Goal: Complete application form: Complete application form

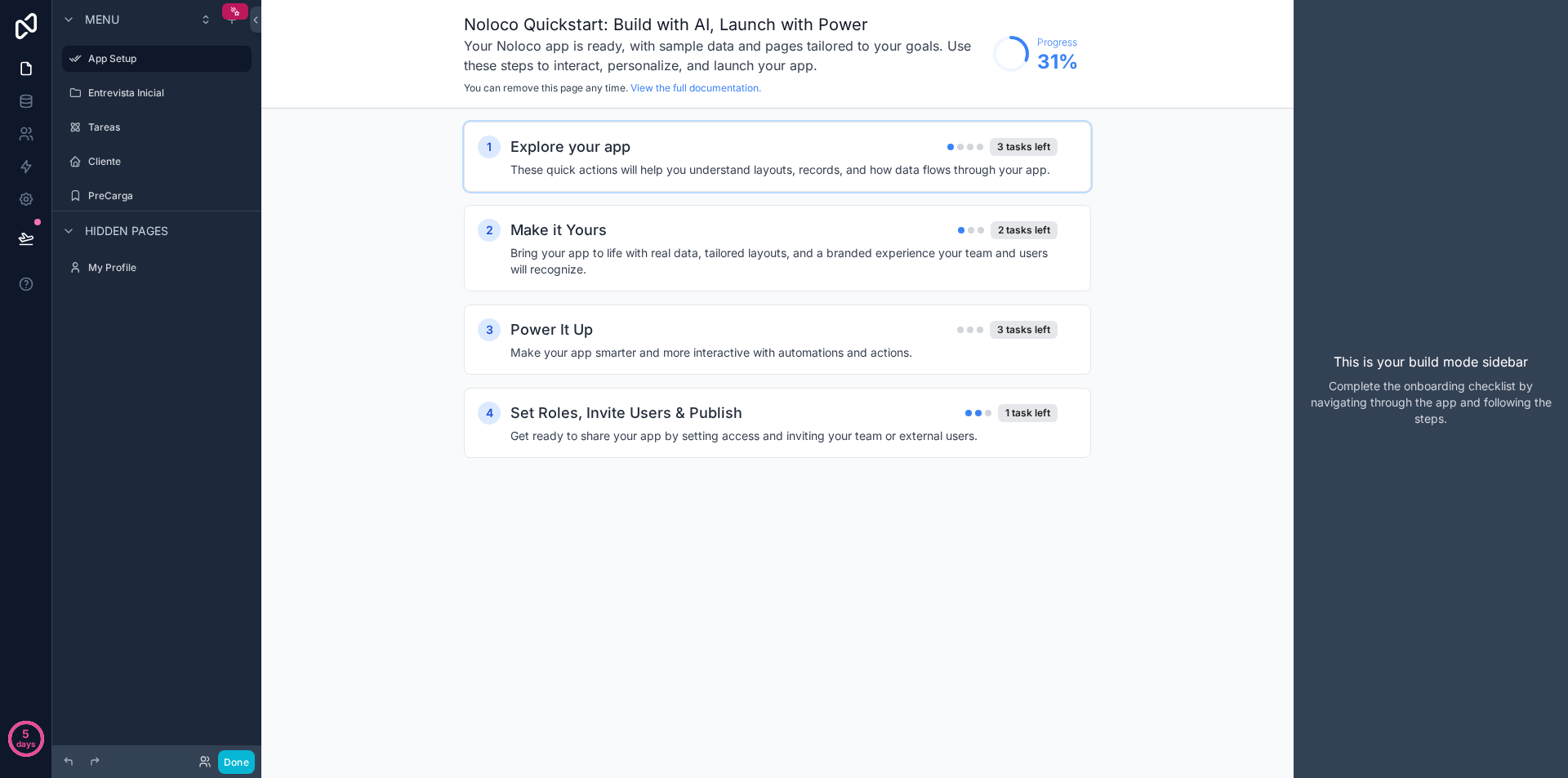
click at [679, 154] on div "Explore your app 3 tasks left" at bounding box center [784, 147] width 548 height 23
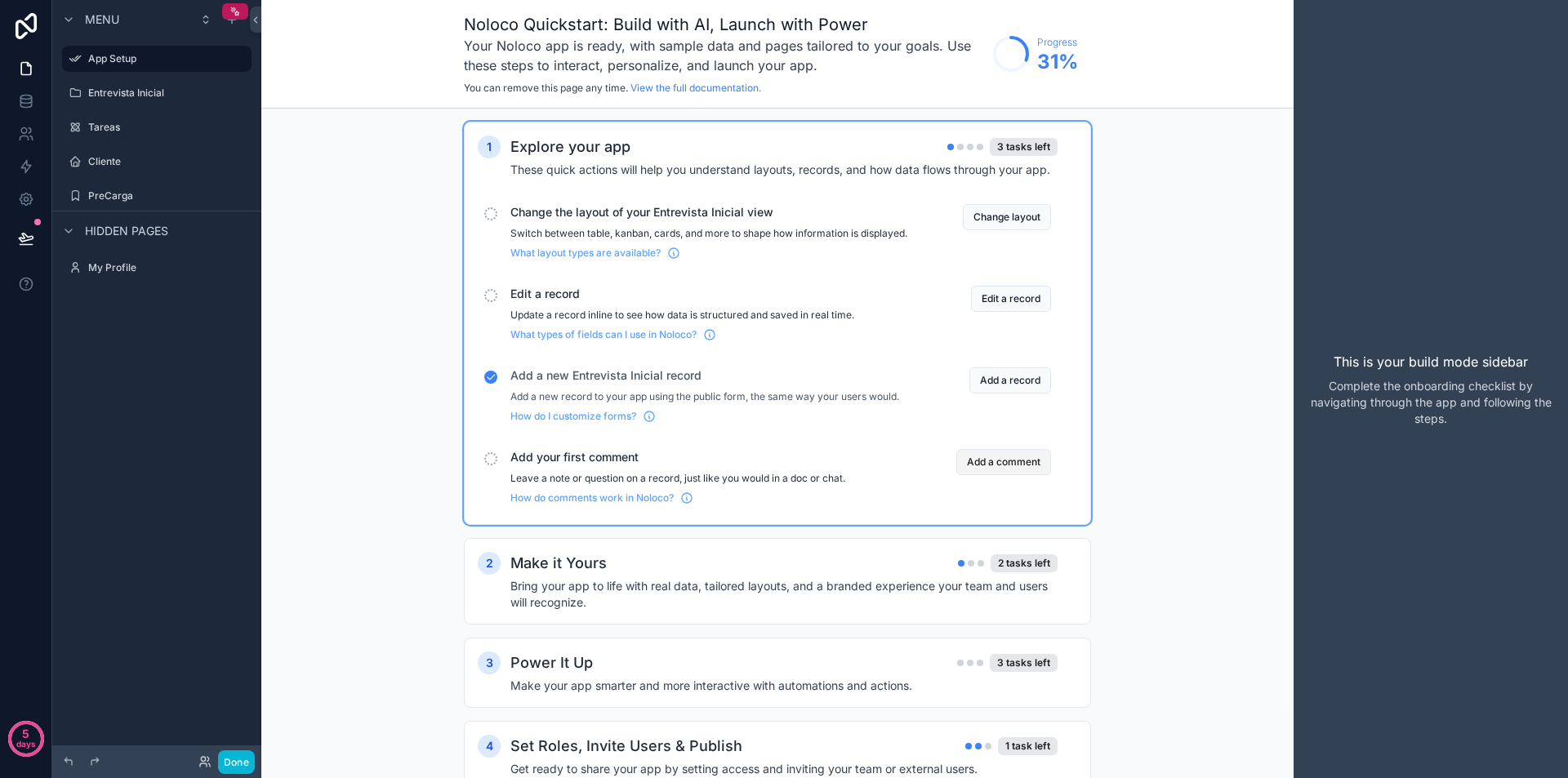
click at [1014, 475] on button "Add a comment" at bounding box center [1003, 462] width 95 height 26
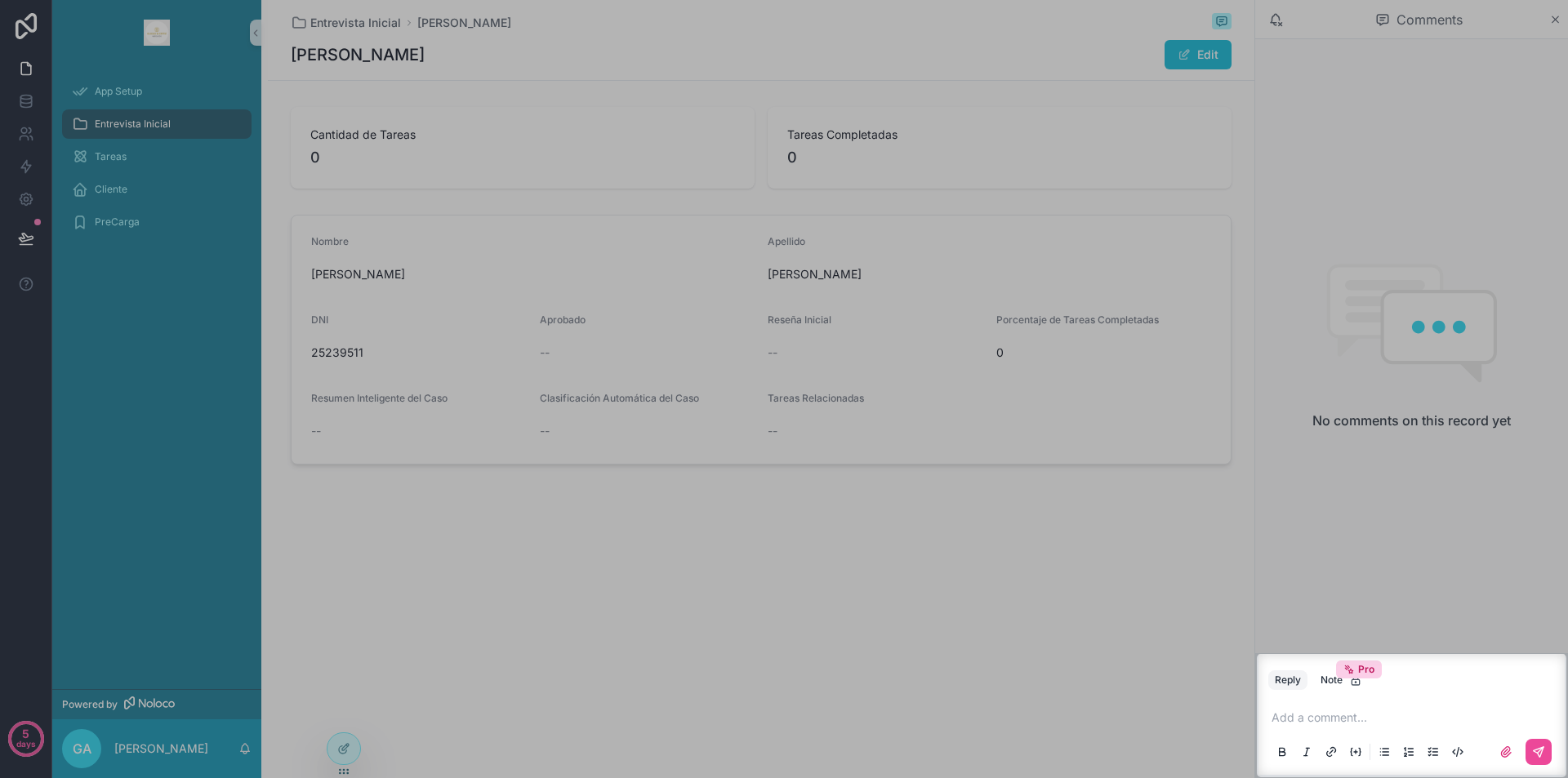
click at [1342, 716] on p "scrollable content" at bounding box center [1414, 717] width 286 height 16
click at [1535, 749] on icon "scrollable content" at bounding box center [1538, 751] width 10 height 10
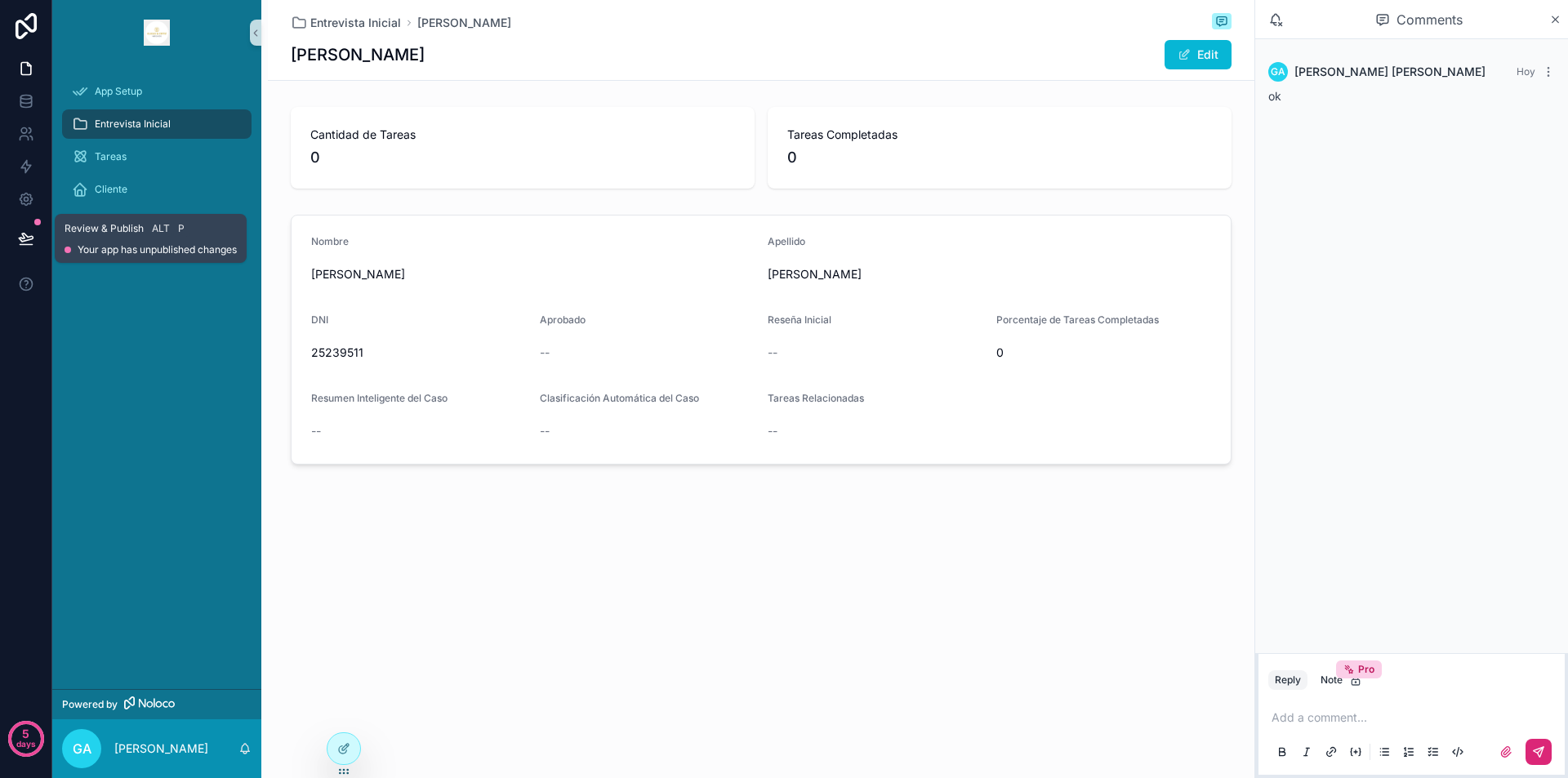
click at [25, 232] on icon at bounding box center [26, 238] width 16 height 16
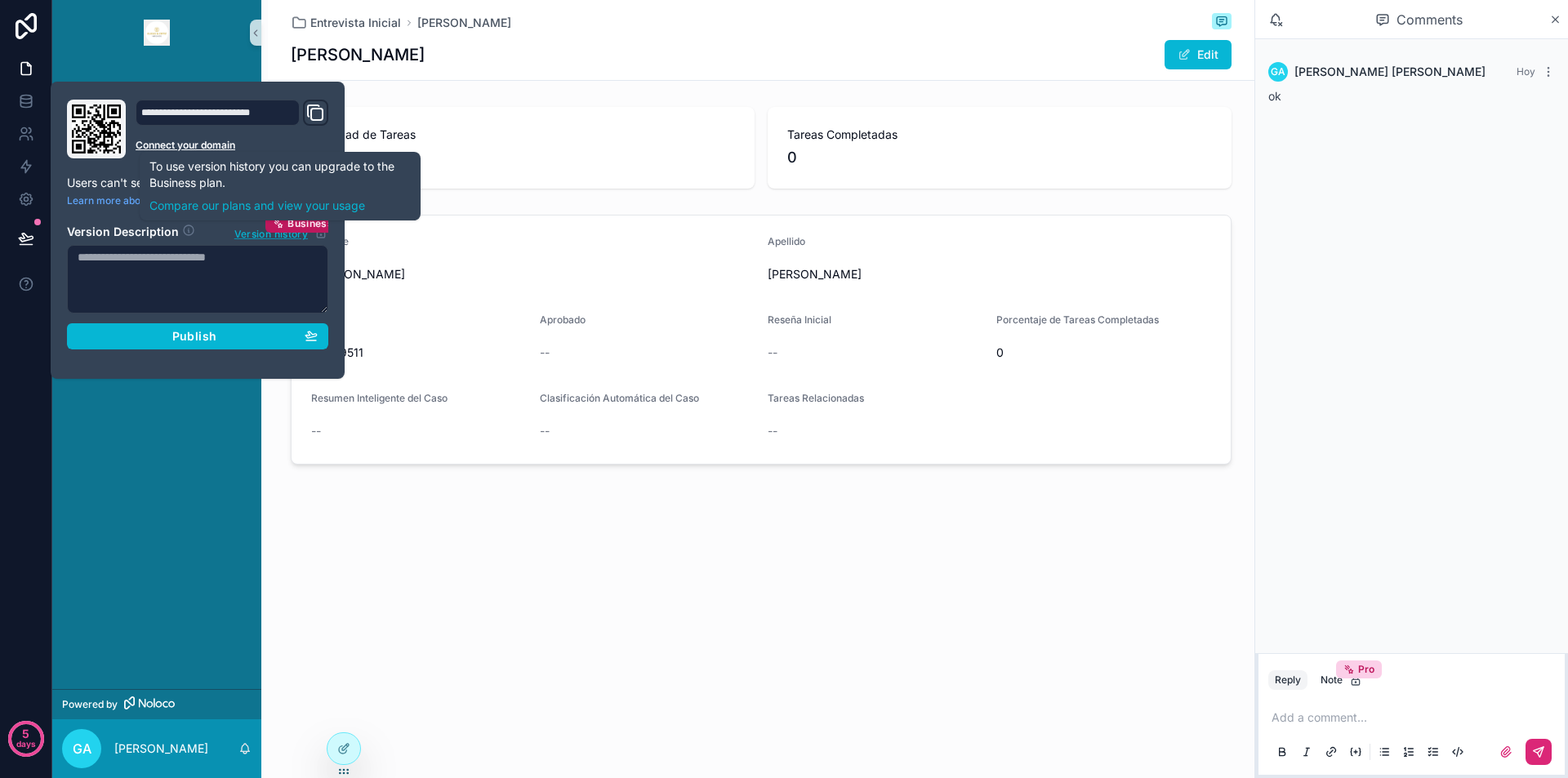
click at [246, 236] on span "Version history" at bounding box center [271, 232] width 74 height 16
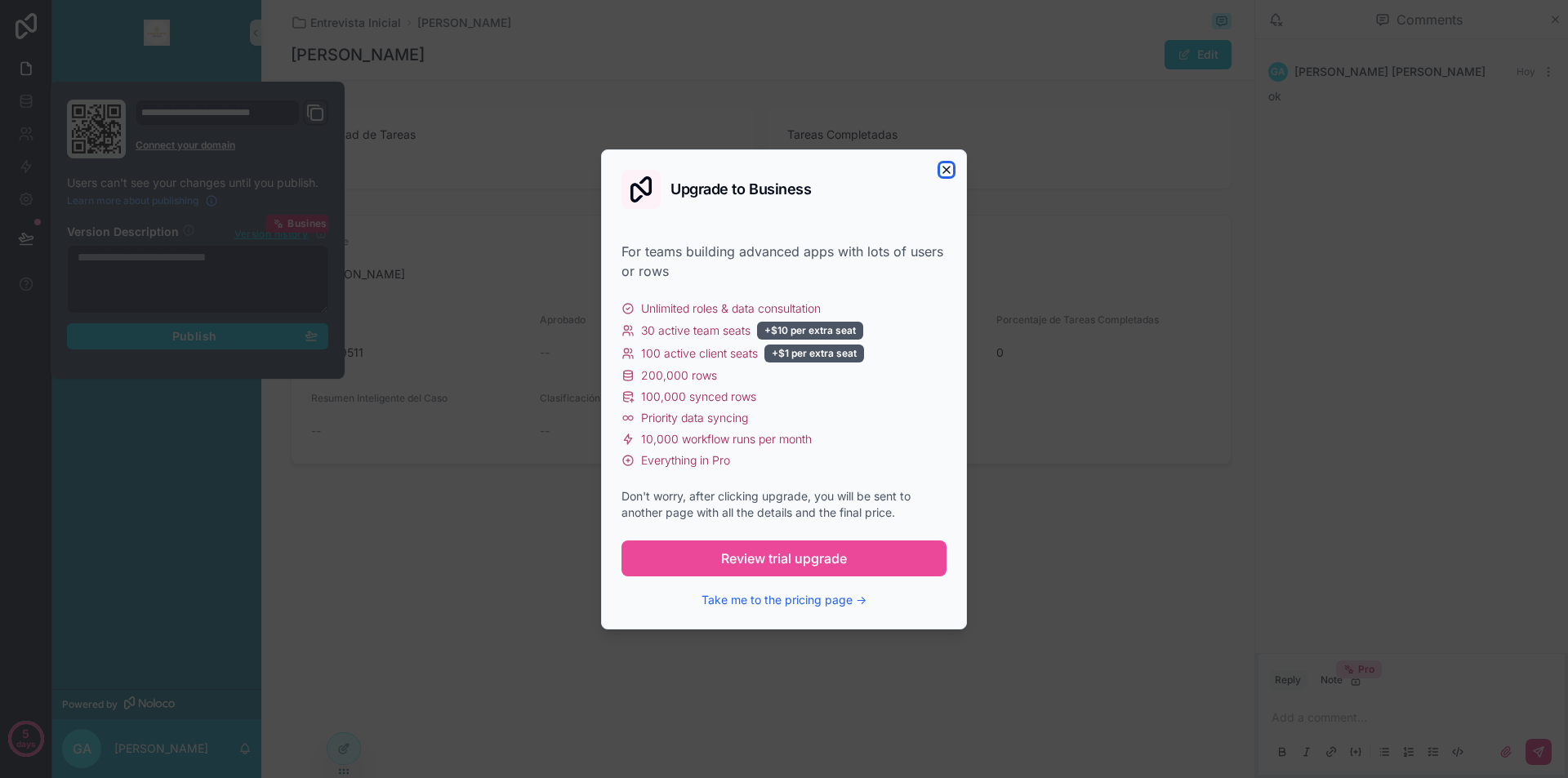
click at [951, 166] on icon "button" at bounding box center [946, 169] width 13 height 13
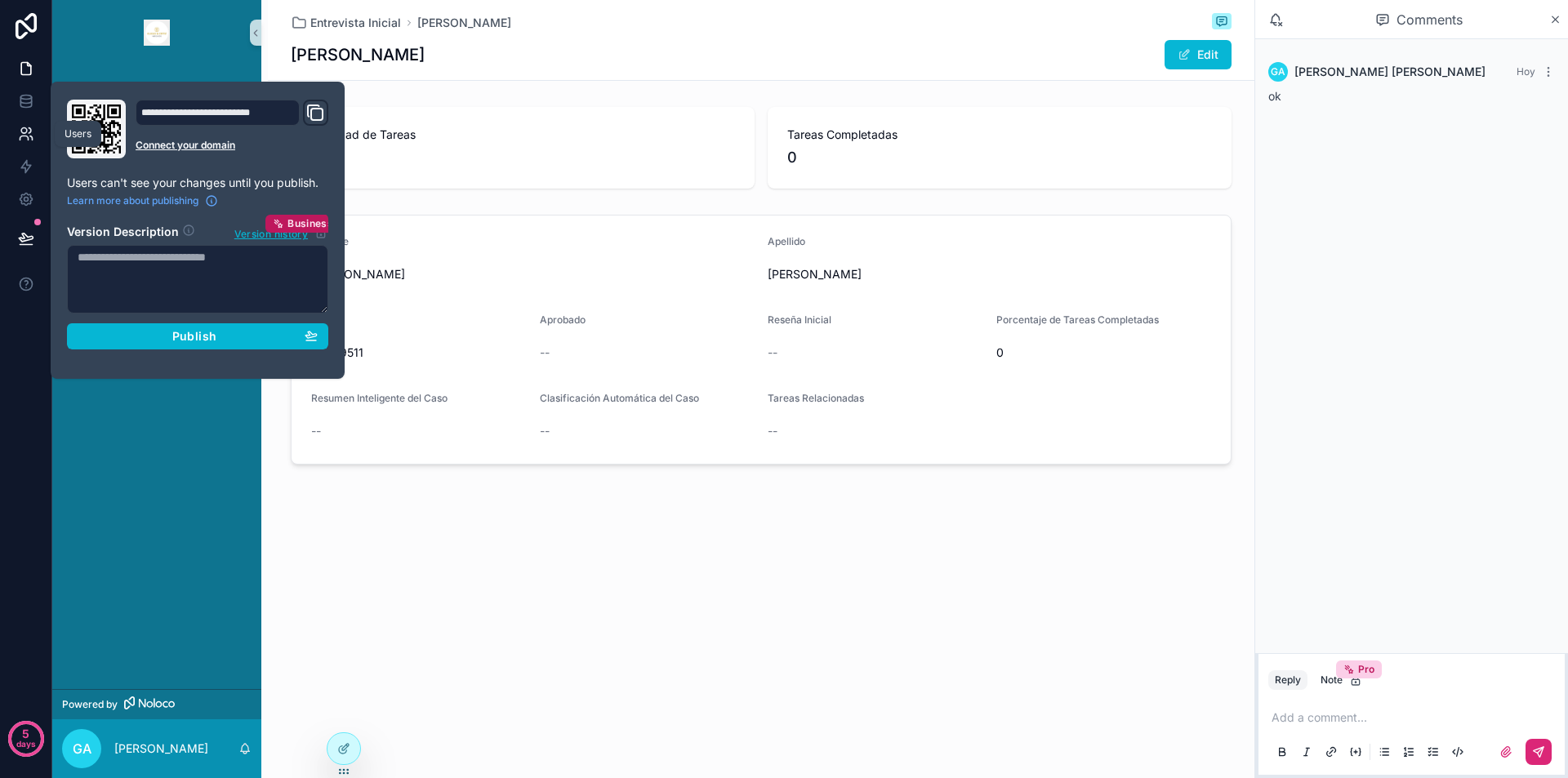
click at [26, 133] on icon at bounding box center [26, 134] width 16 height 16
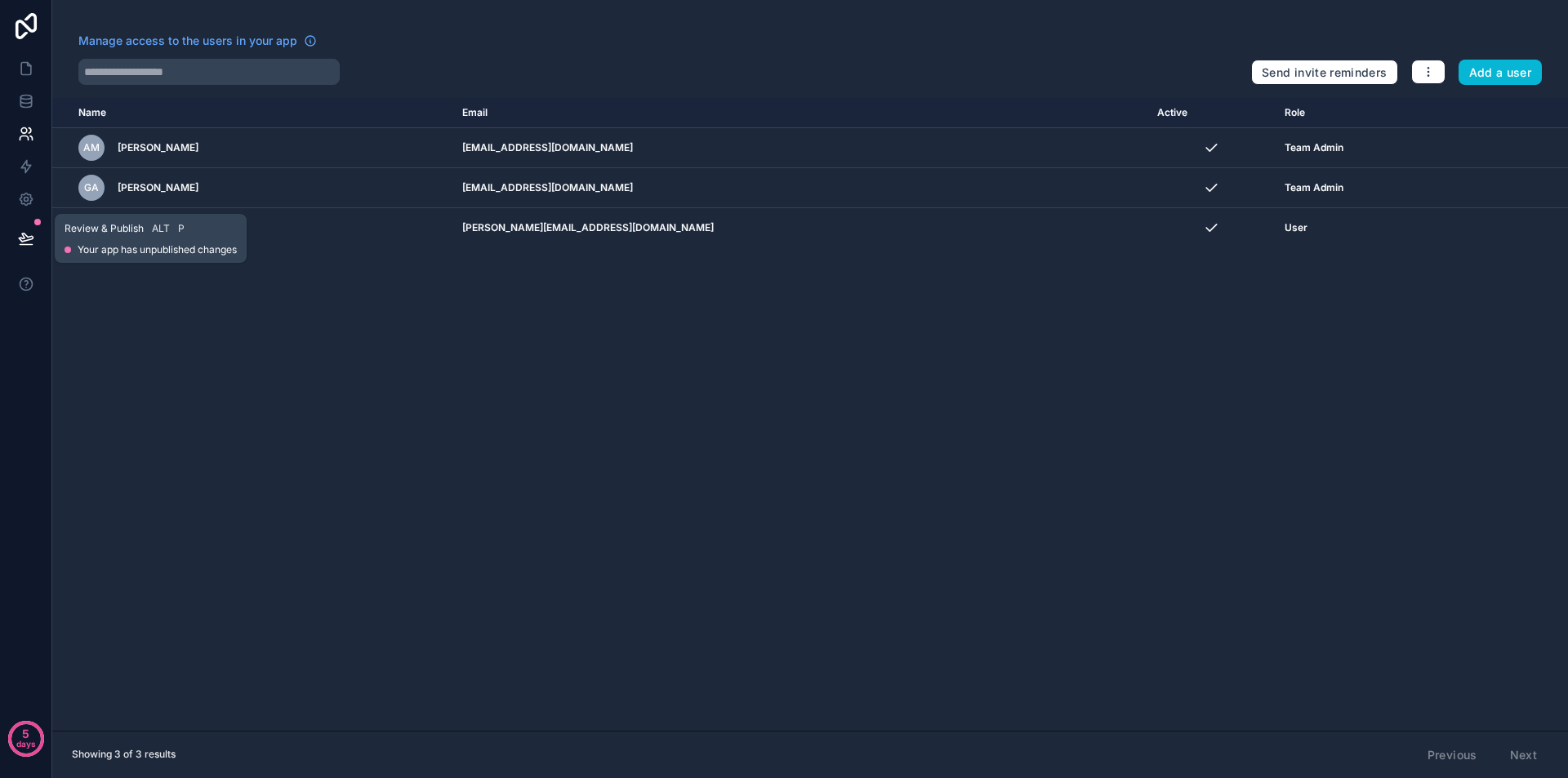
click at [25, 241] on icon at bounding box center [26, 237] width 14 height 8
click at [26, 56] on link at bounding box center [25, 69] width 51 height 33
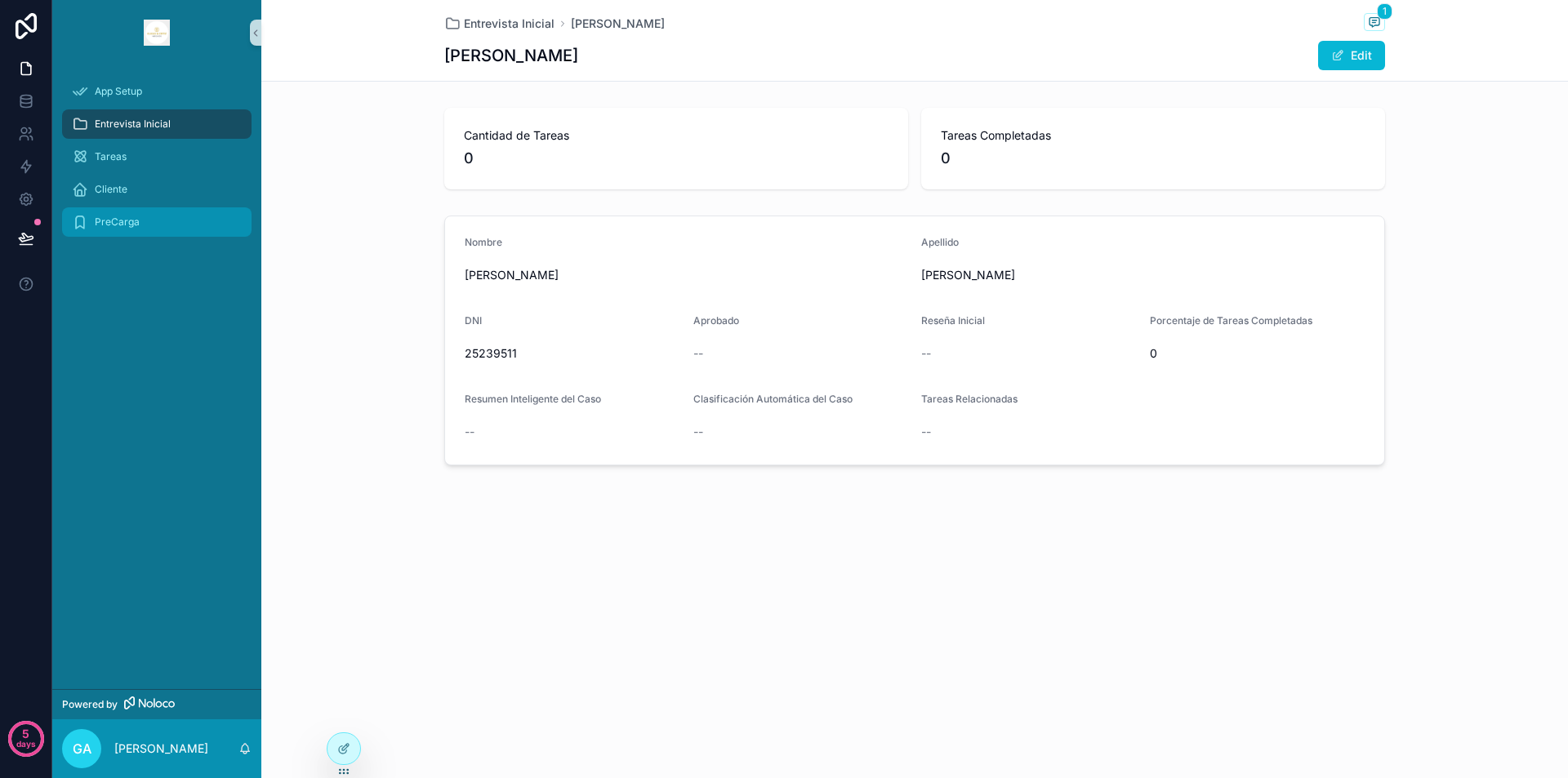
click at [105, 226] on span "PreCarga" at bounding box center [117, 221] width 45 height 13
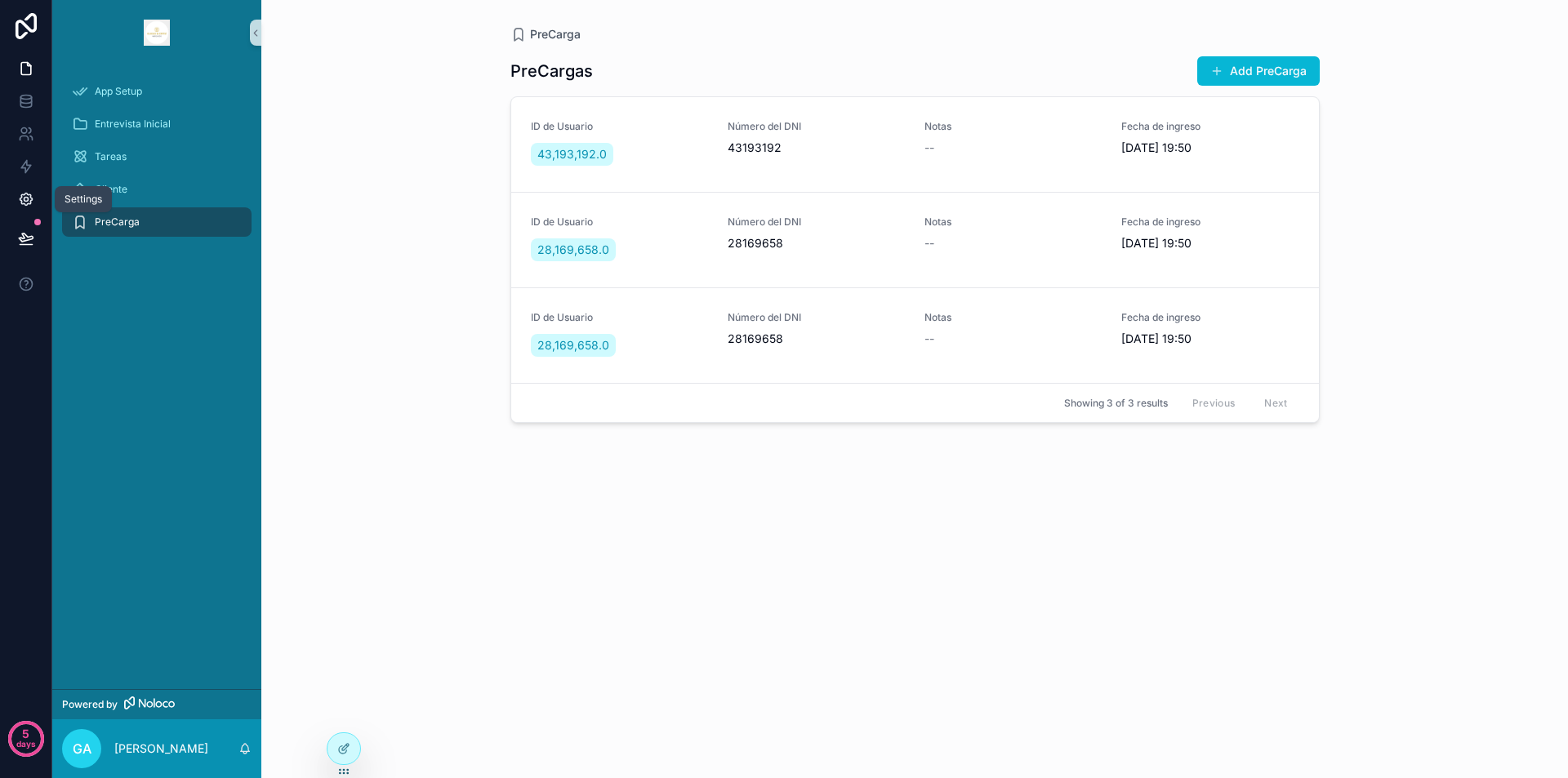
click at [26, 204] on icon at bounding box center [26, 199] width 16 height 16
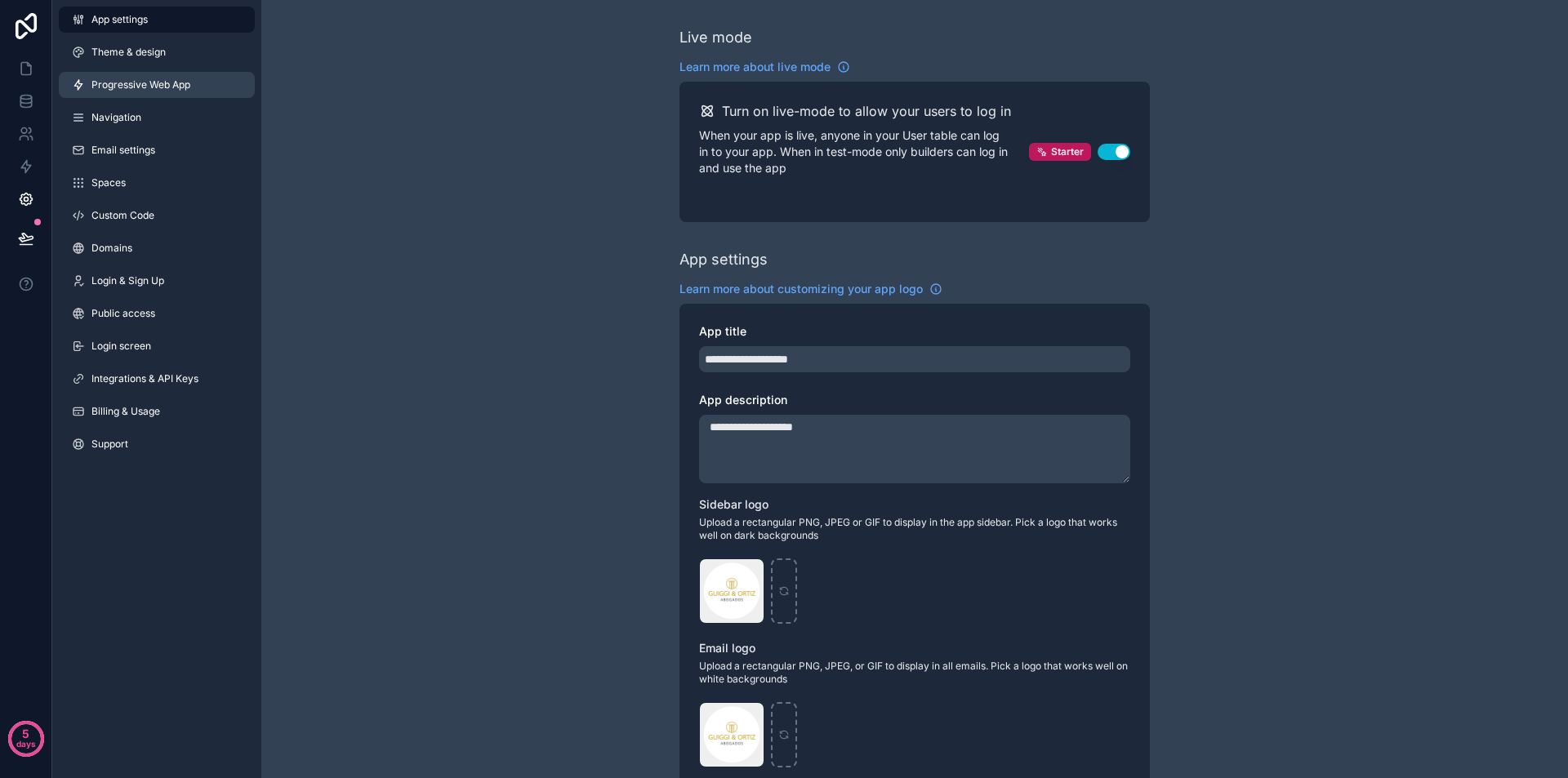
click at [125, 85] on span "Progressive Web App" at bounding box center [141, 84] width 99 height 13
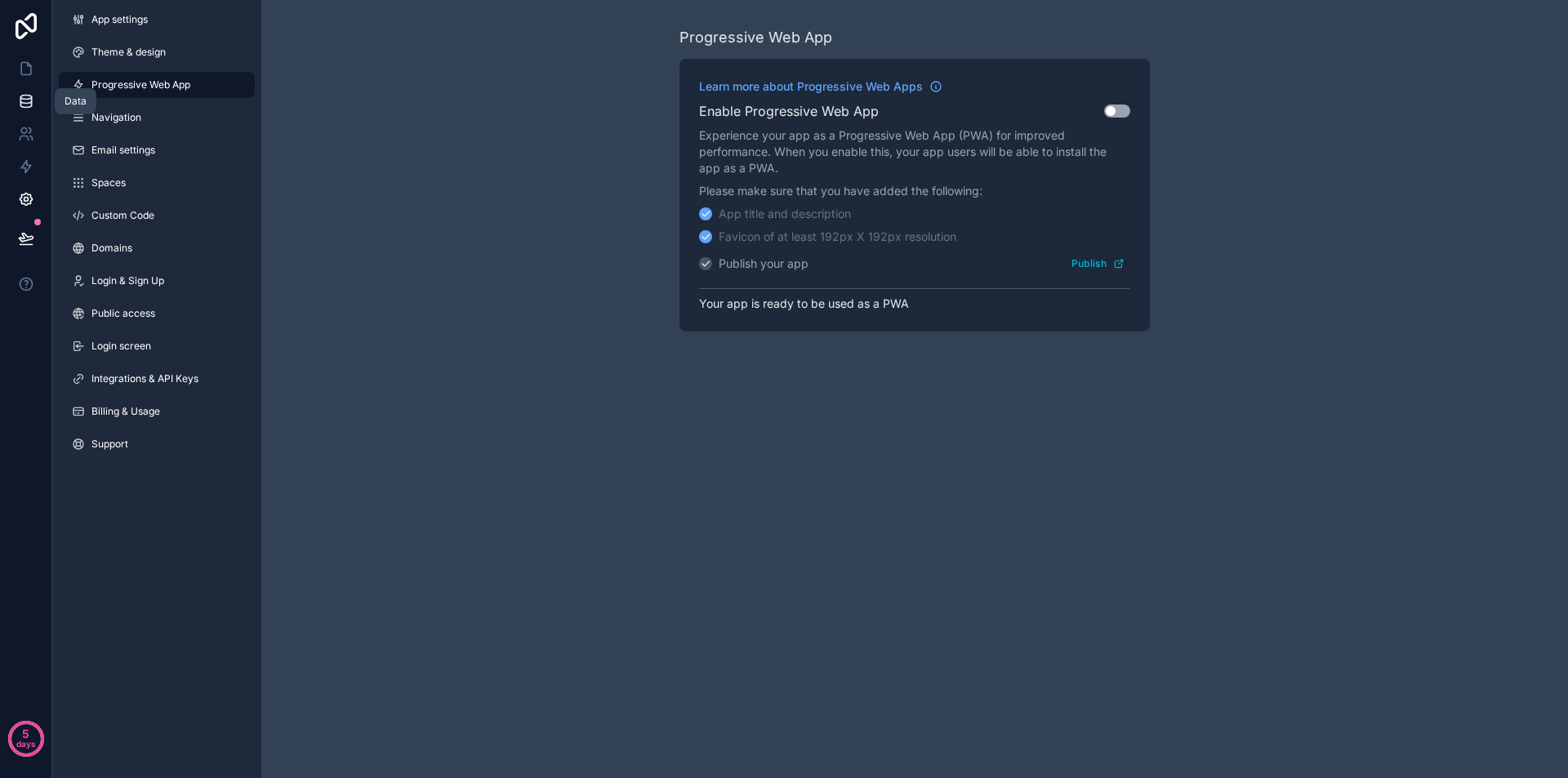
click at [26, 95] on icon at bounding box center [26, 97] width 10 height 4
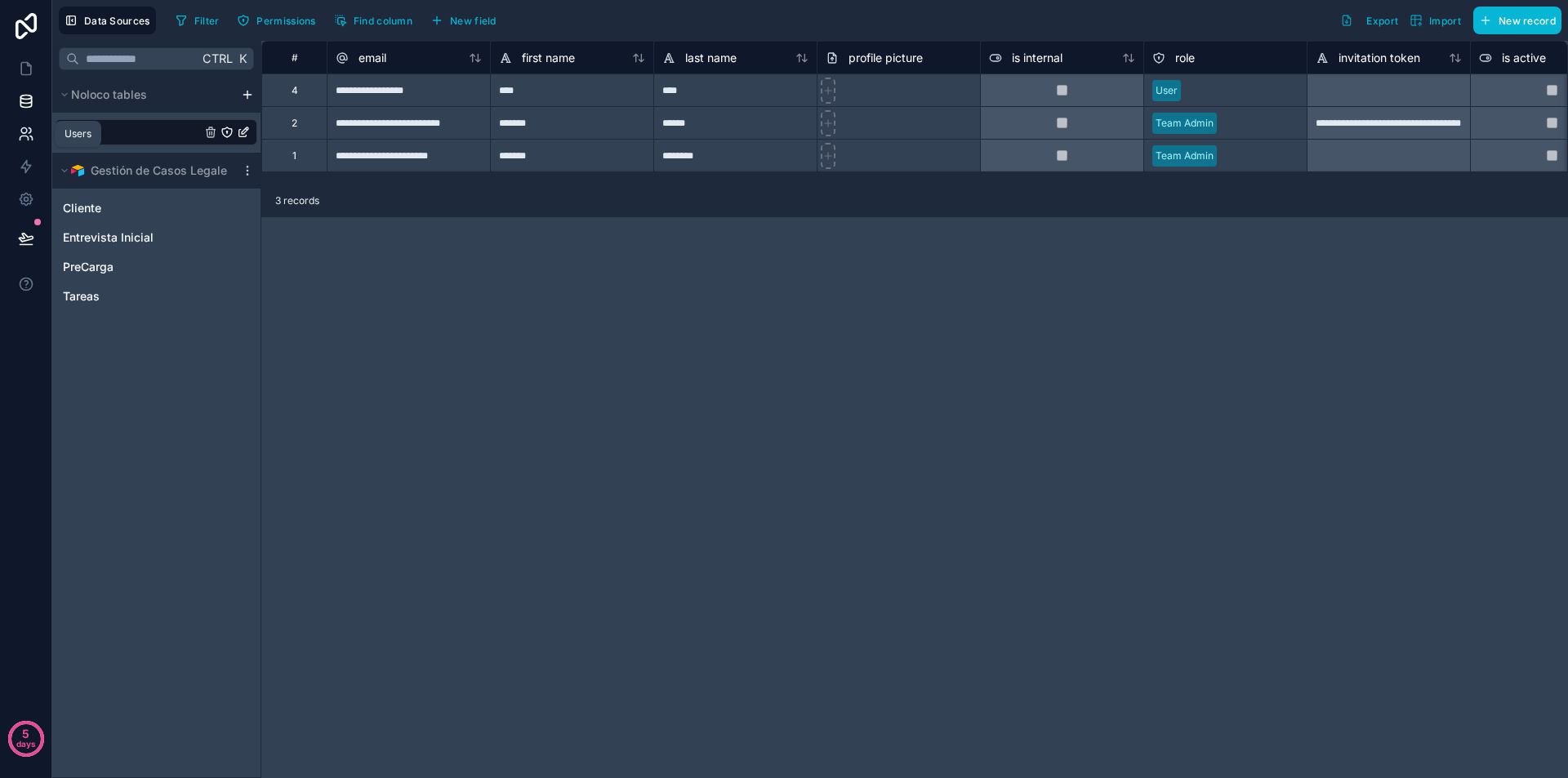
click at [21, 131] on icon at bounding box center [23, 131] width 6 height 6
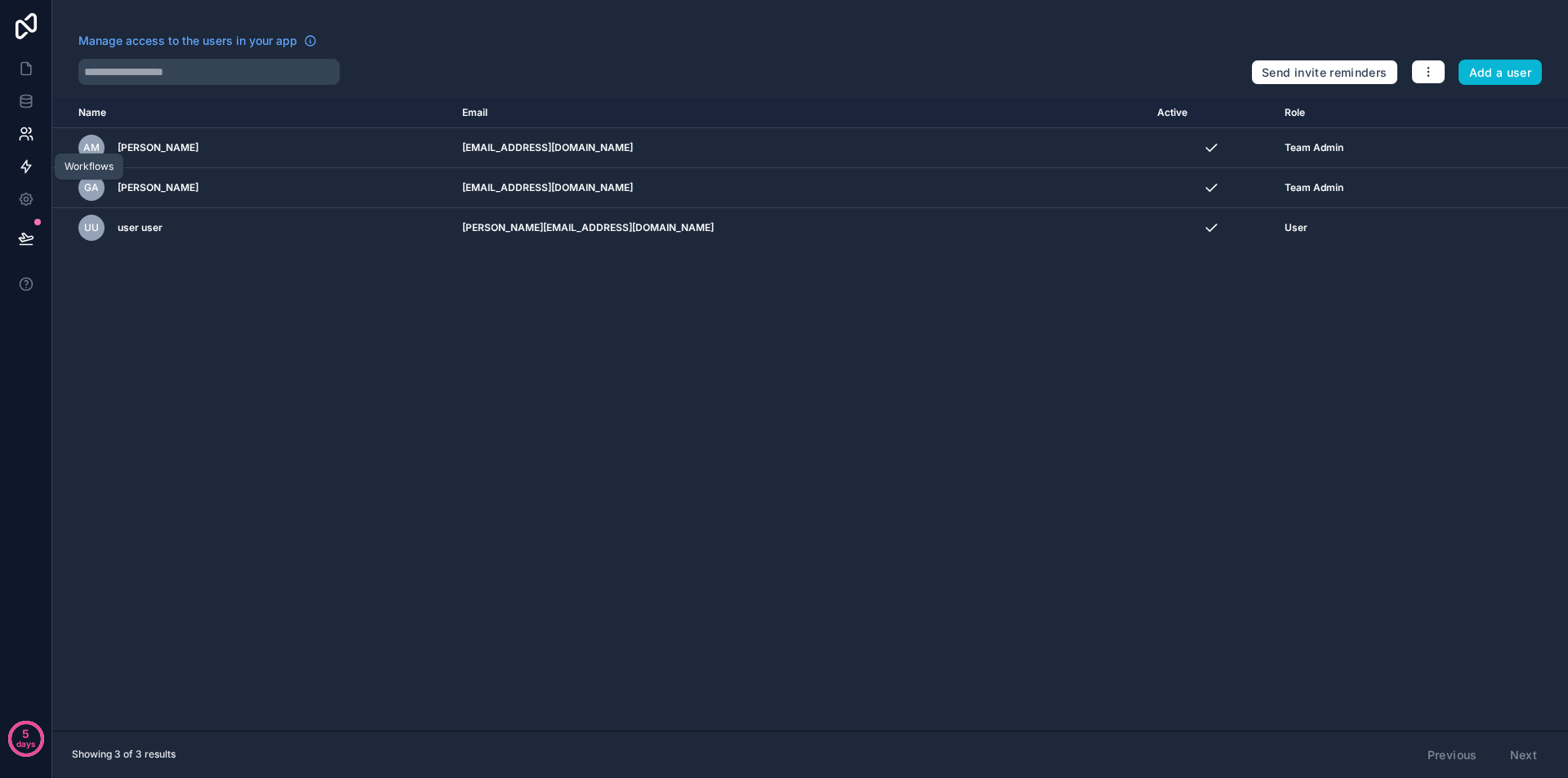
click at [25, 167] on icon at bounding box center [26, 167] width 16 height 16
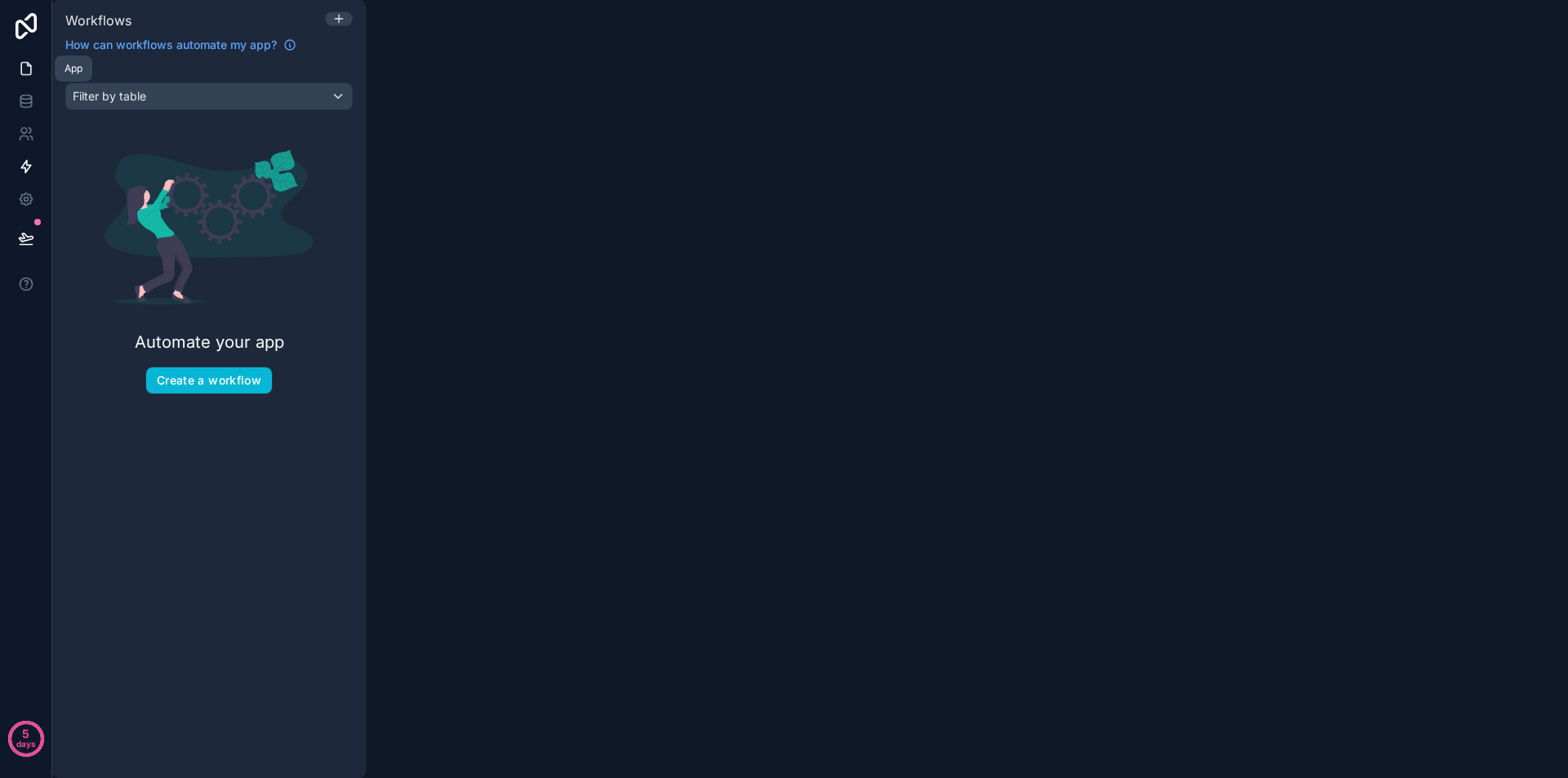
click at [25, 70] on icon at bounding box center [26, 69] width 16 height 16
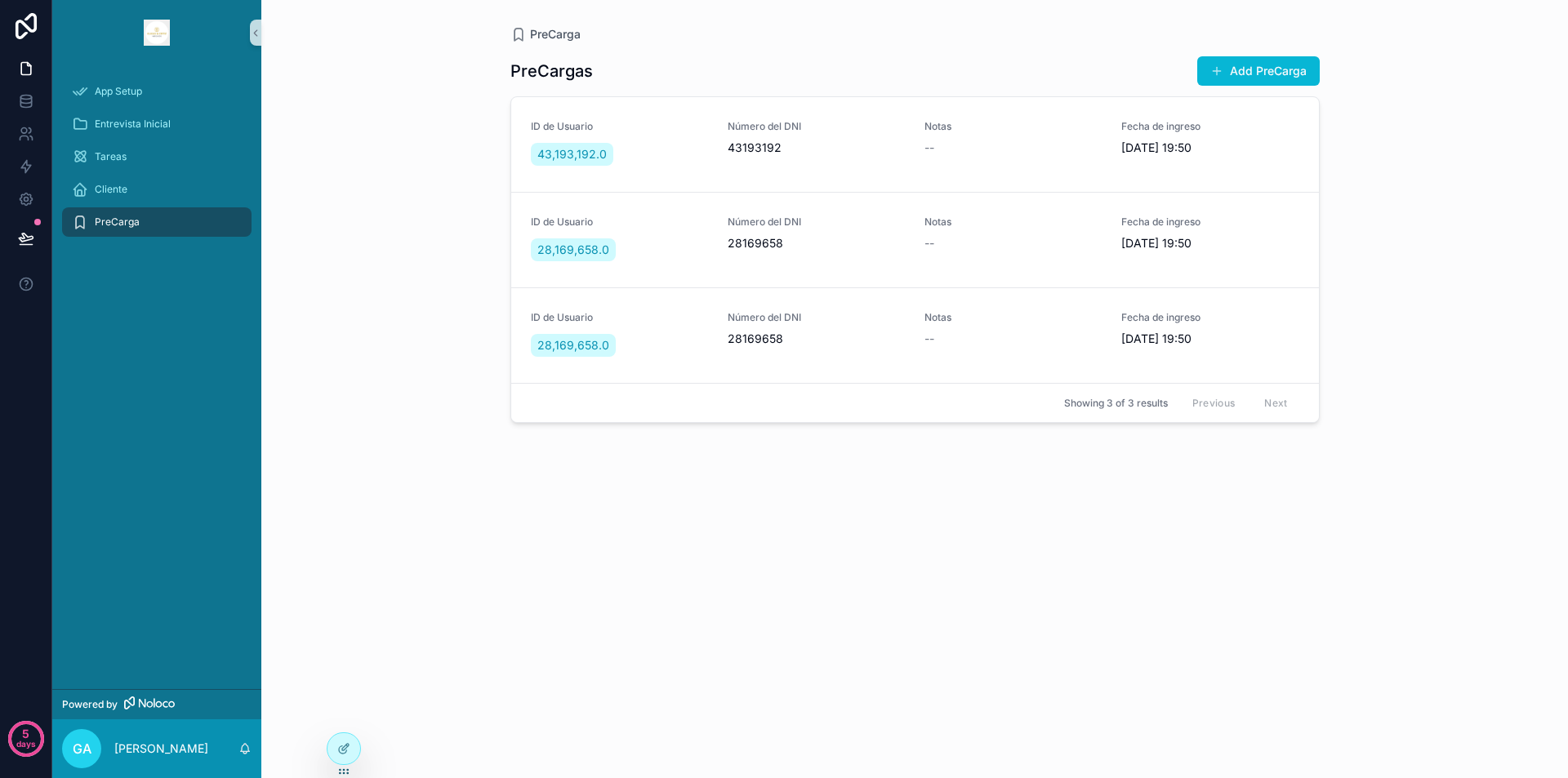
click at [96, 221] on span "PreCarga" at bounding box center [117, 221] width 45 height 13
click at [1248, 68] on button "Add PreCarga" at bounding box center [1258, 71] width 122 height 29
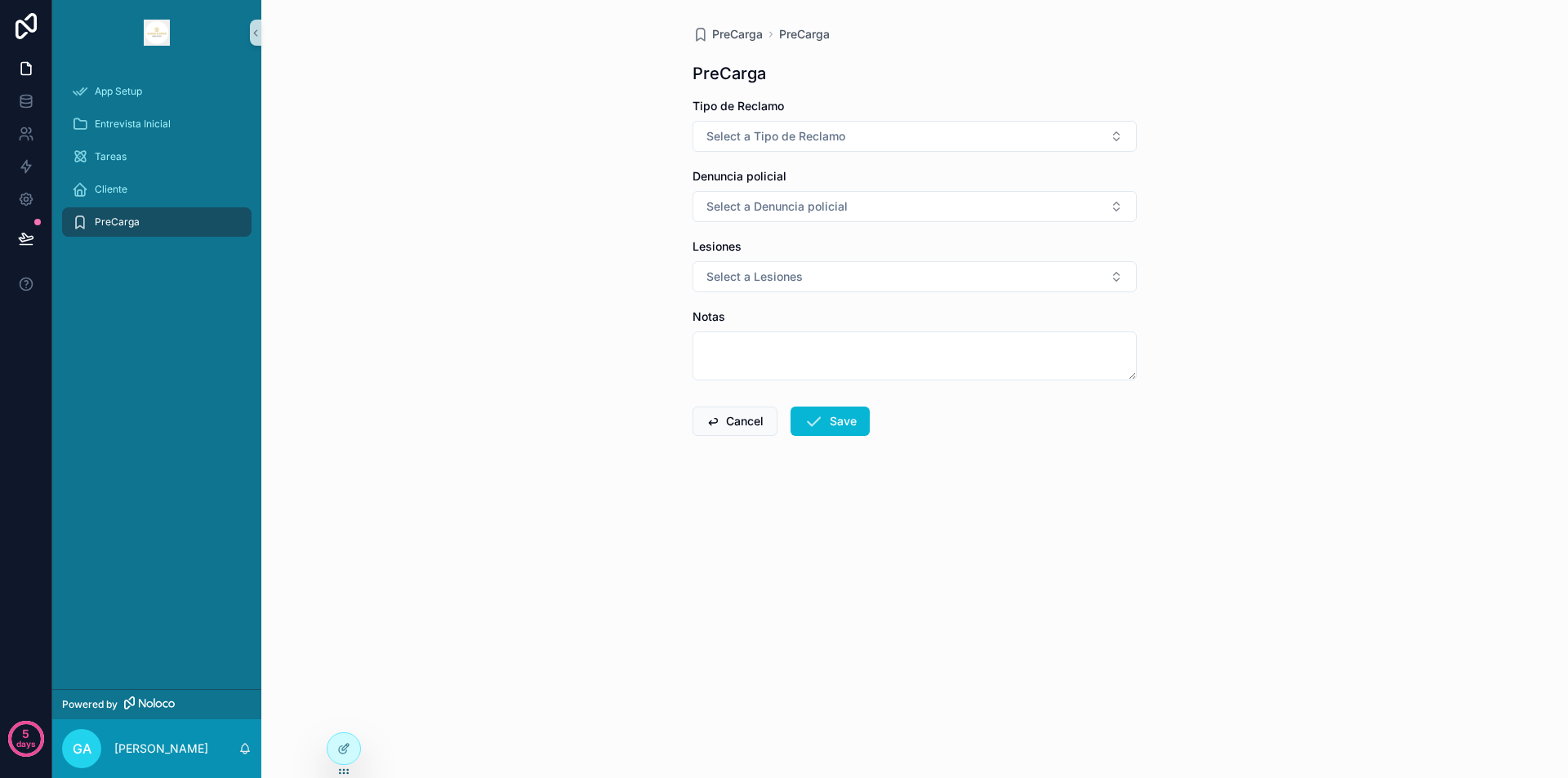
click at [102, 226] on span "PreCarga" at bounding box center [117, 221] width 45 height 13
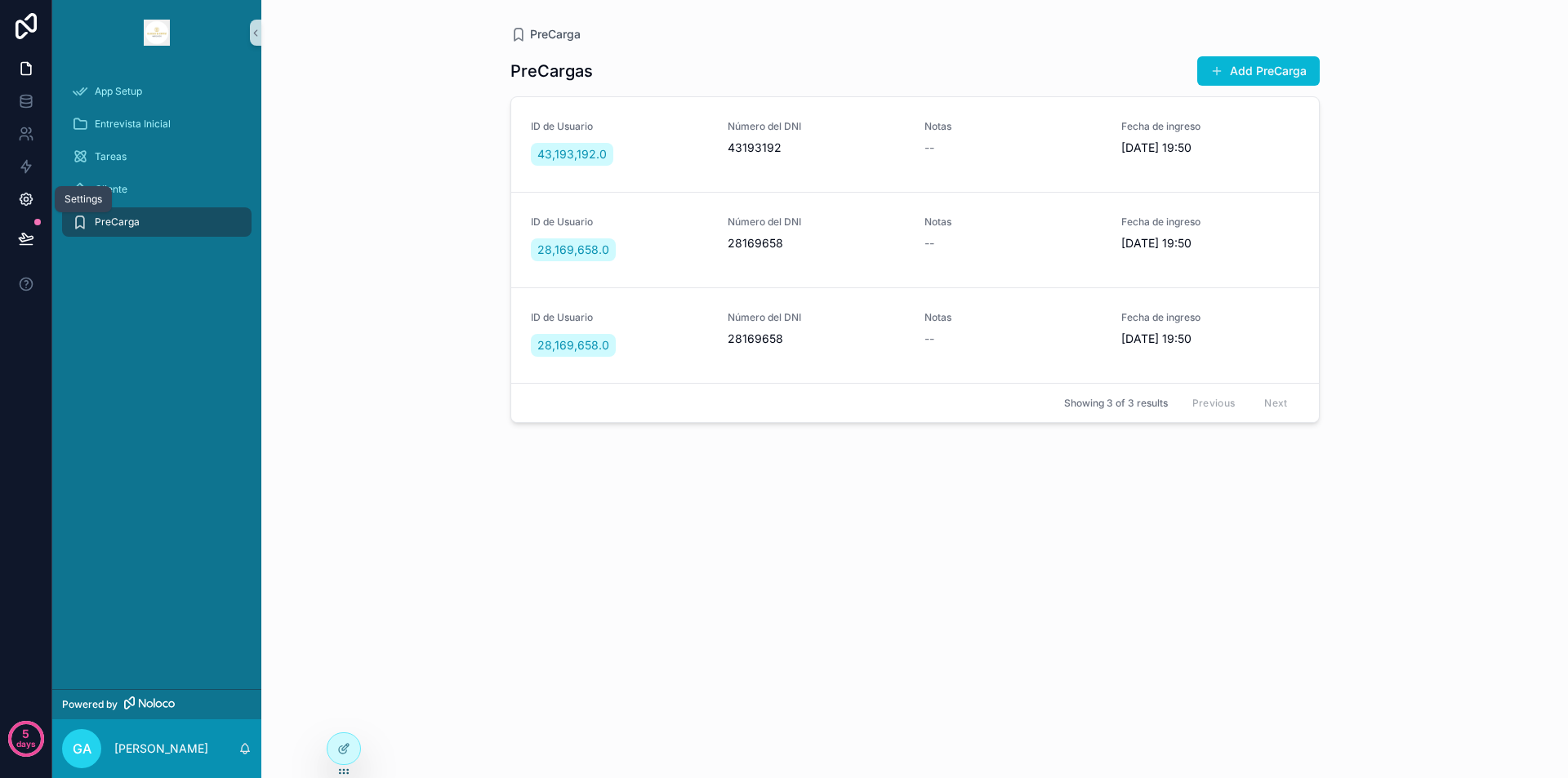
click at [16, 189] on link at bounding box center [25, 199] width 51 height 33
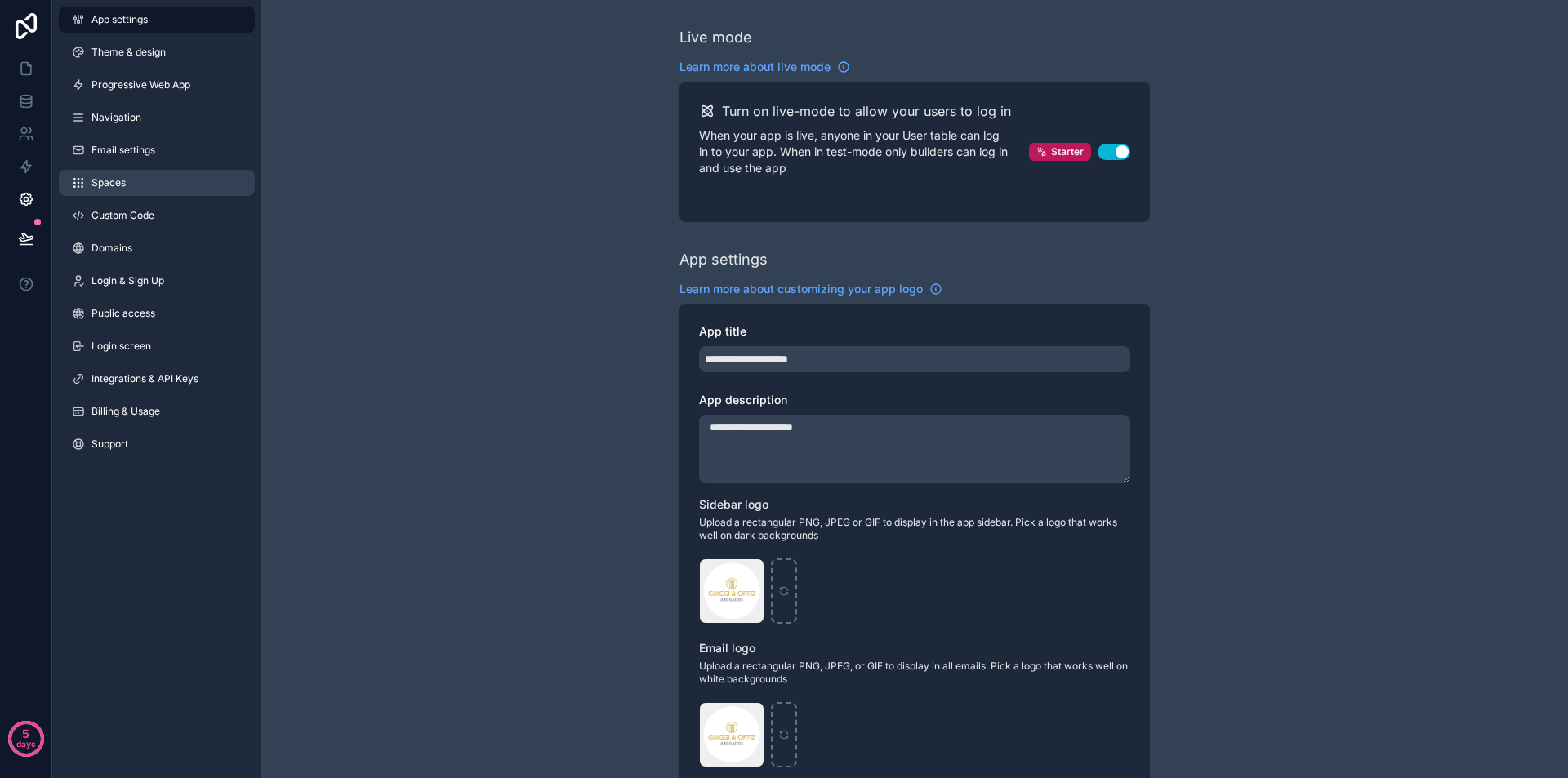
click at [108, 182] on span "Spaces" at bounding box center [108, 182] width 35 height 13
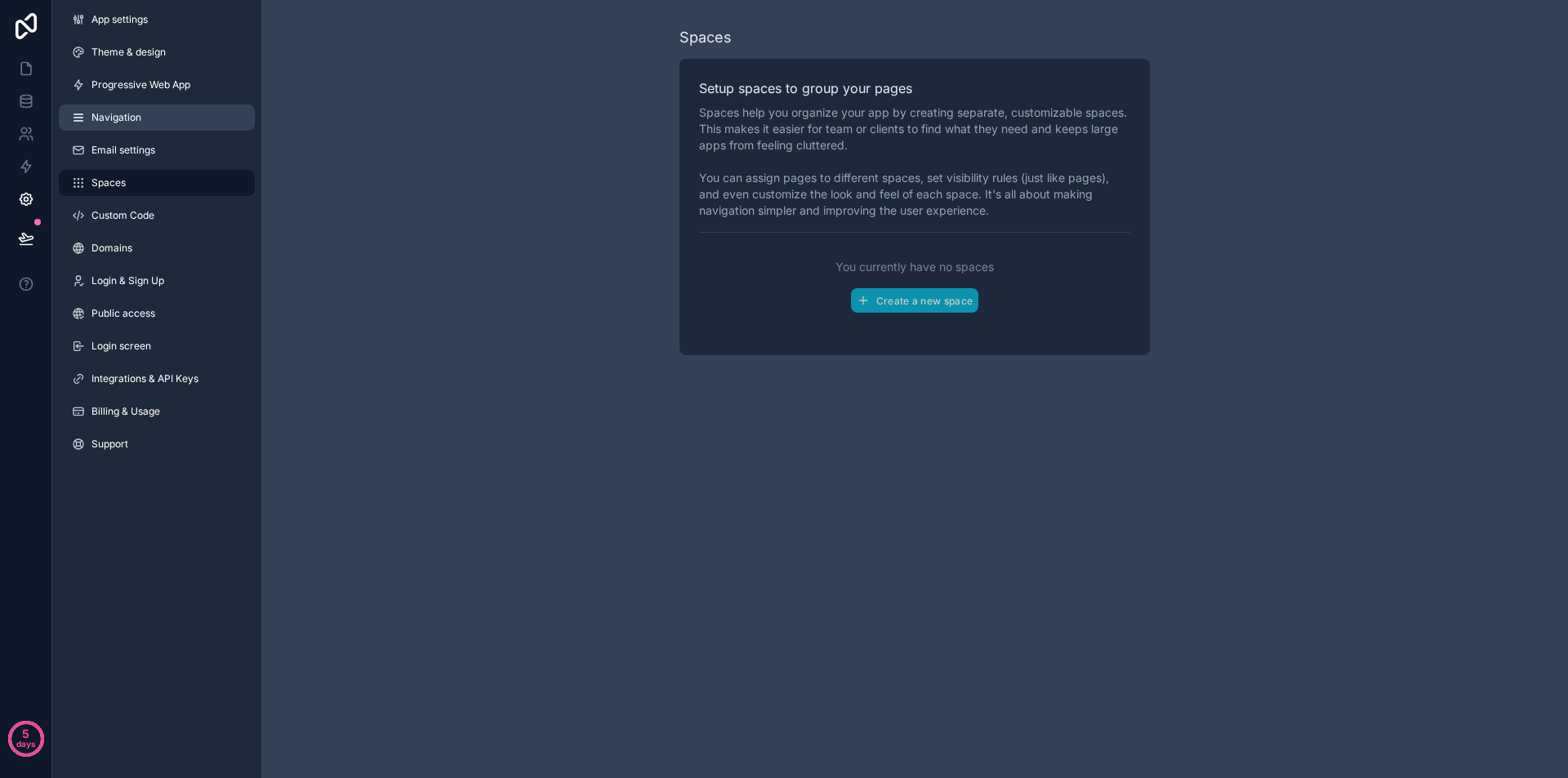
click at [108, 114] on span "Navigation" at bounding box center [115, 117] width 49 height 13
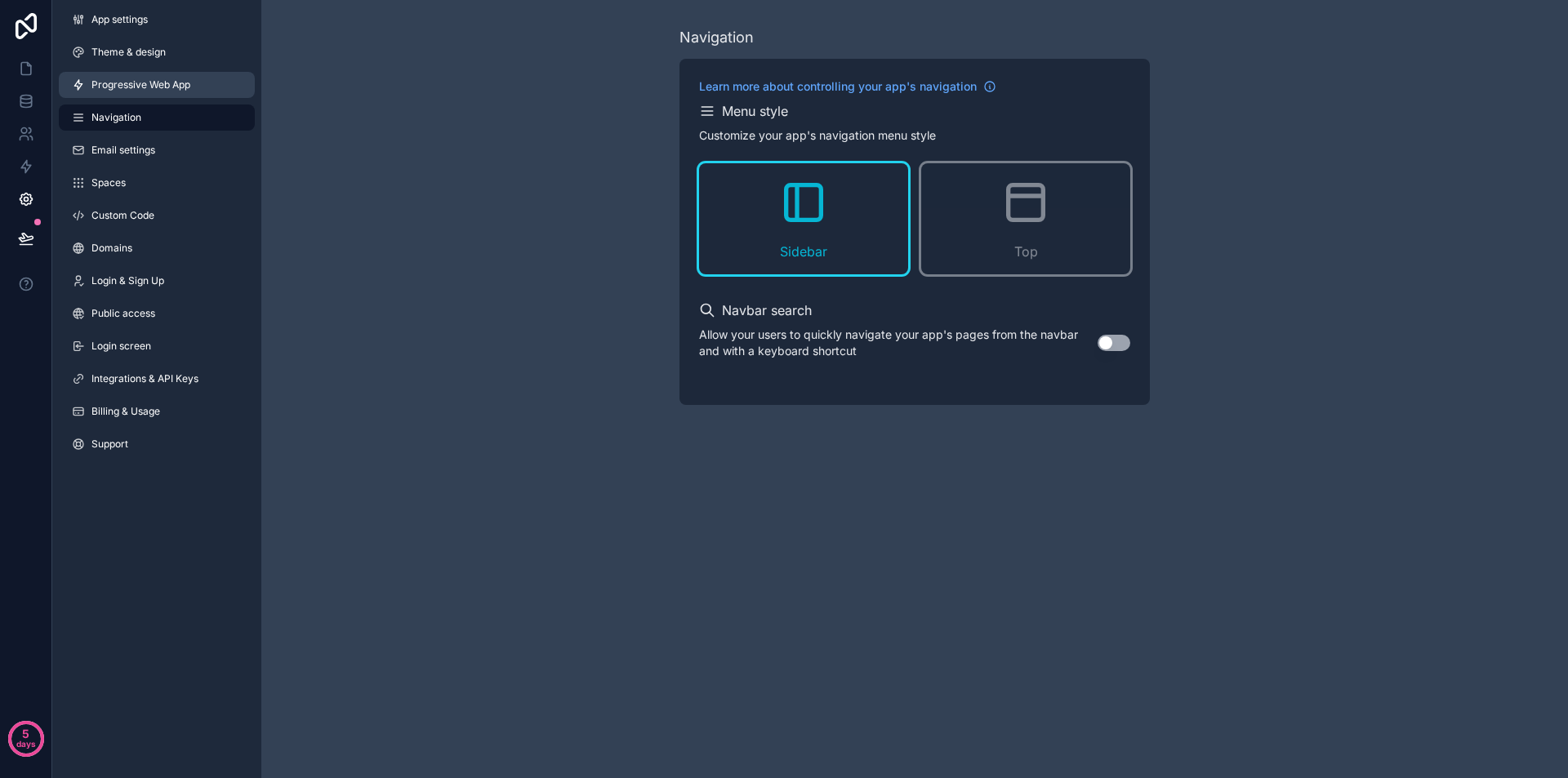
click at [108, 85] on span "Progressive Web App" at bounding box center [141, 84] width 99 height 13
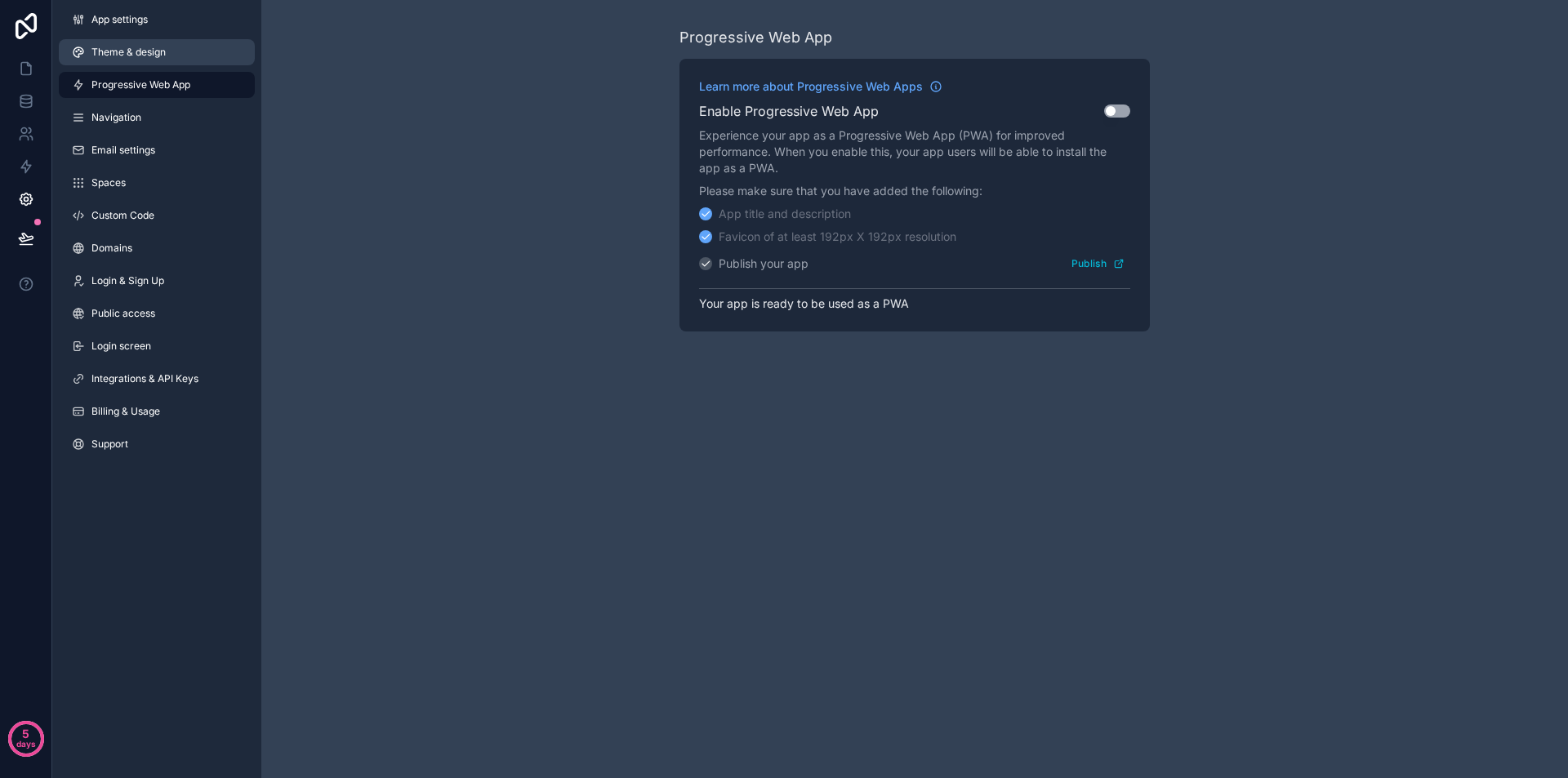
click at [102, 52] on span "Theme & design" at bounding box center [128, 52] width 75 height 13
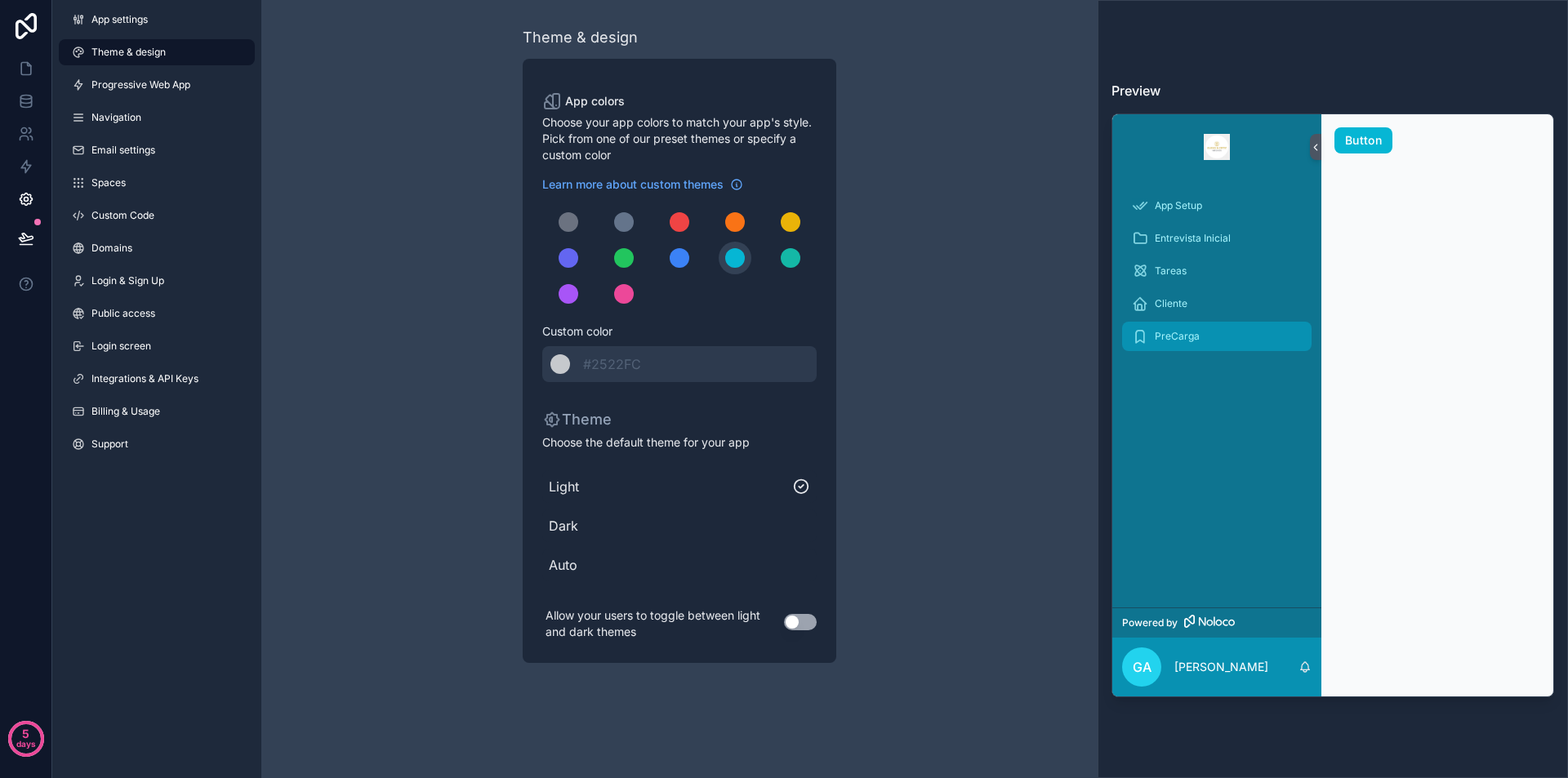
click at [1167, 331] on span "PreCarga" at bounding box center [1178, 336] width 45 height 13
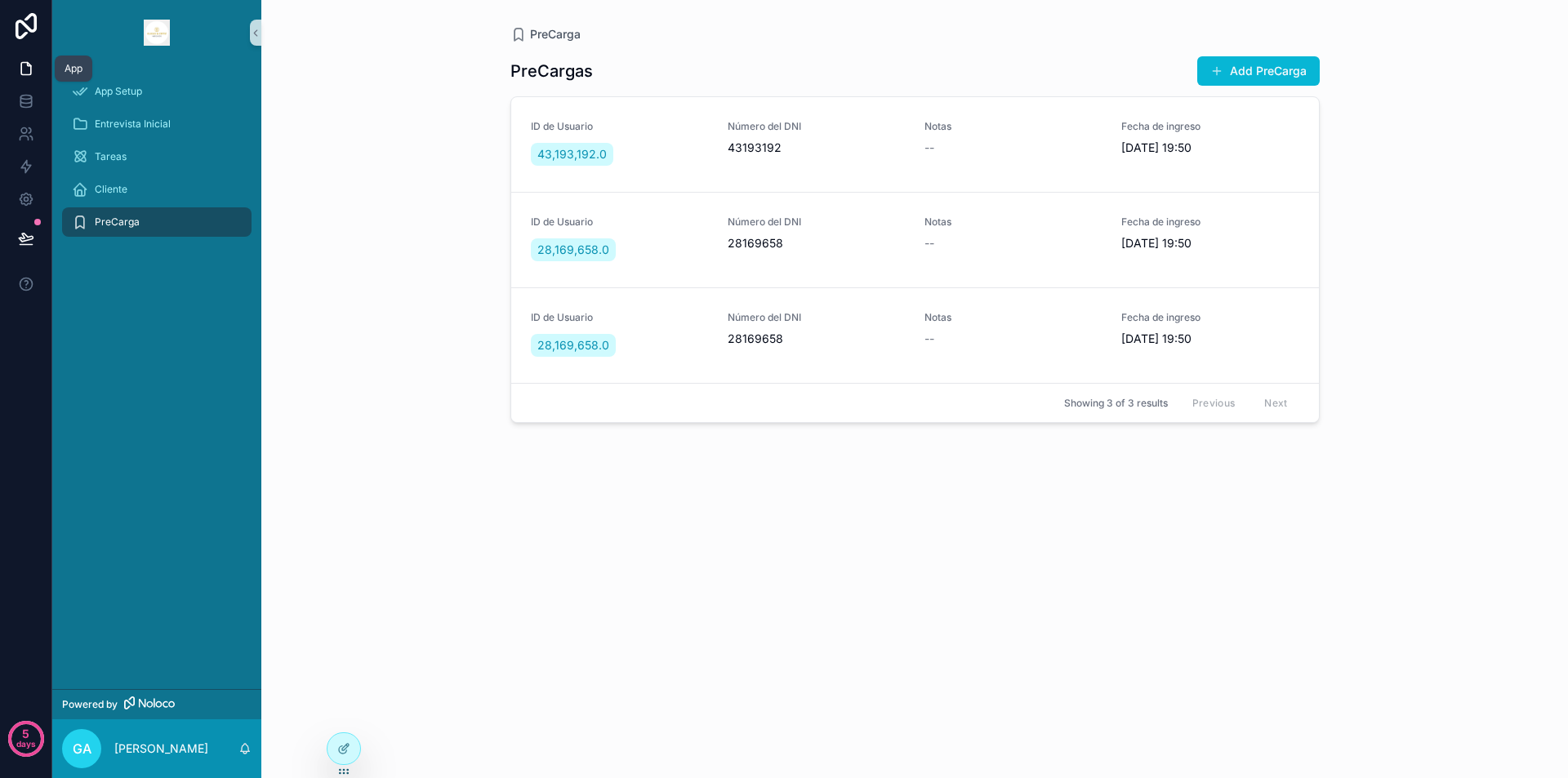
click at [31, 63] on icon at bounding box center [26, 69] width 16 height 16
drag, startPoint x: 119, startPoint y: 219, endPoint x: 99, endPoint y: 221, distance: 20.1
click at [99, 221] on span "PreCarga" at bounding box center [117, 221] width 45 height 13
click at [23, 198] on icon at bounding box center [26, 199] width 16 height 16
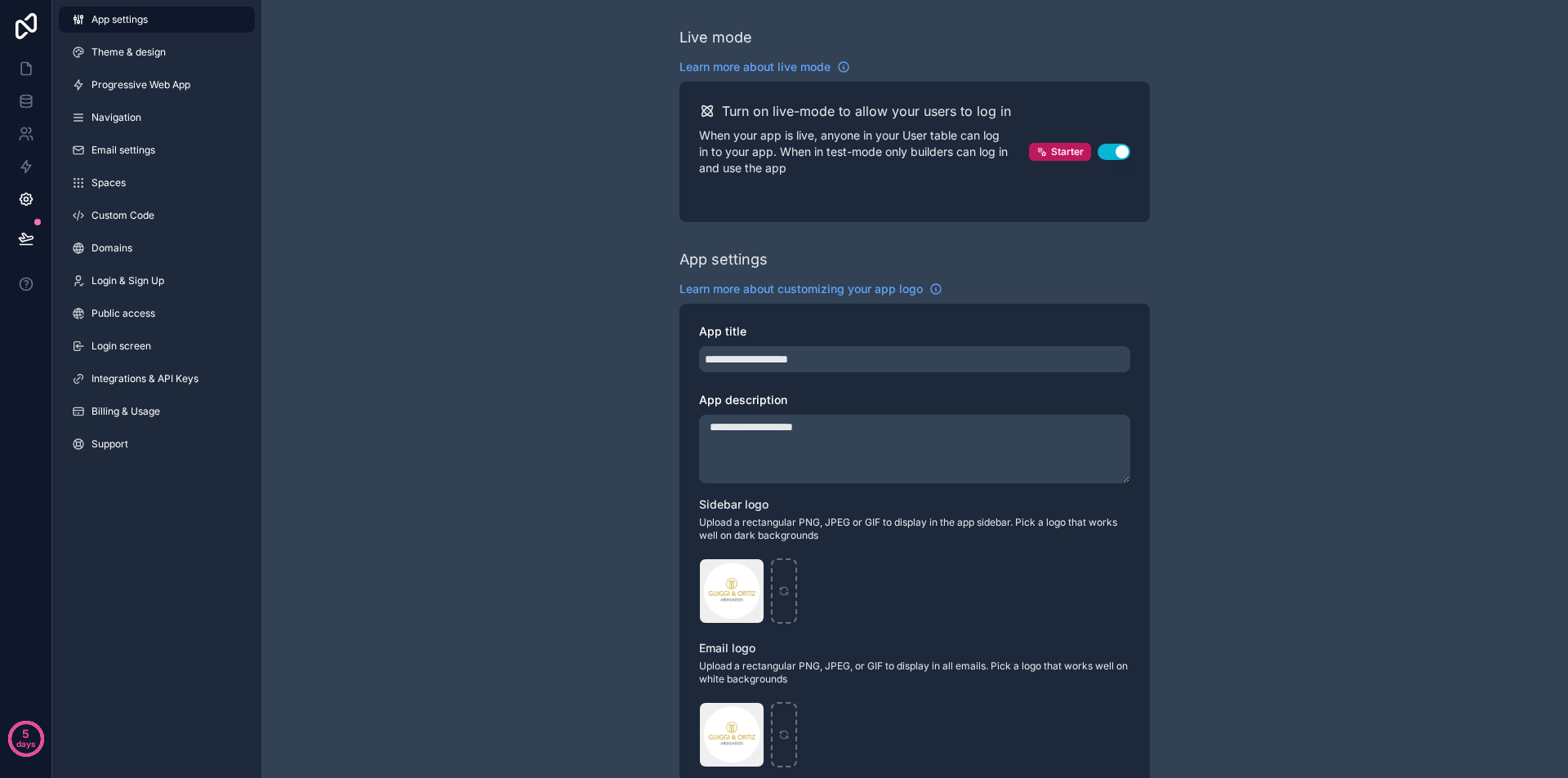
click at [120, 17] on span "App settings" at bounding box center [119, 19] width 56 height 13
click at [120, 48] on span "Theme & design" at bounding box center [128, 52] width 75 height 13
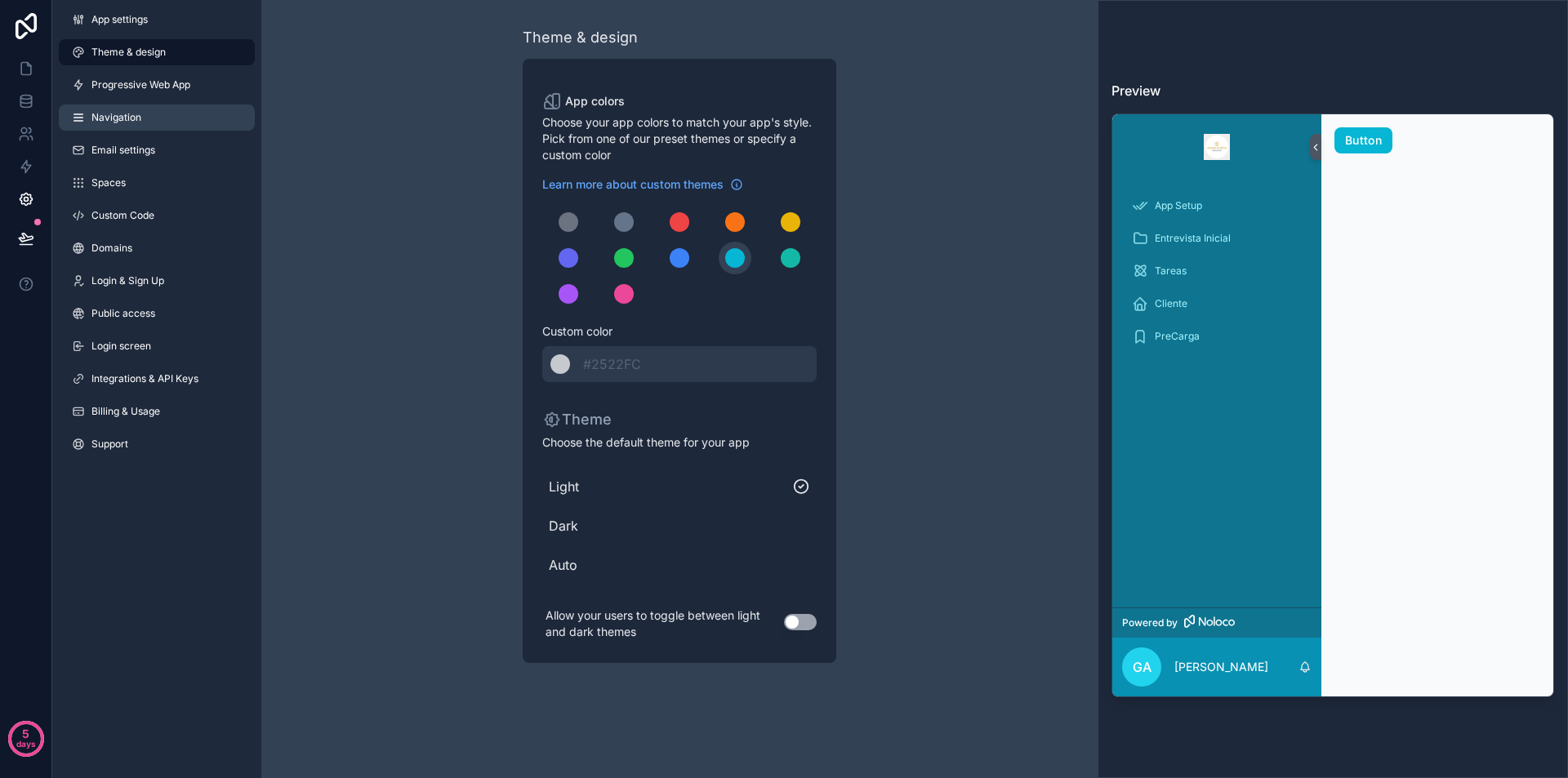
click at [108, 111] on span "Navigation" at bounding box center [115, 117] width 49 height 13
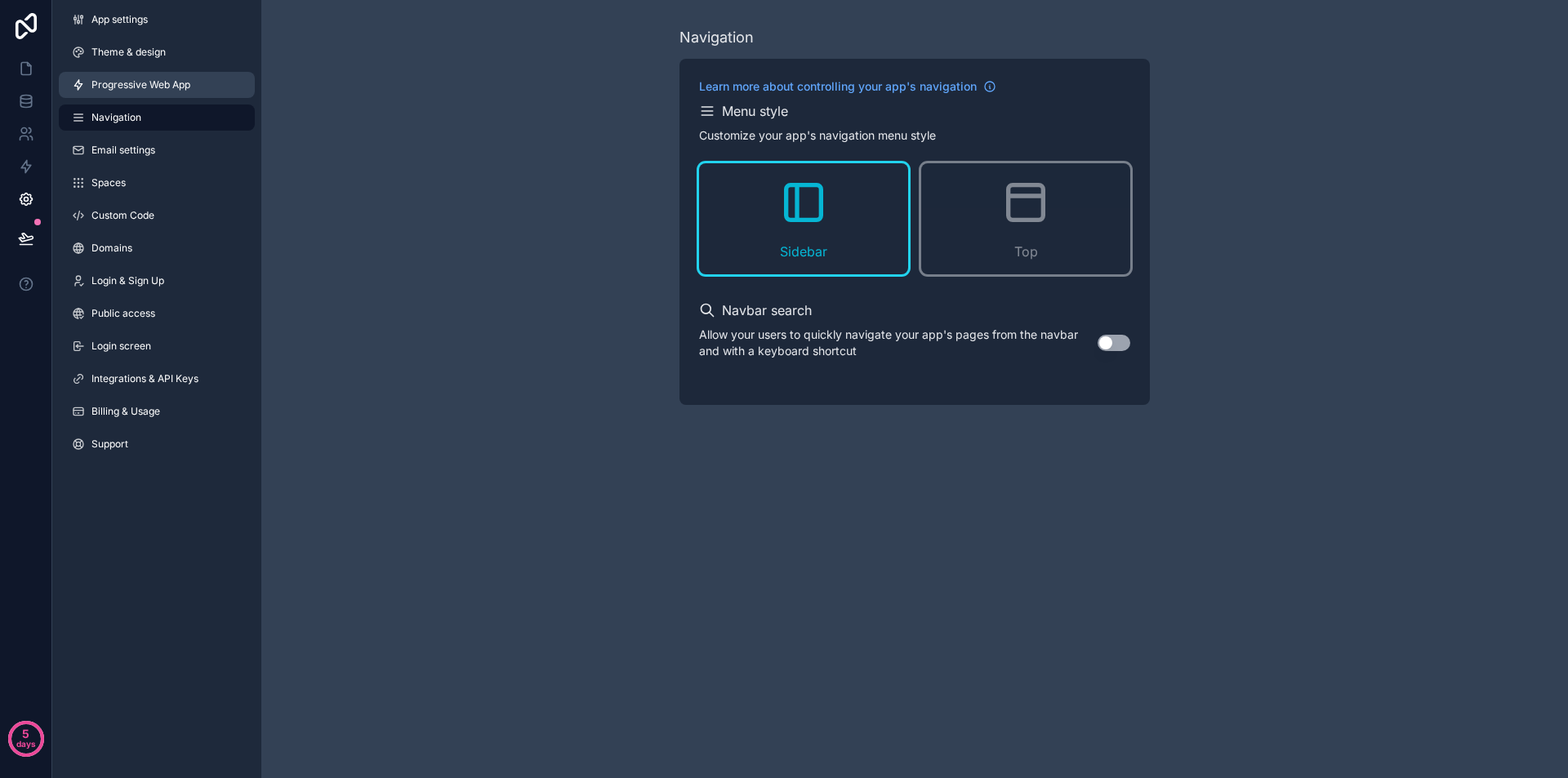
click at [104, 87] on span "Progressive Web App" at bounding box center [141, 84] width 99 height 13
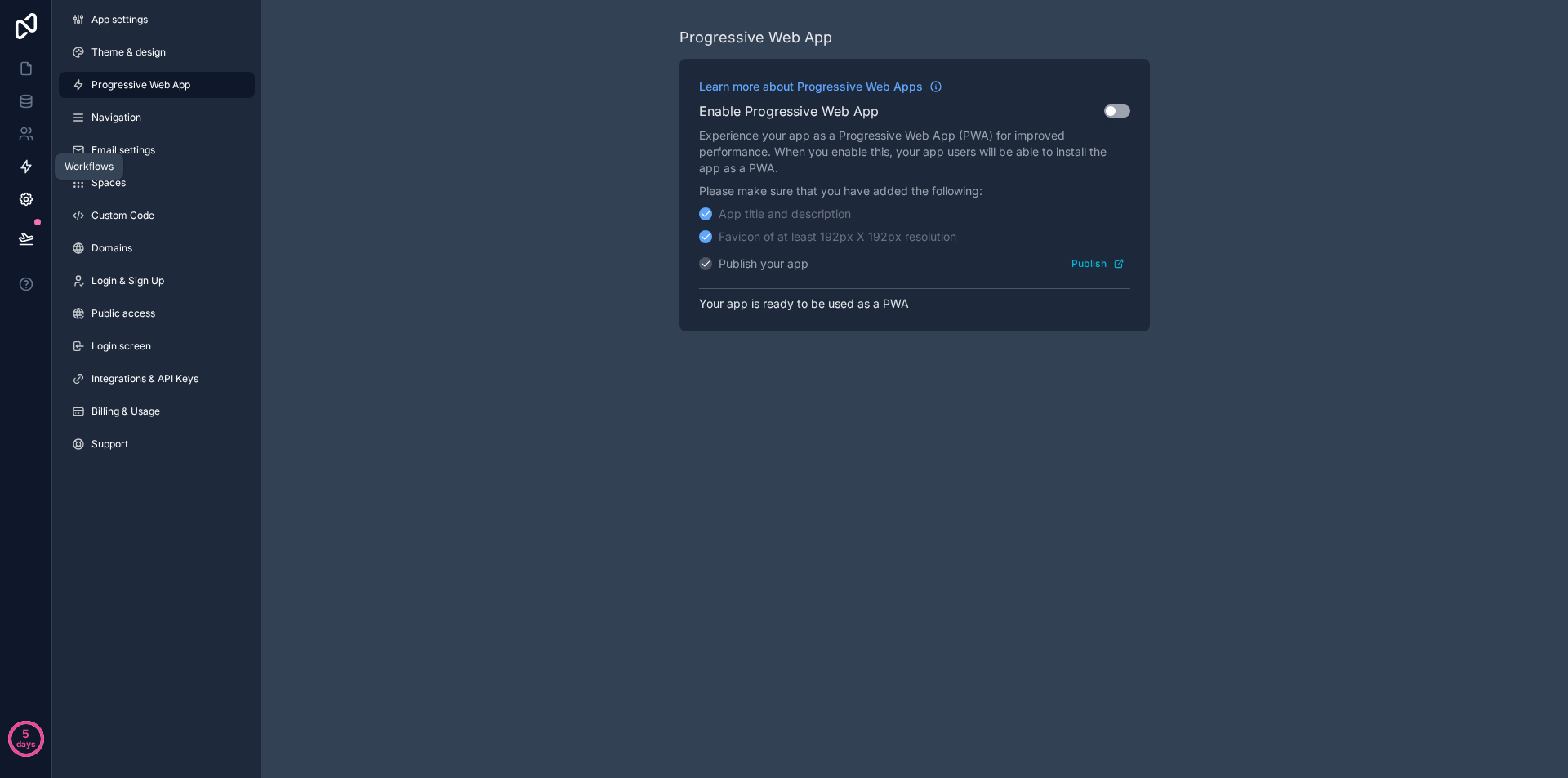
click at [20, 173] on icon at bounding box center [26, 167] width 16 height 16
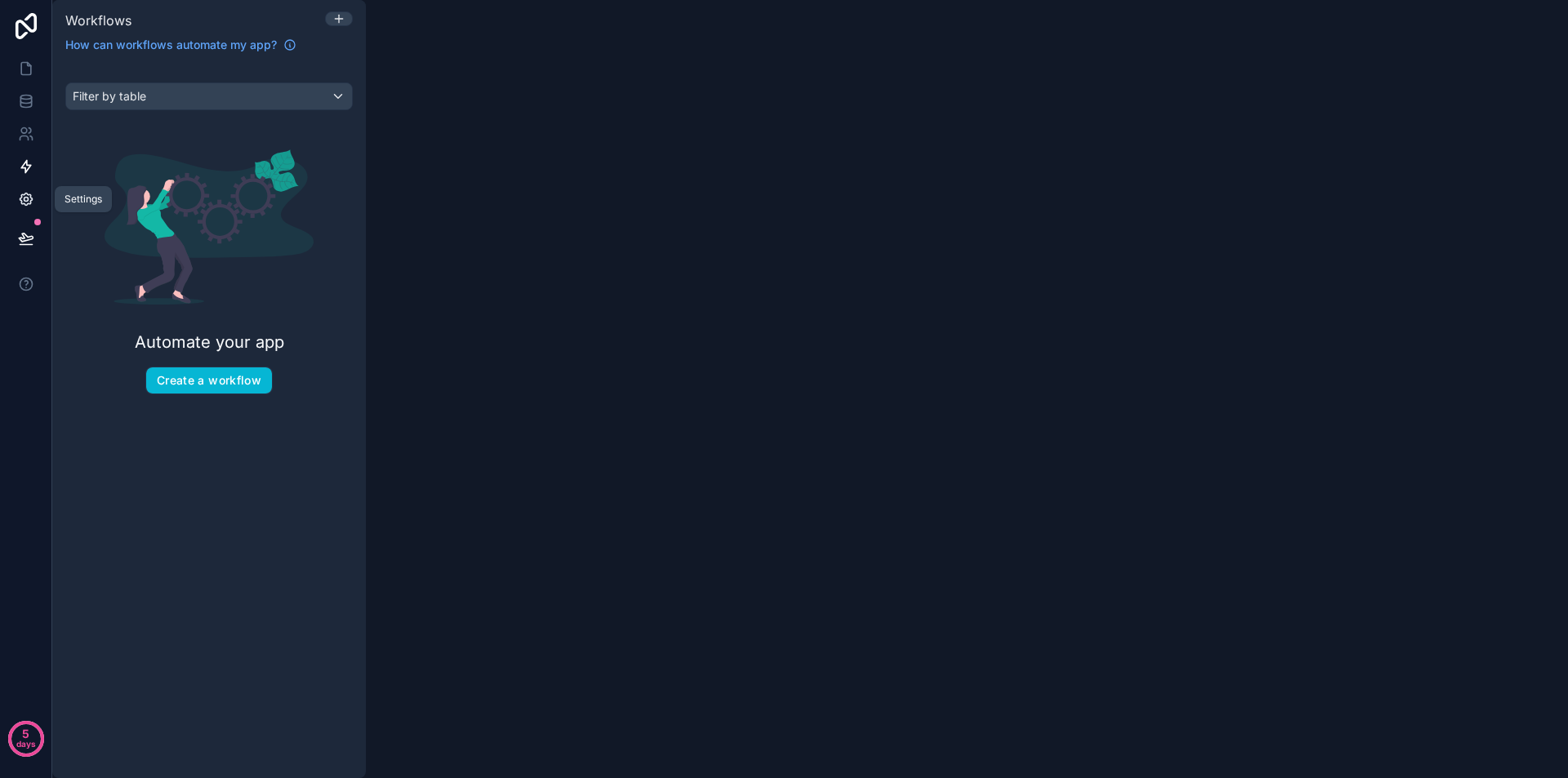
click at [20, 206] on icon at bounding box center [26, 199] width 16 height 16
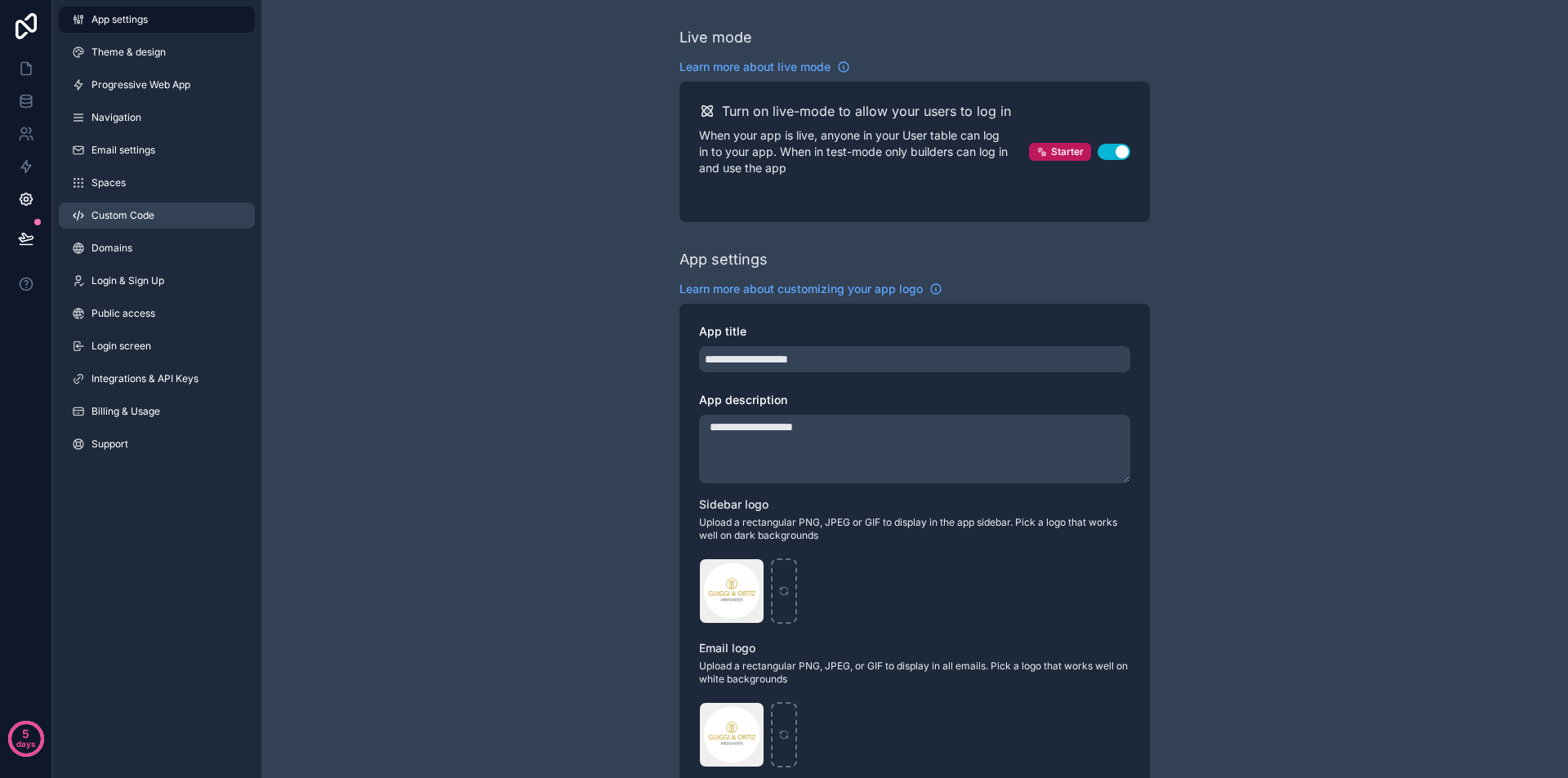
click at [104, 223] on link "Custom Code" at bounding box center [157, 215] width 196 height 26
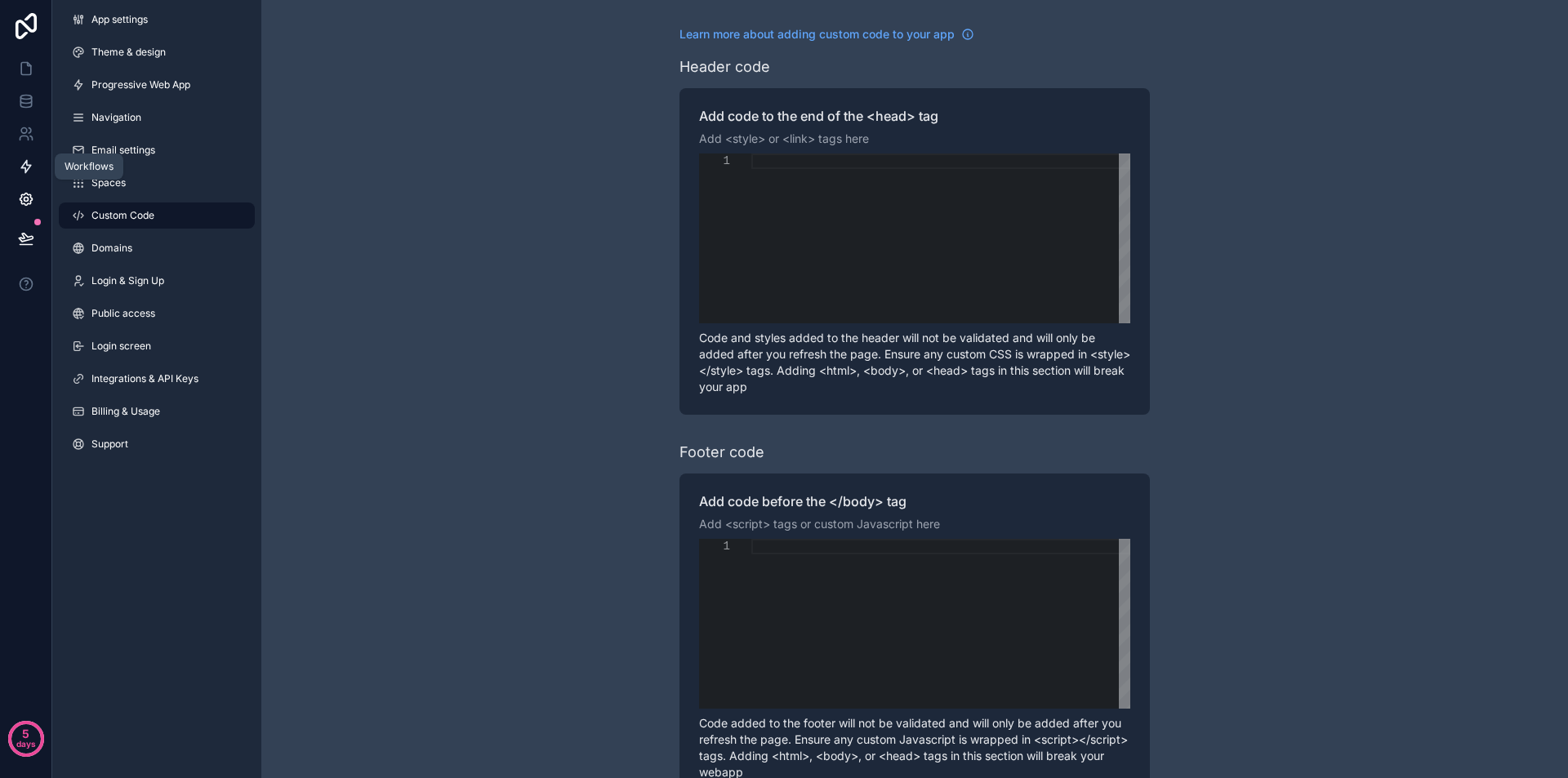
click at [21, 170] on icon at bounding box center [26, 167] width 16 height 16
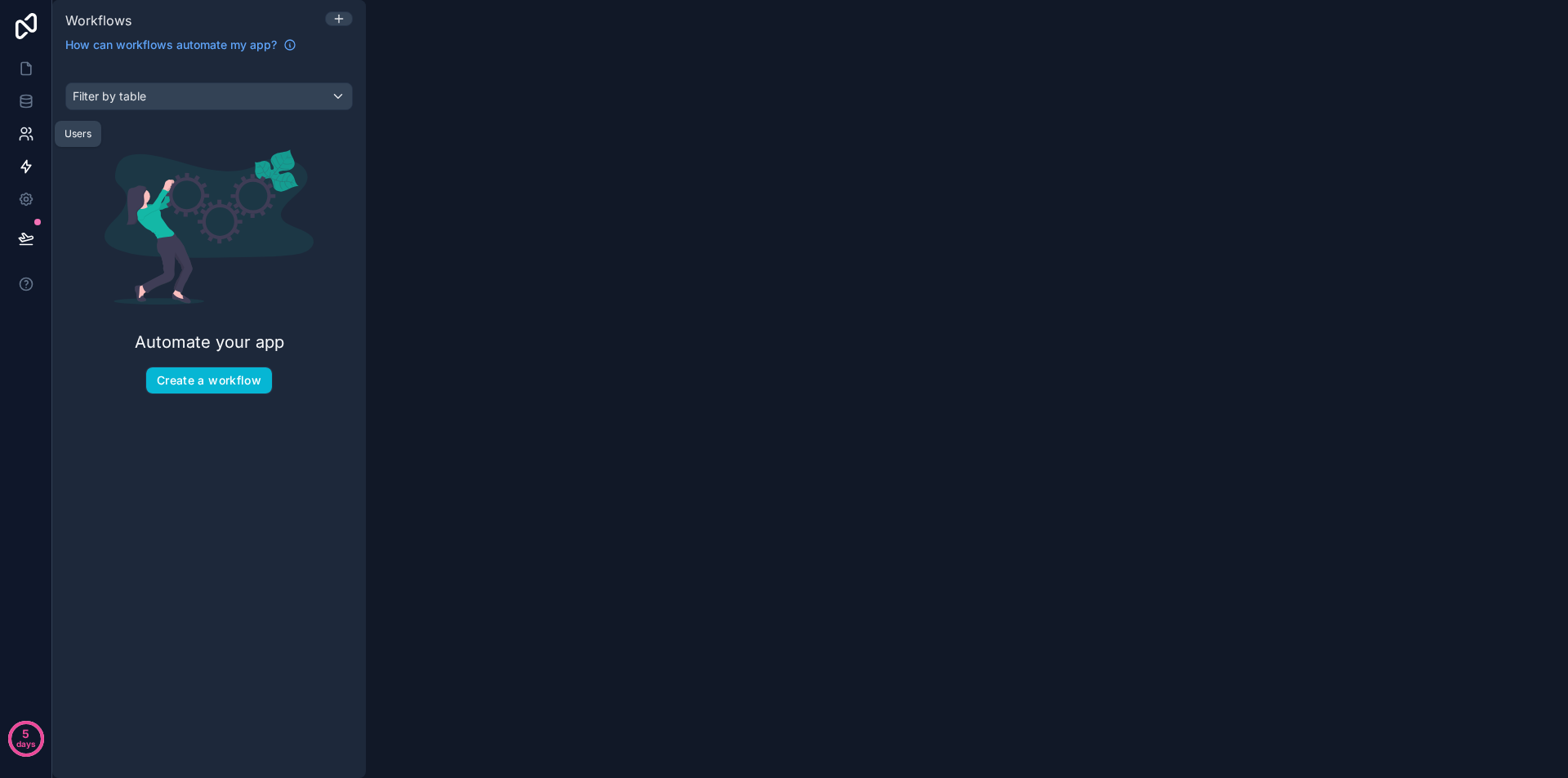
click at [29, 130] on icon at bounding box center [26, 134] width 16 height 16
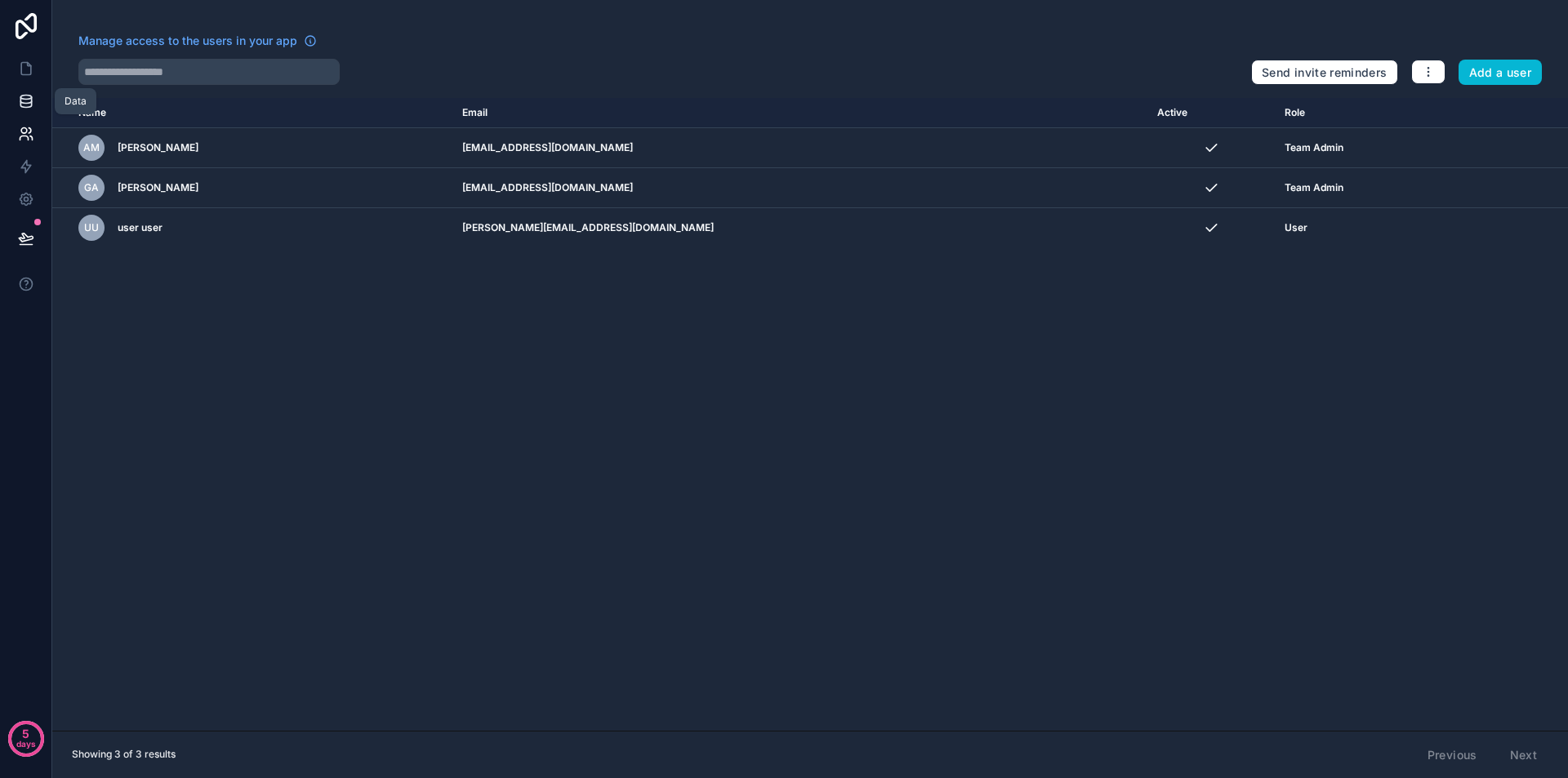
click at [30, 101] on icon at bounding box center [26, 101] width 16 height 16
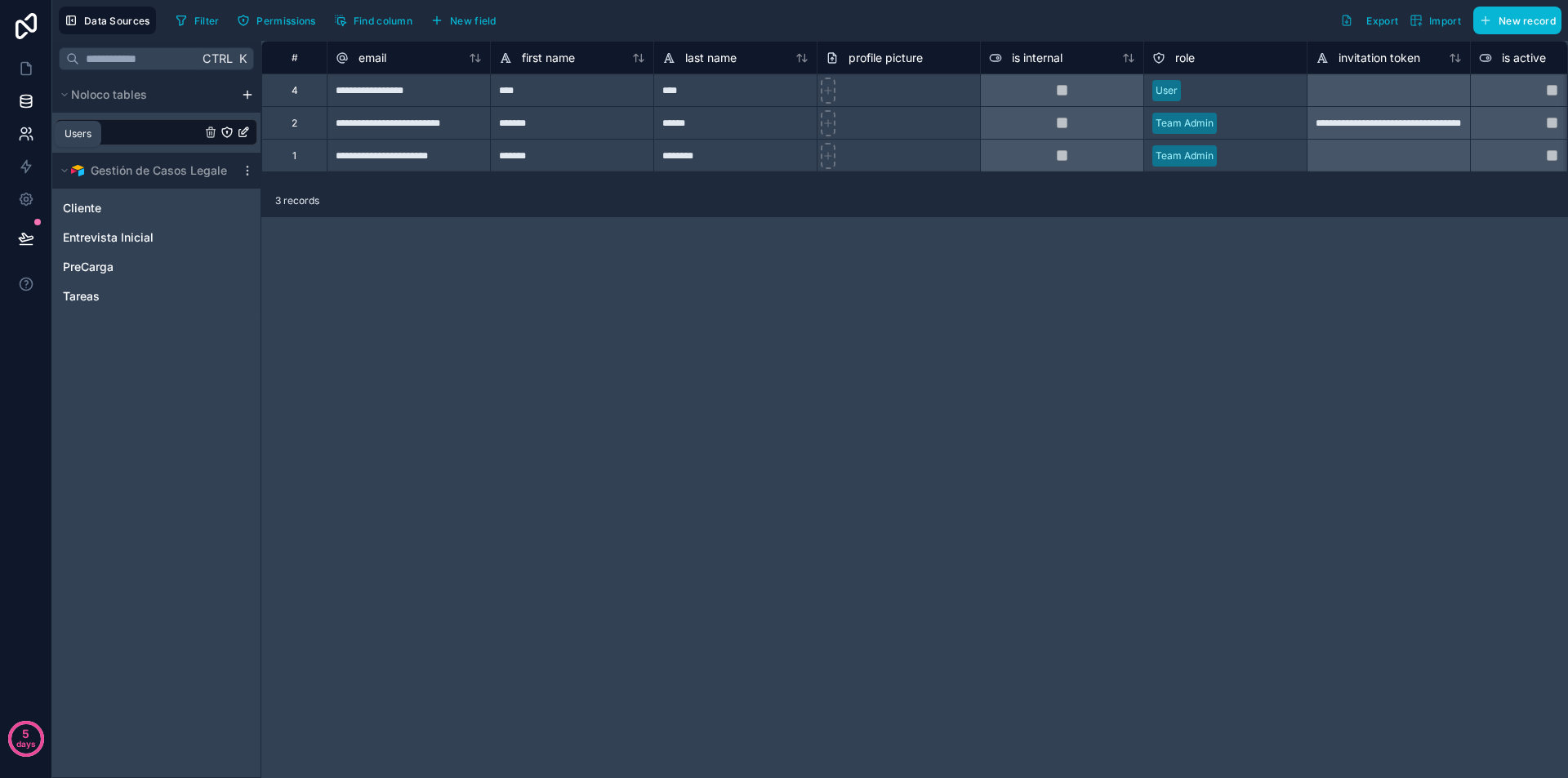
click at [30, 136] on icon at bounding box center [31, 138] width 3 height 4
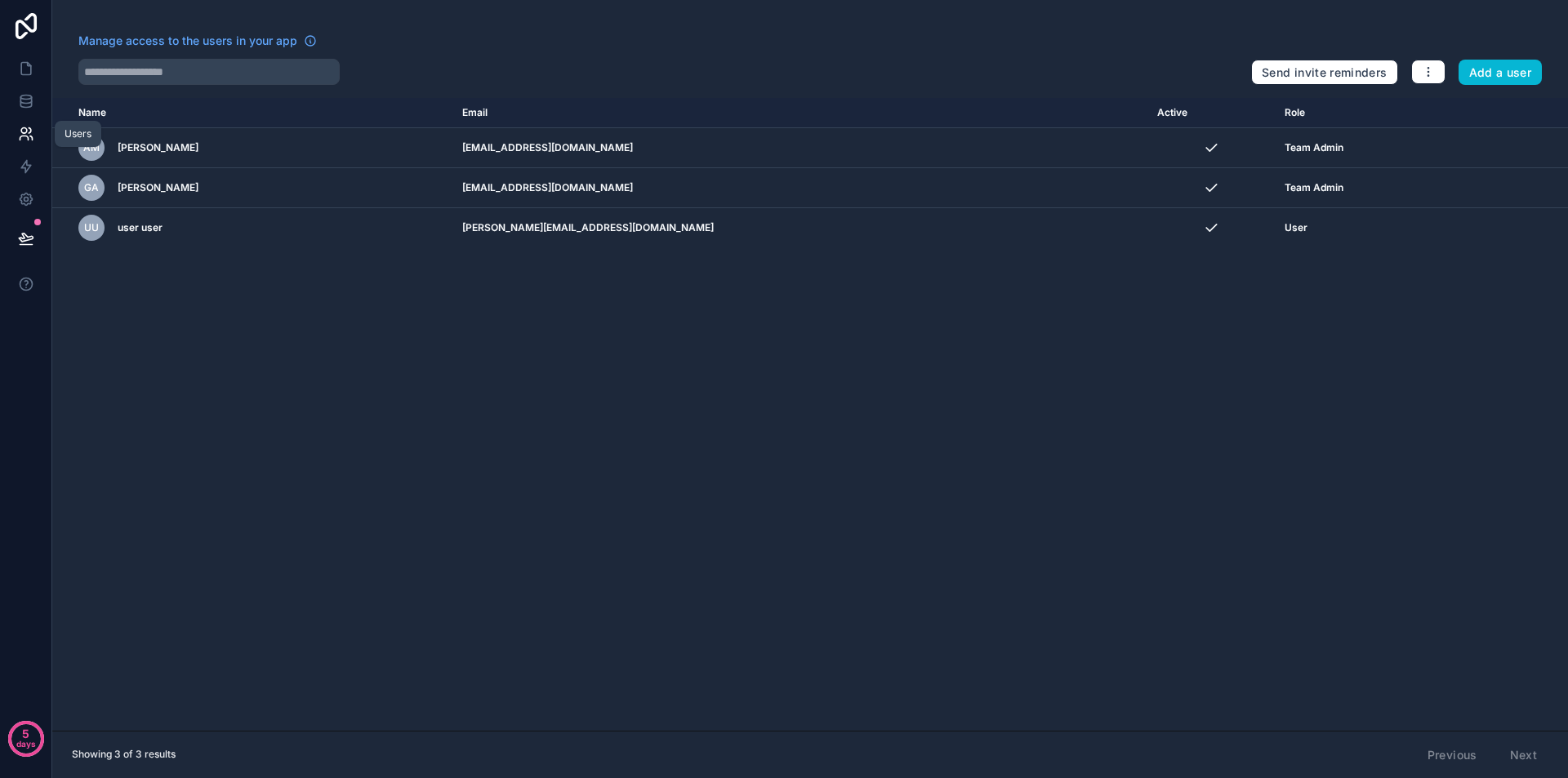
click at [30, 136] on icon at bounding box center [31, 138] width 3 height 4
click at [29, 101] on icon at bounding box center [26, 101] width 16 height 16
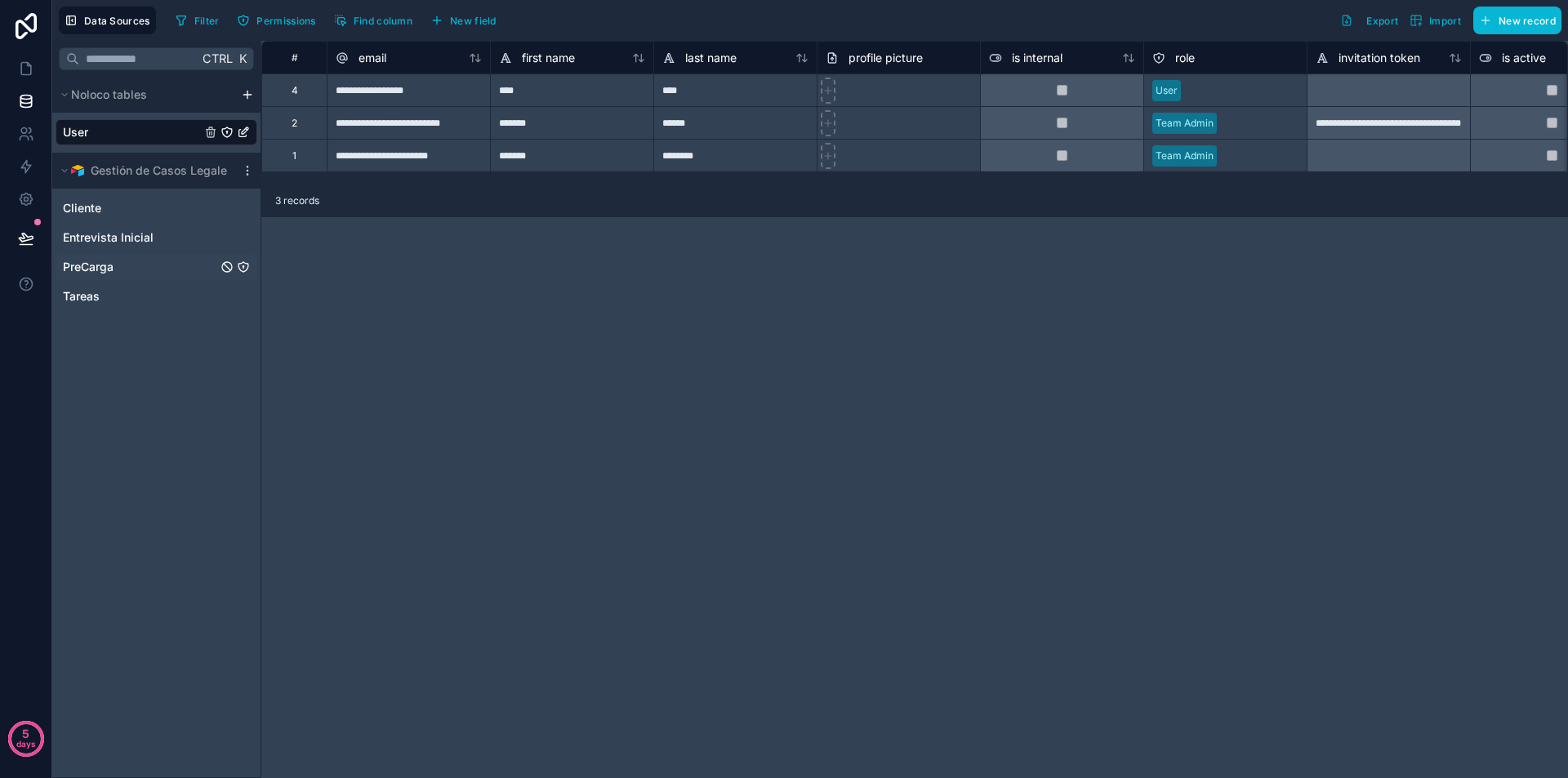
click at [93, 265] on span "PreCarga" at bounding box center [88, 266] width 50 height 16
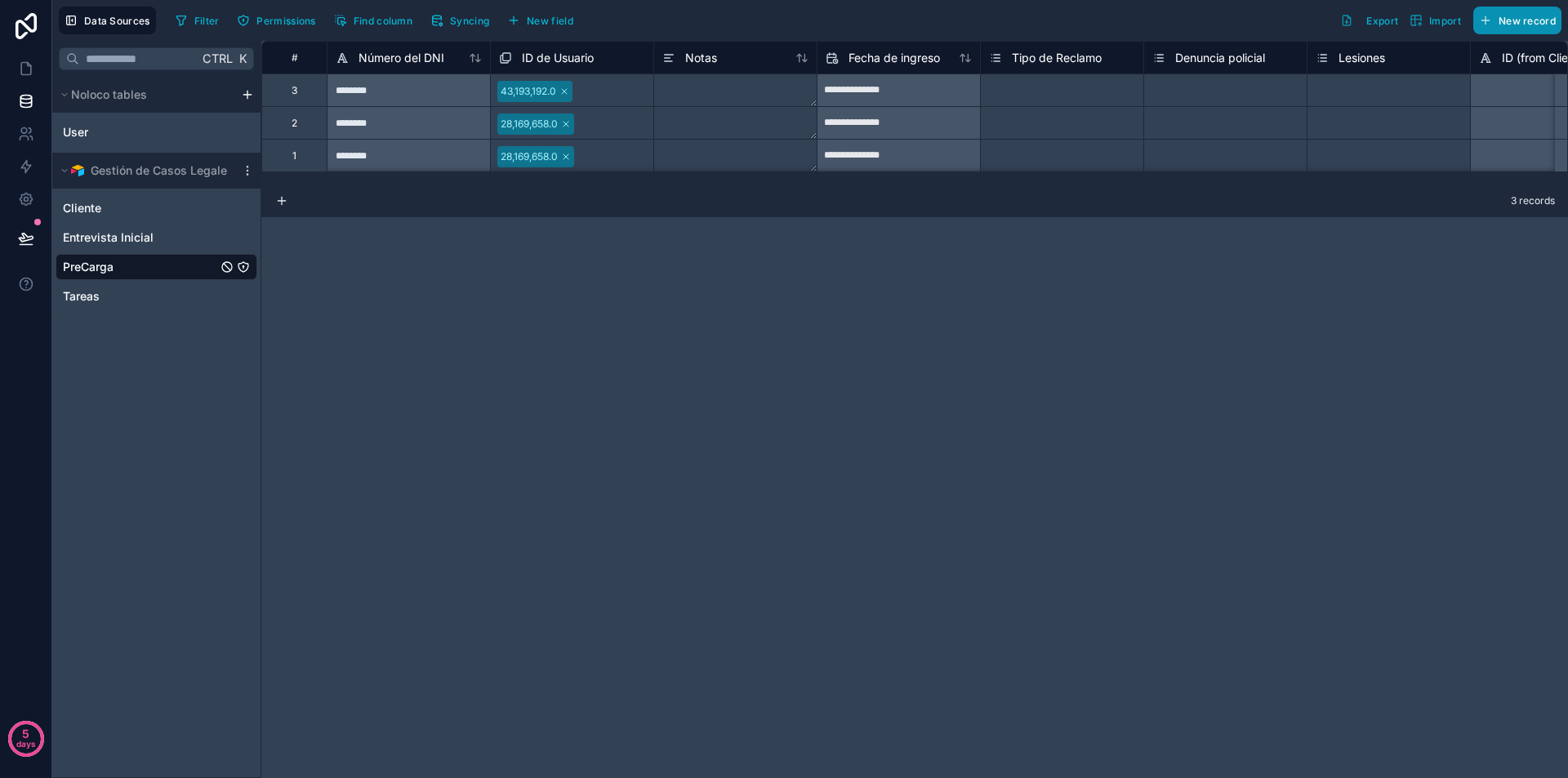
click at [1515, 23] on span "New record" at bounding box center [1527, 21] width 57 height 12
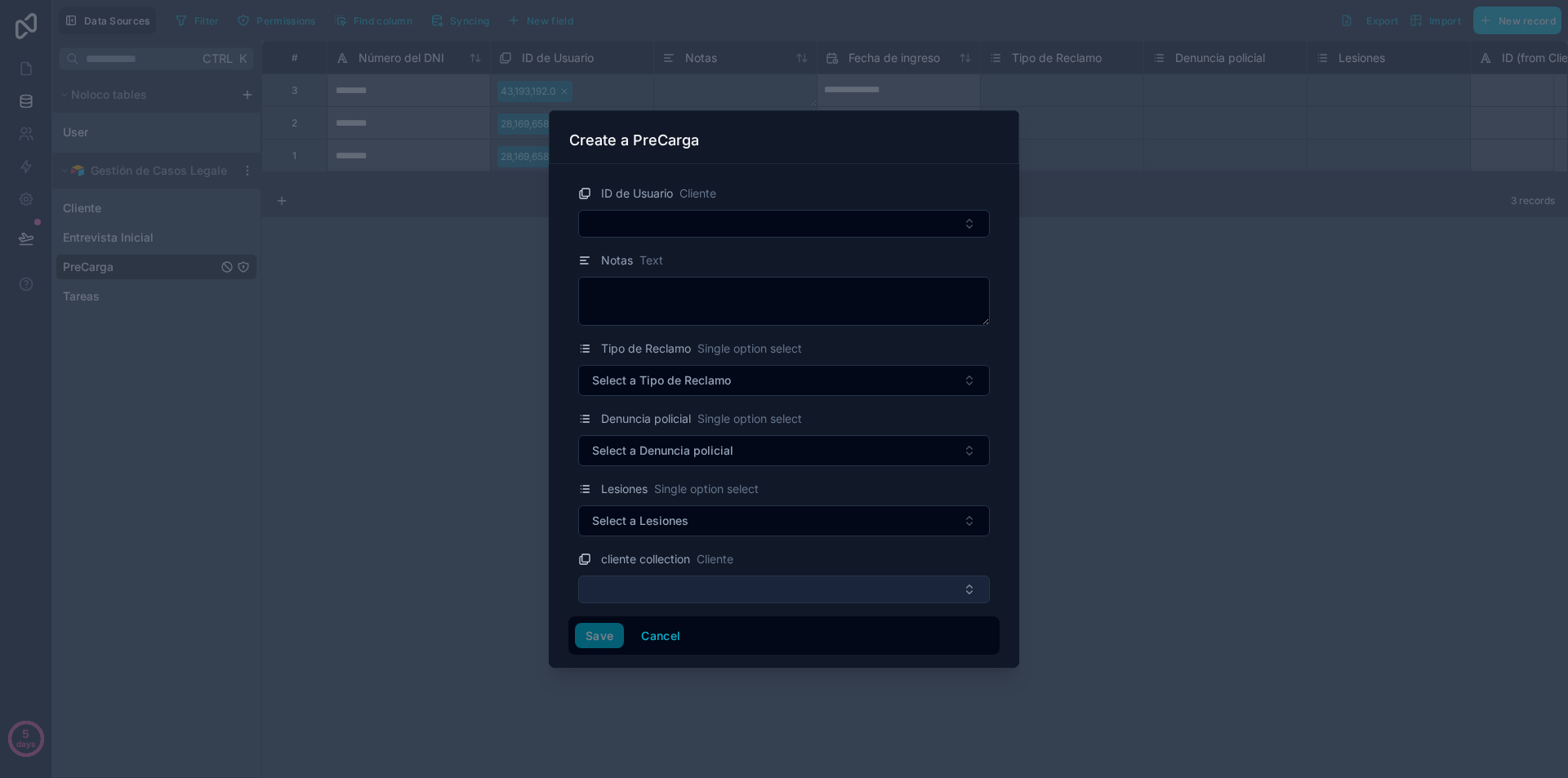
click at [971, 593] on button "Select Button" at bounding box center [784, 589] width 411 height 28
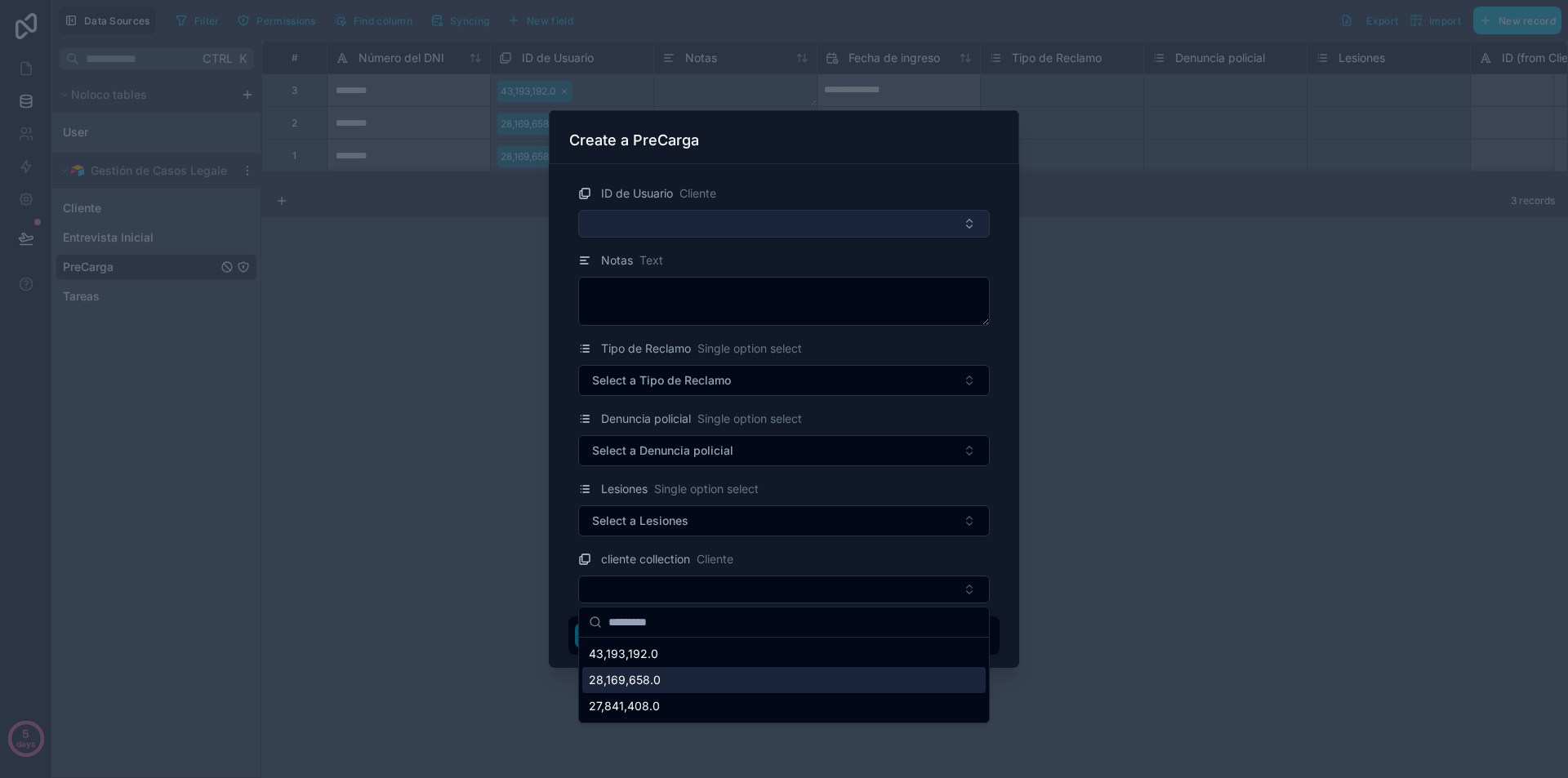
click at [658, 232] on button "Select Button" at bounding box center [784, 224] width 411 height 28
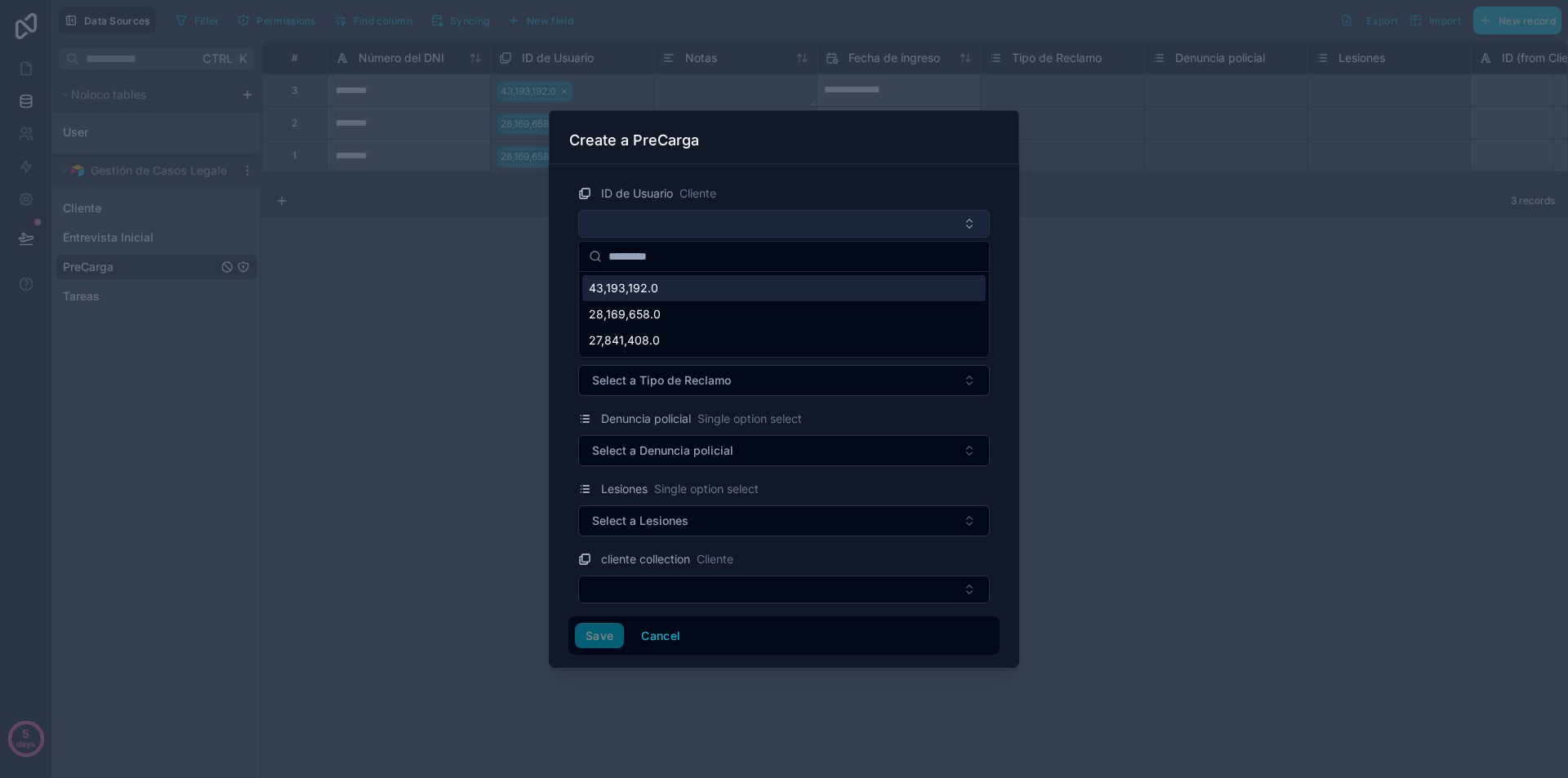
click at [658, 232] on button "Select Button" at bounding box center [784, 224] width 411 height 28
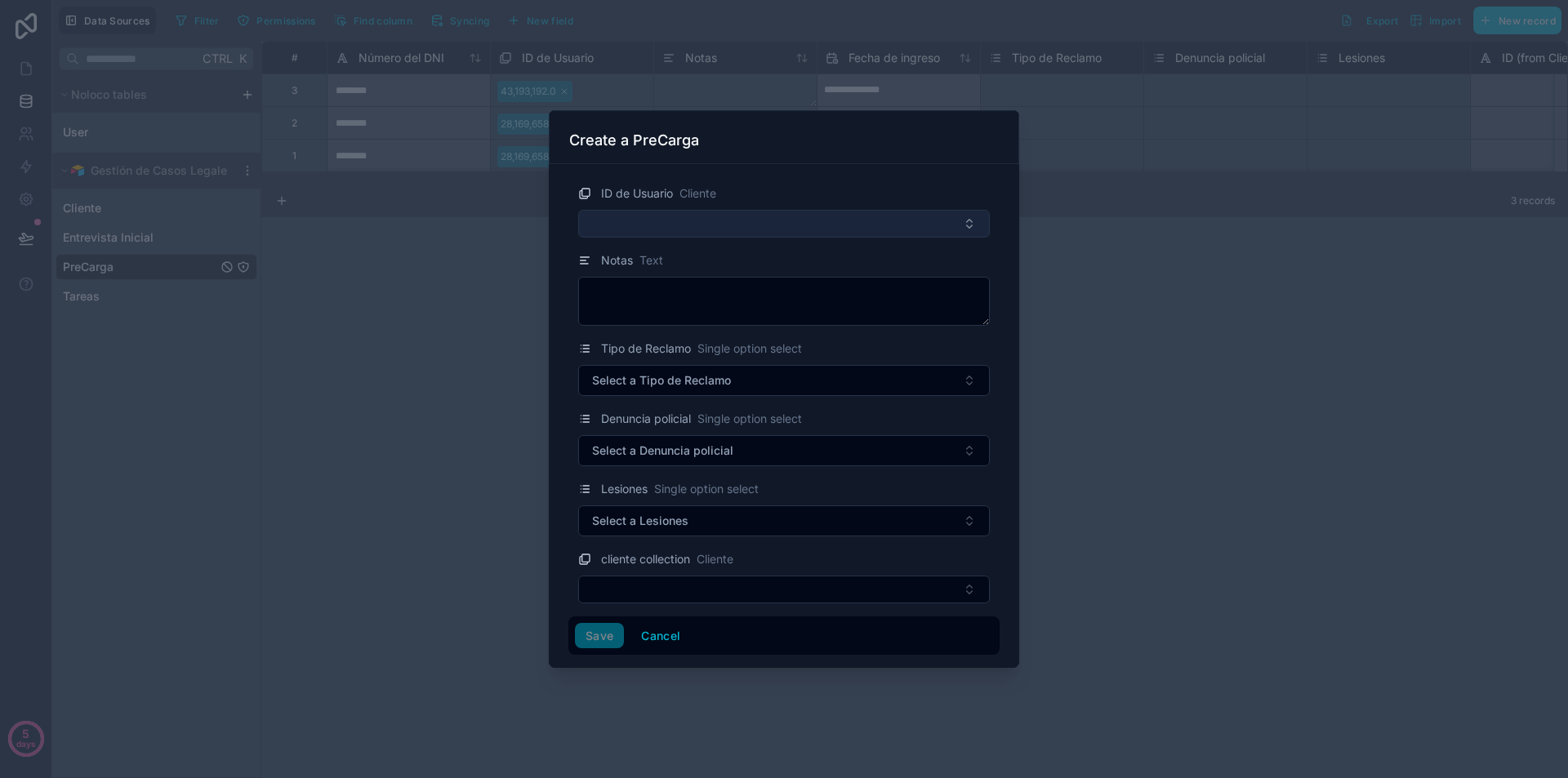
click at [699, 226] on button "Select Button" at bounding box center [784, 224] width 411 height 28
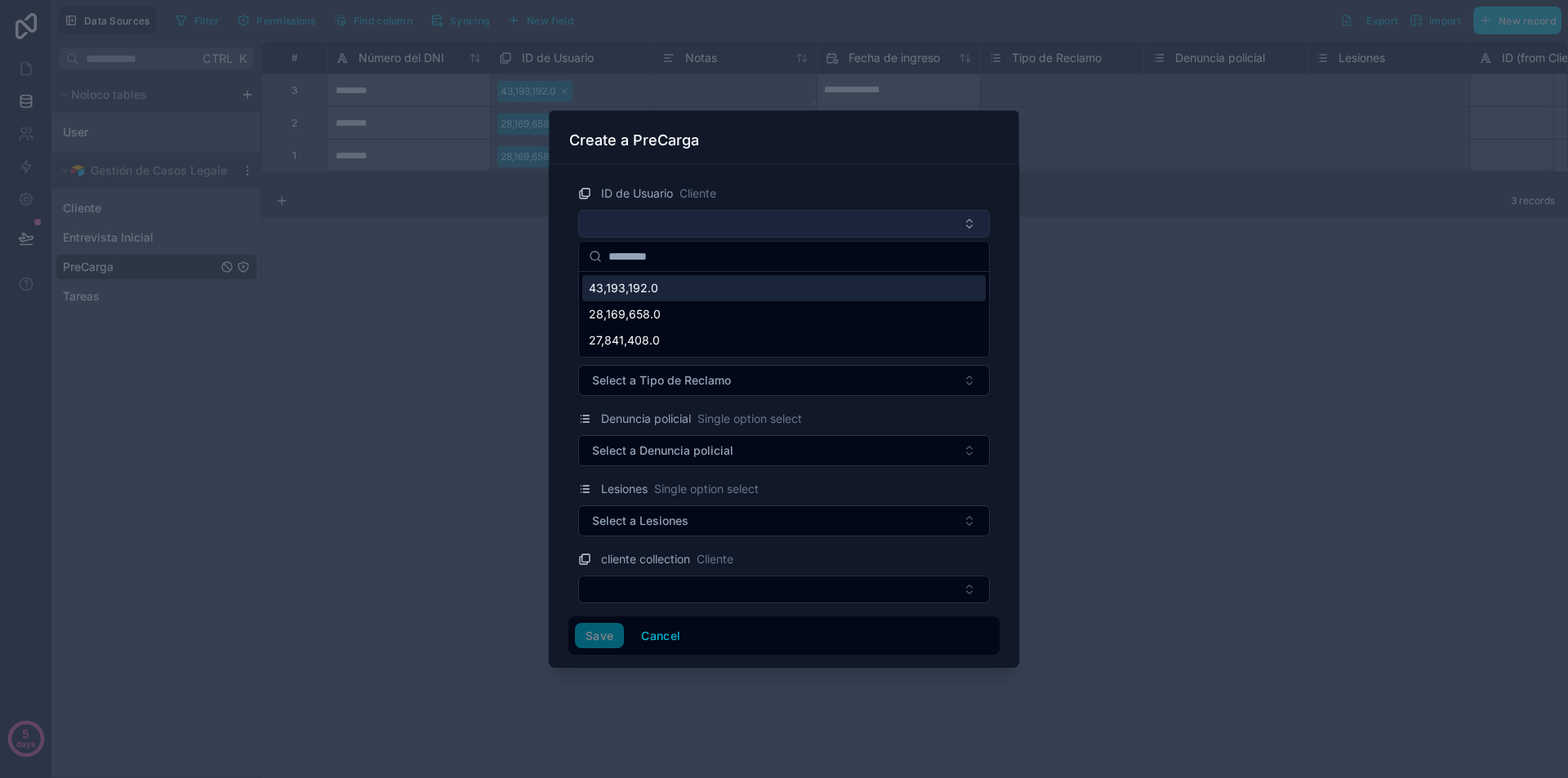
click at [699, 226] on button "Select Button" at bounding box center [784, 224] width 411 height 28
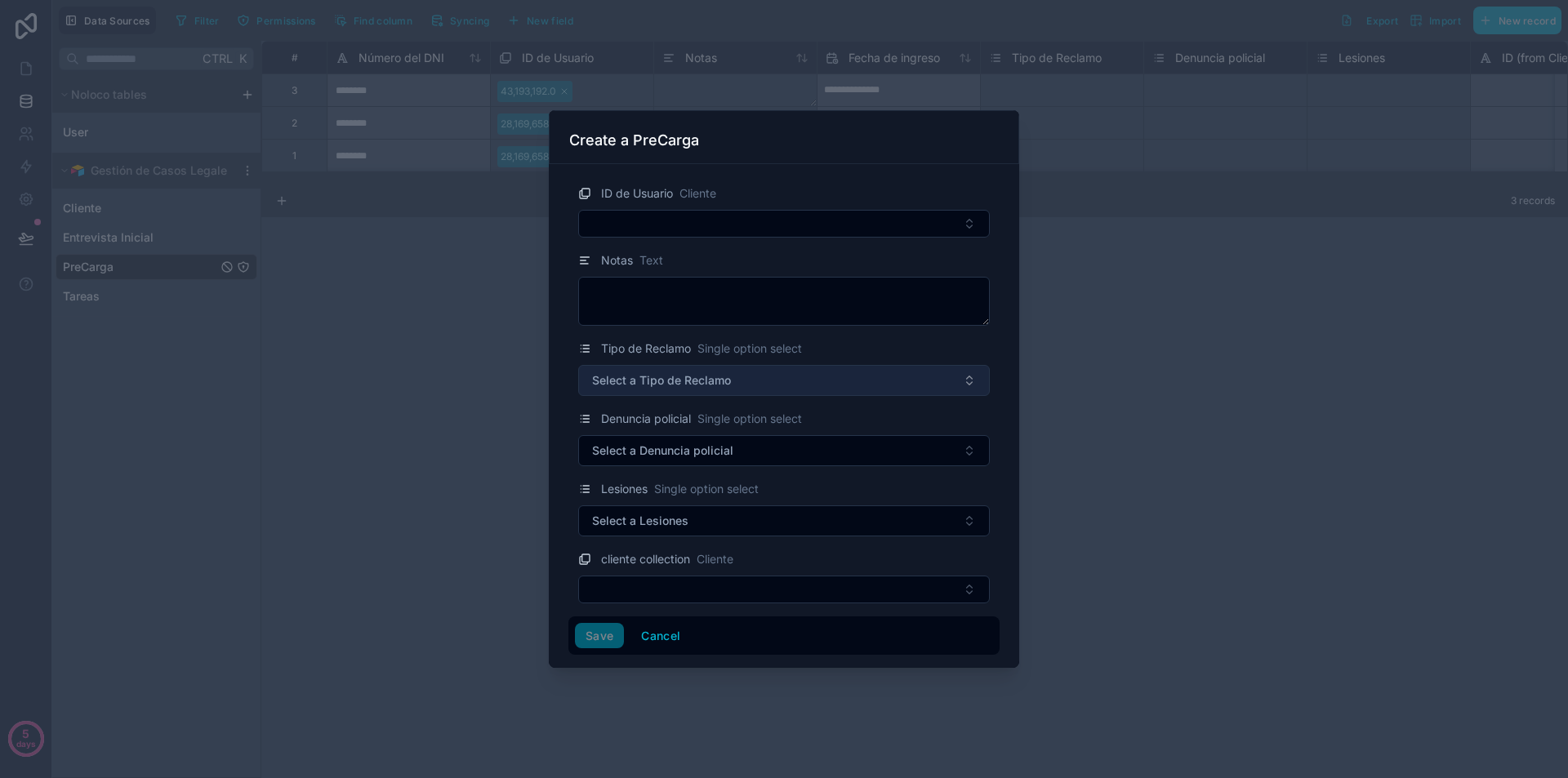
click at [670, 390] on button "Select a Tipo de Reclamo" at bounding box center [784, 381] width 411 height 31
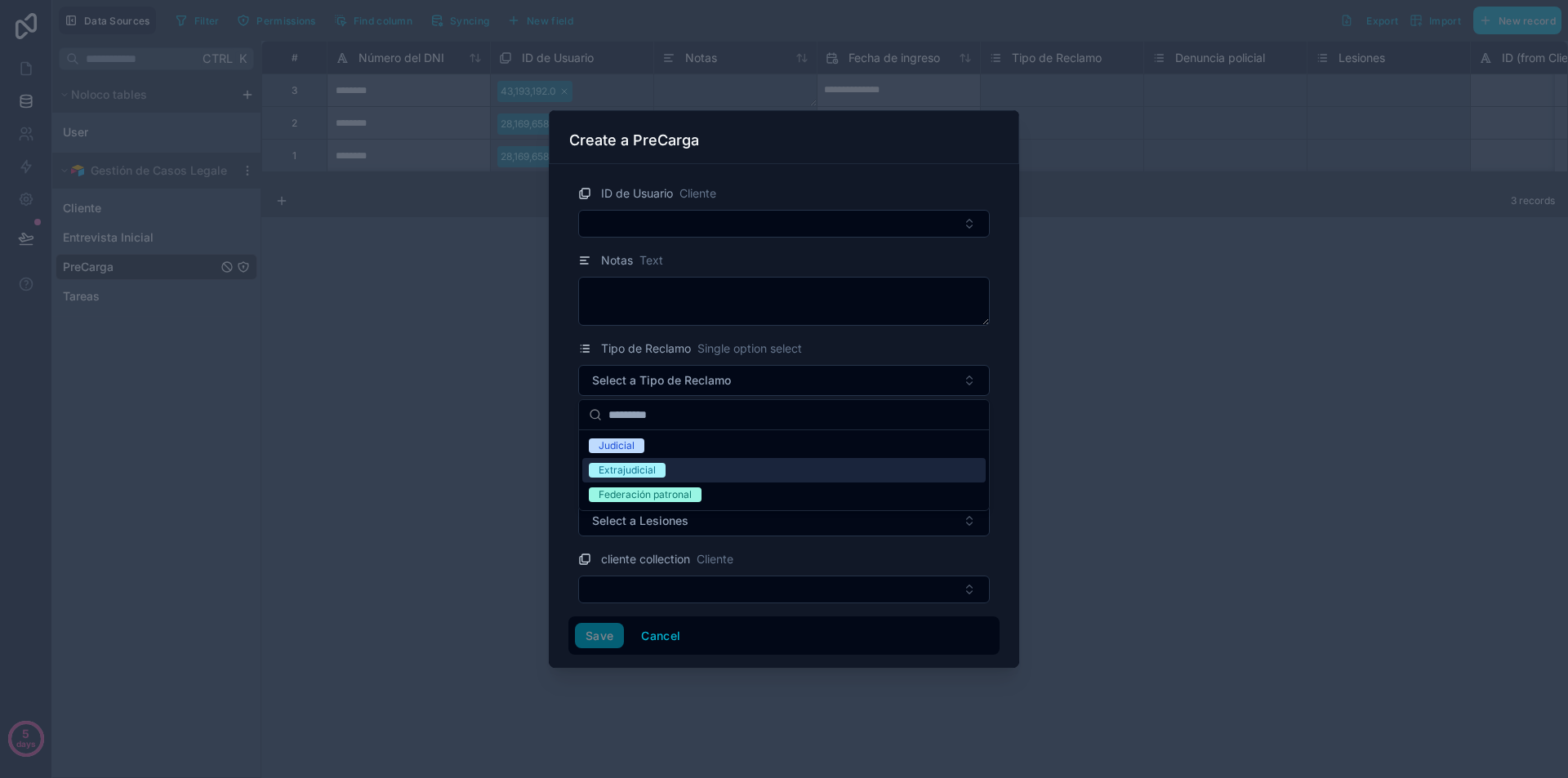
click at [624, 472] on div "Extrajudicial" at bounding box center [627, 470] width 57 height 15
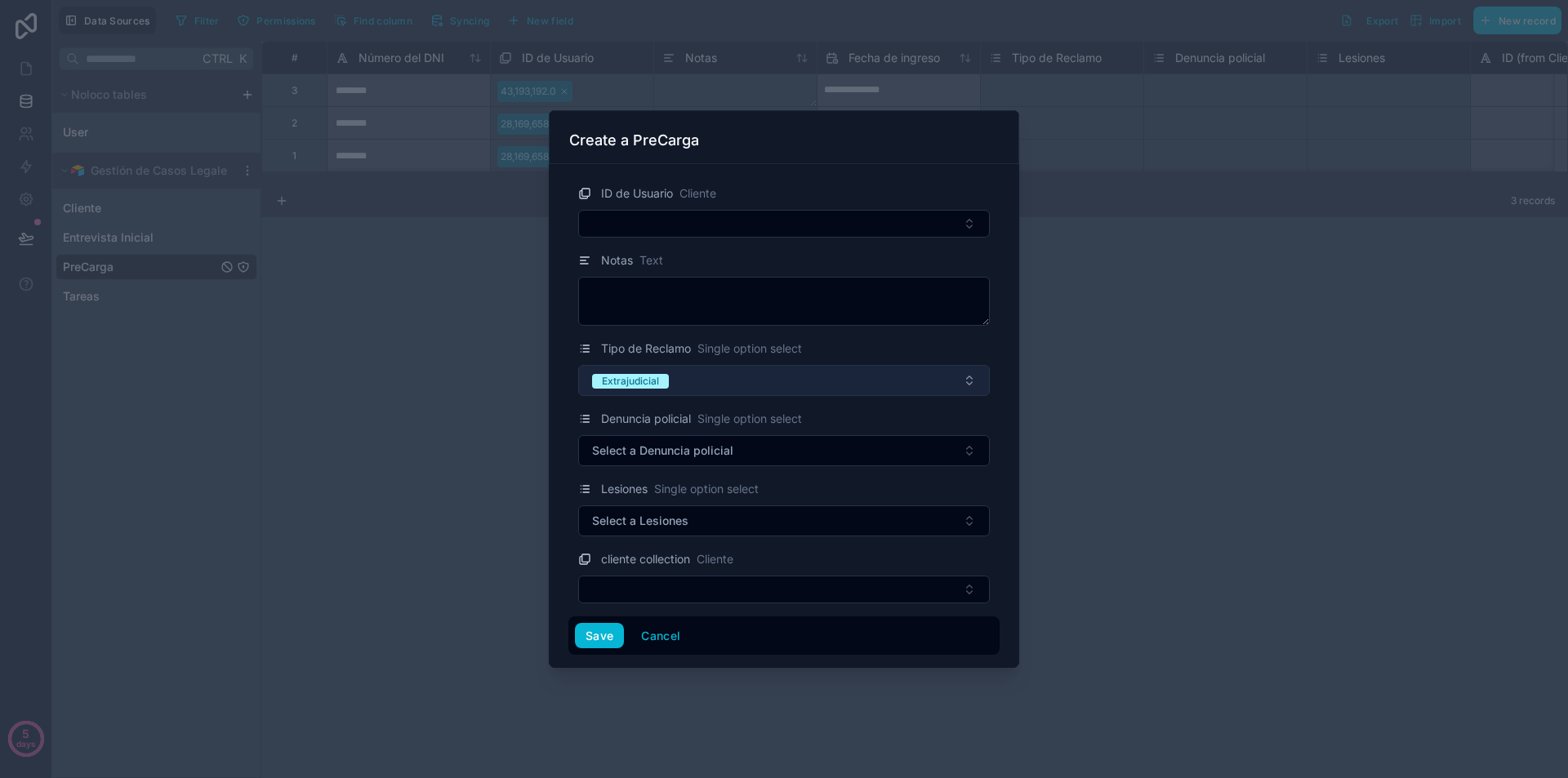
click at [711, 376] on button "Extrajudicial" at bounding box center [784, 381] width 411 height 31
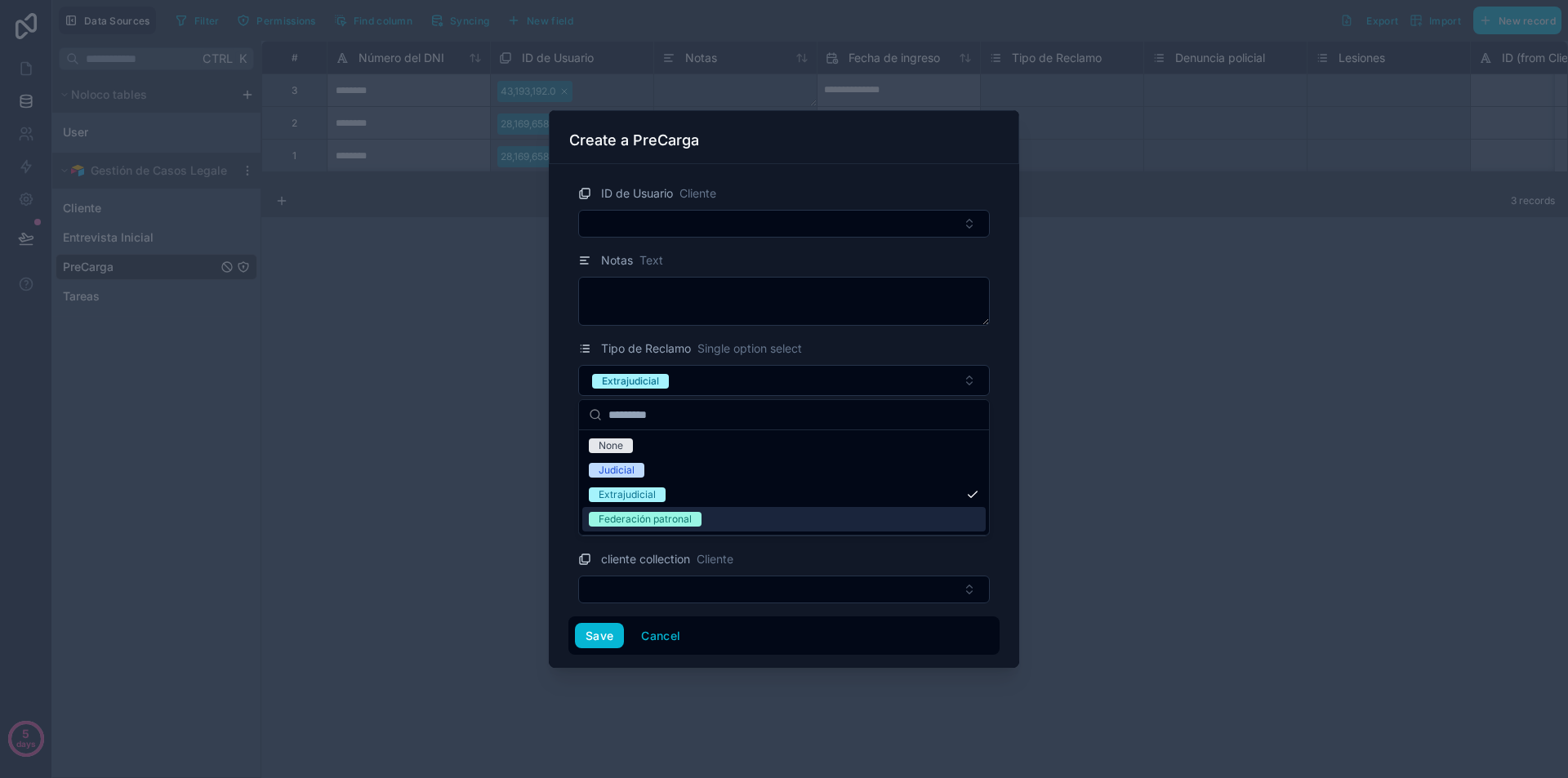
click at [679, 522] on div "Federación patronal" at bounding box center [645, 519] width 93 height 15
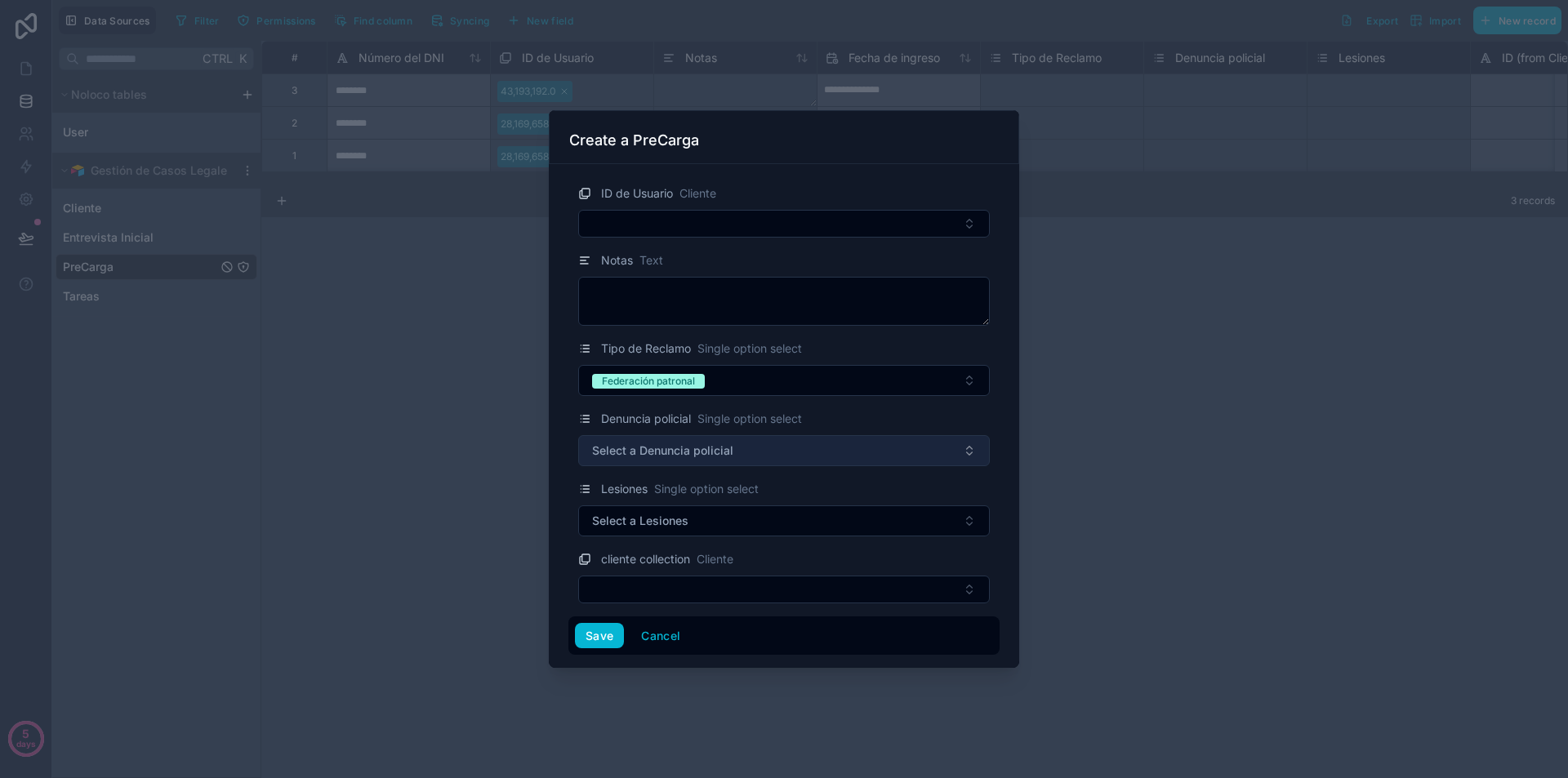
click at [649, 458] on span "Select a Denuncia policial" at bounding box center [662, 450] width 141 height 16
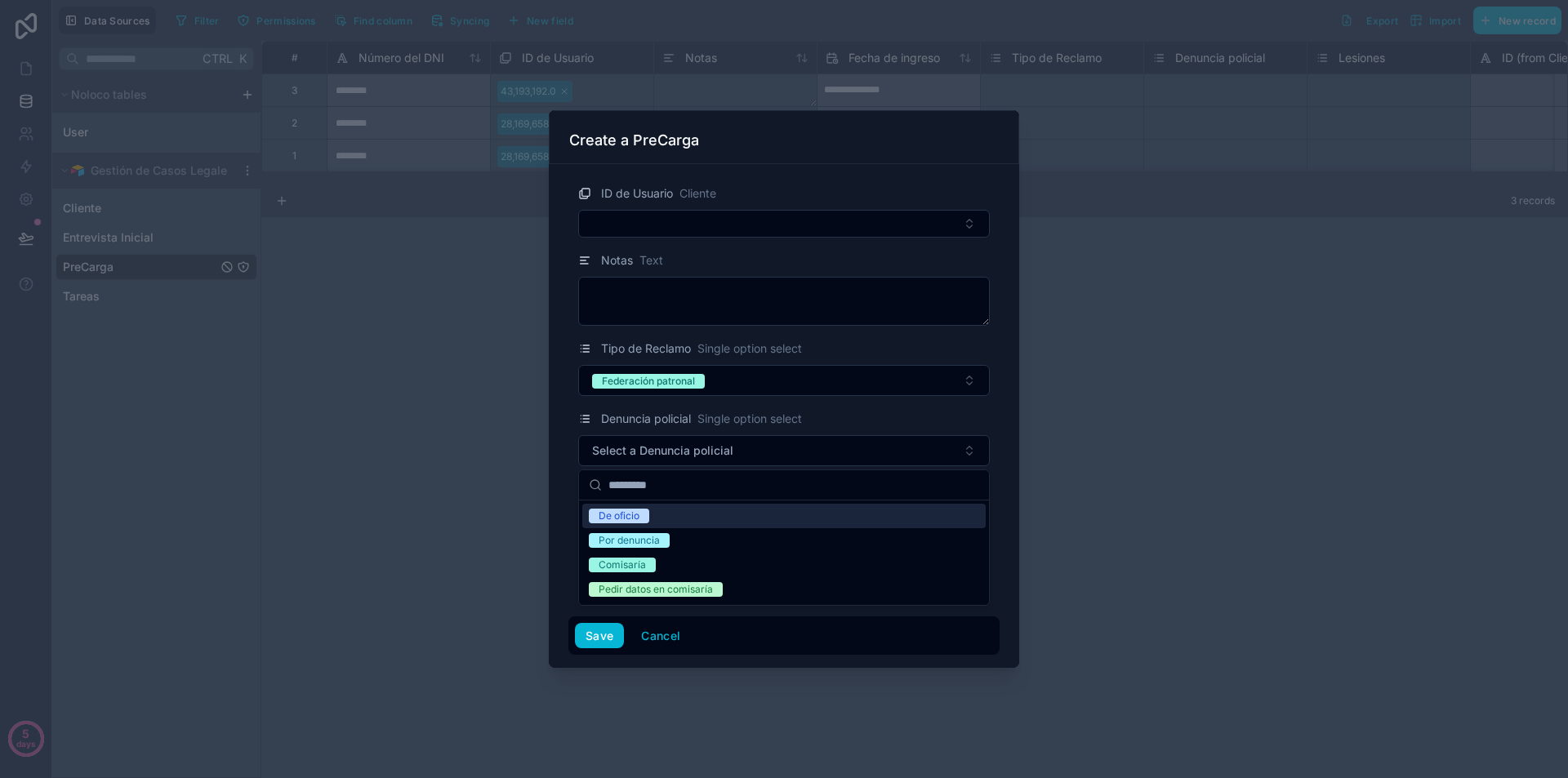
click at [631, 515] on div "De oficio" at bounding box center [619, 515] width 41 height 15
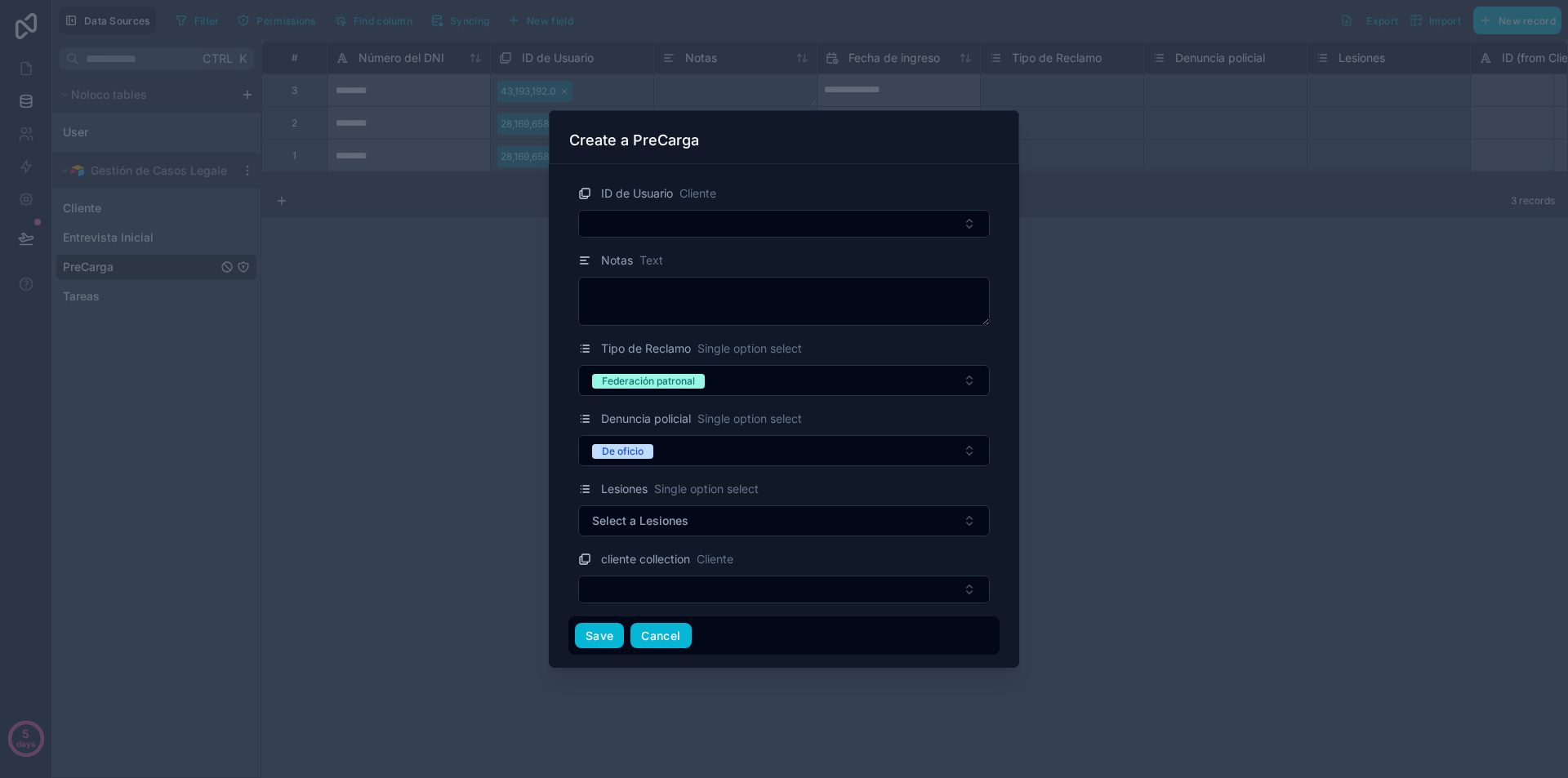
click at [653, 637] on button "Cancel" at bounding box center [661, 636] width 61 height 26
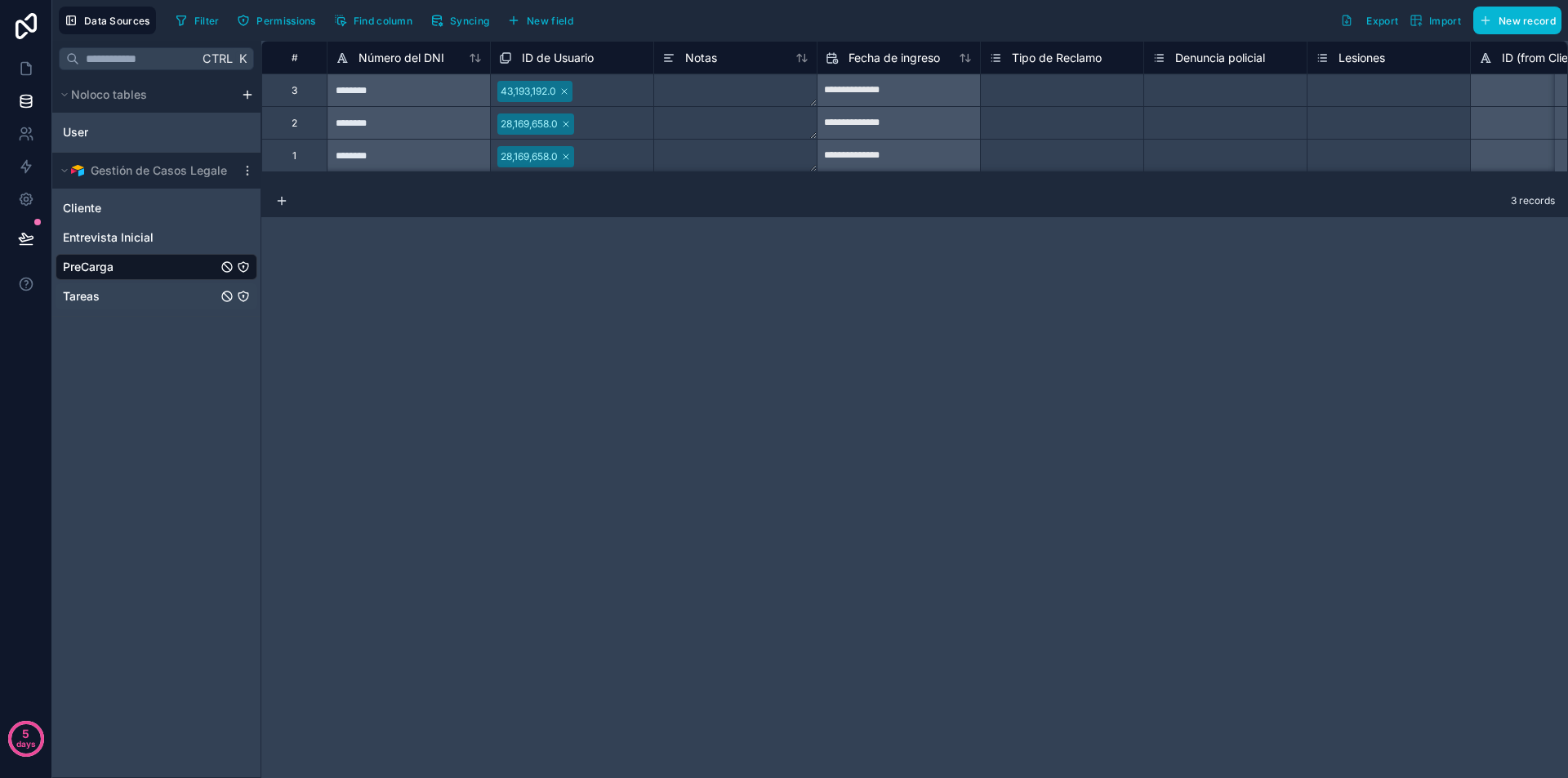
click at [75, 298] on span "Tareas" at bounding box center [81, 296] width 36 height 16
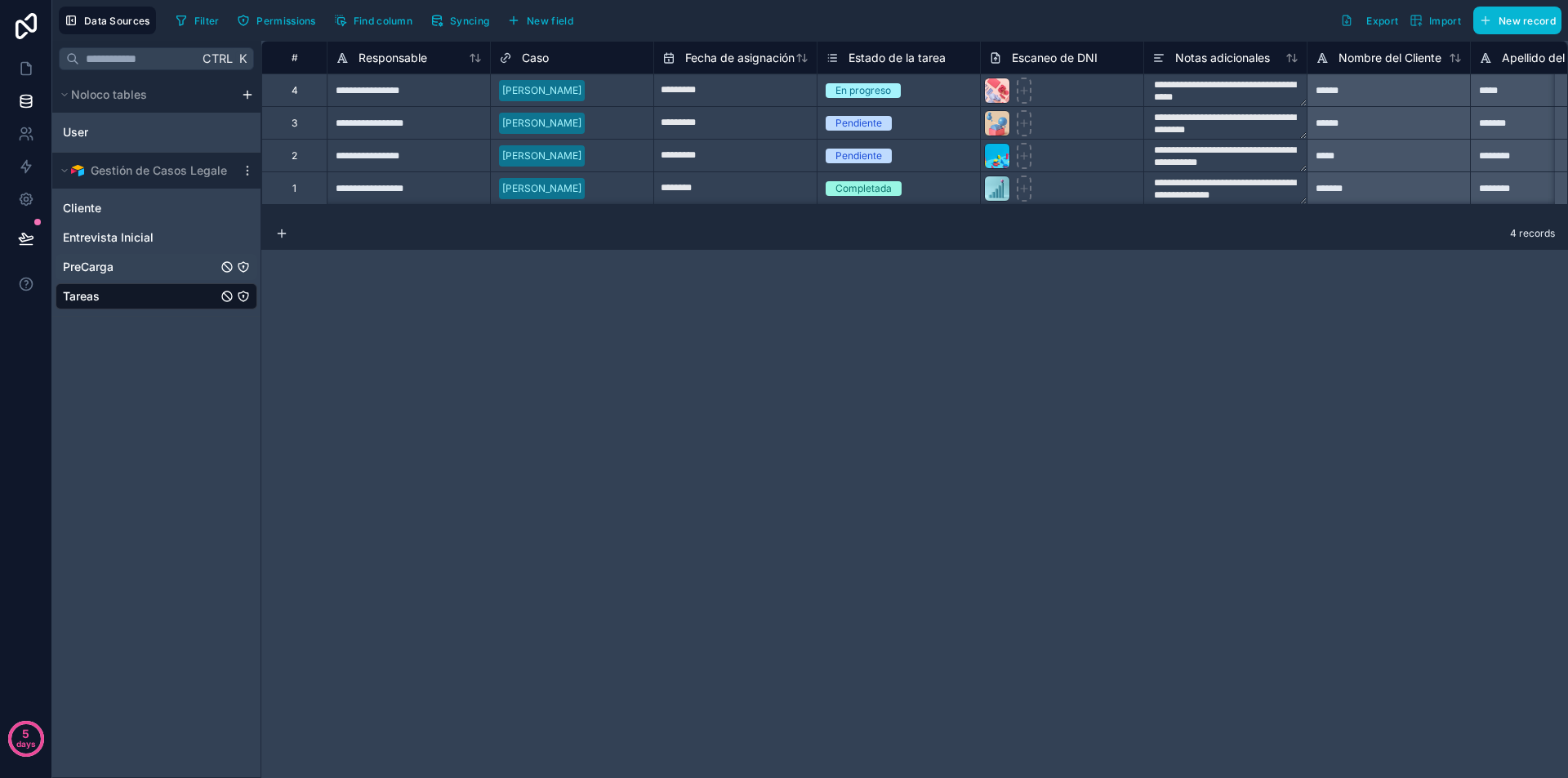
click at [78, 265] on span "PreCarga" at bounding box center [88, 266] width 50 height 16
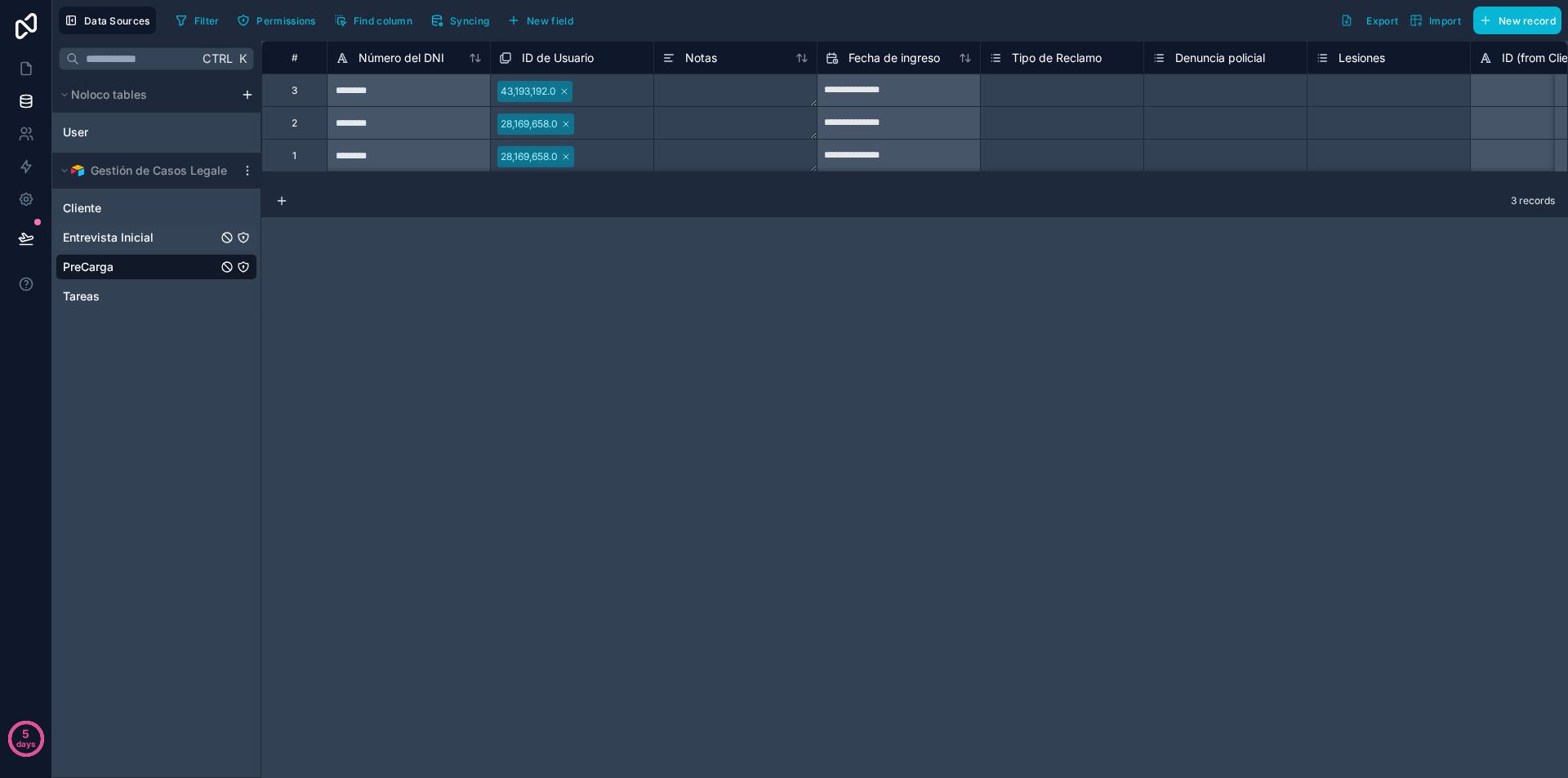
click at [138, 233] on span "Entrevista Inicial" at bounding box center [108, 237] width 90 height 16
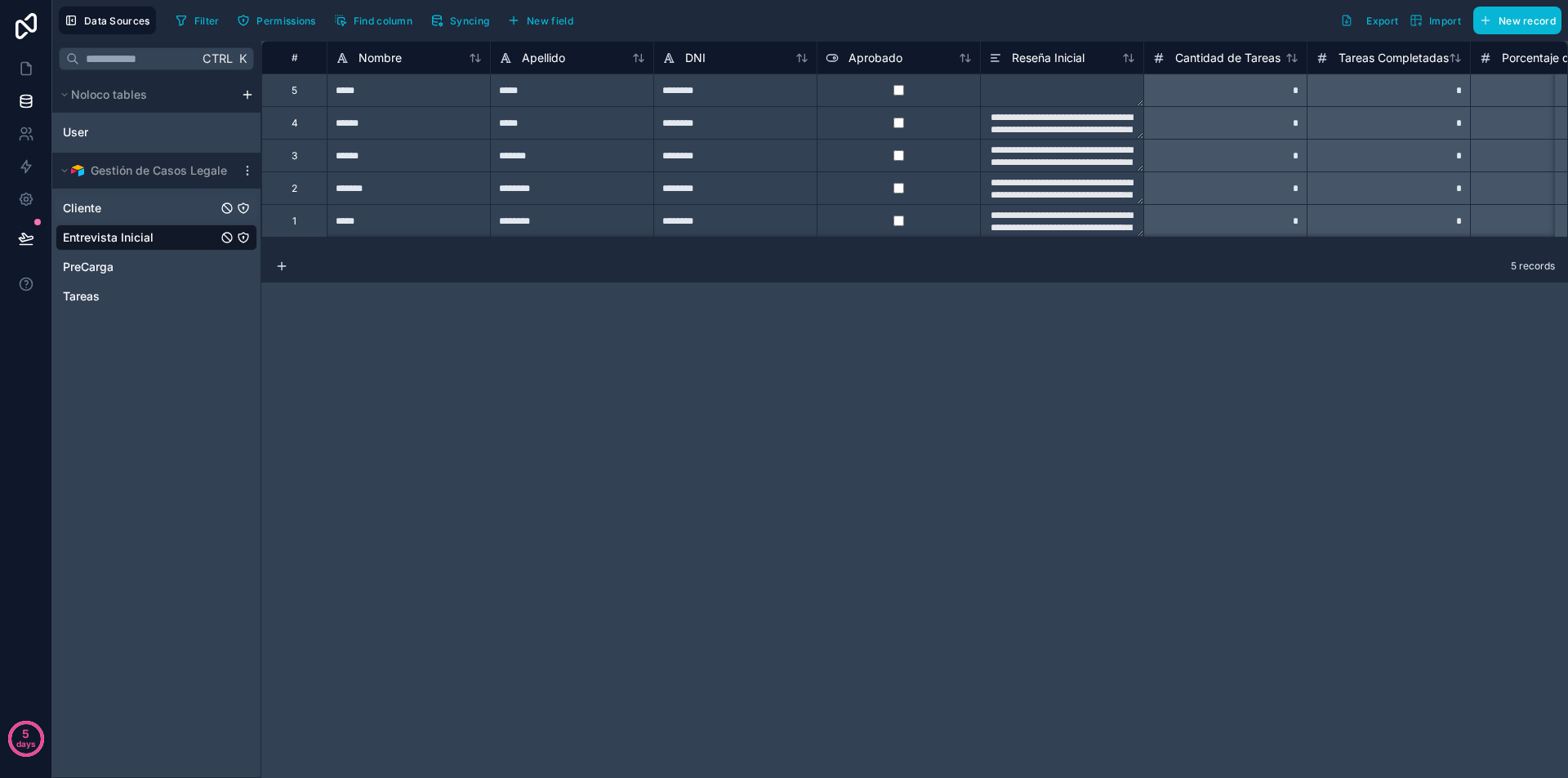
click at [106, 209] on link "Cliente" at bounding box center [140, 208] width 154 height 16
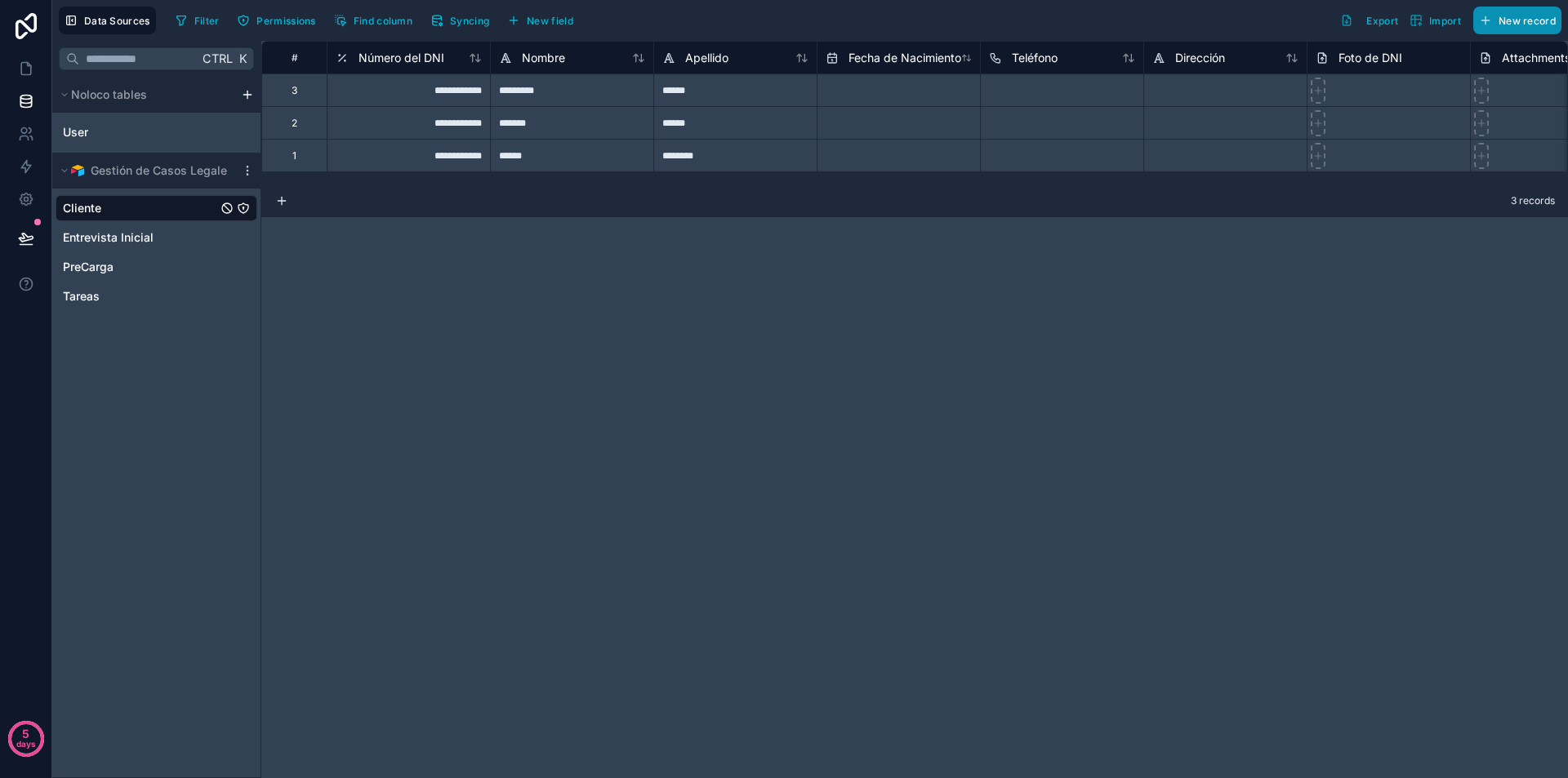
click at [1518, 21] on span "New record" at bounding box center [1527, 21] width 57 height 12
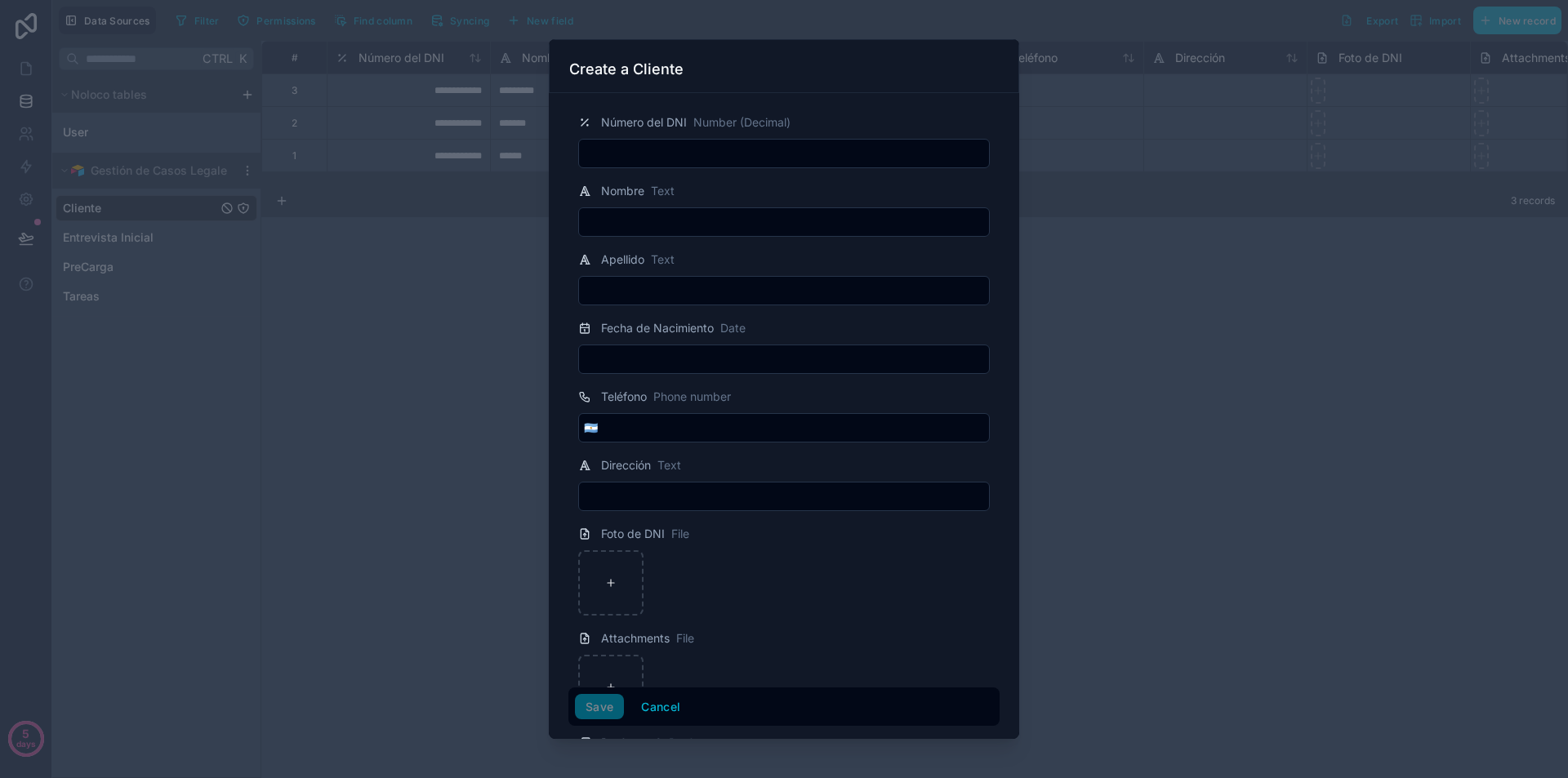
click at [633, 227] on input "text" at bounding box center [784, 222] width 410 height 23
type input "*******"
type input "******"
type input "**********"
click at [654, 349] on input "text" at bounding box center [784, 359] width 410 height 23
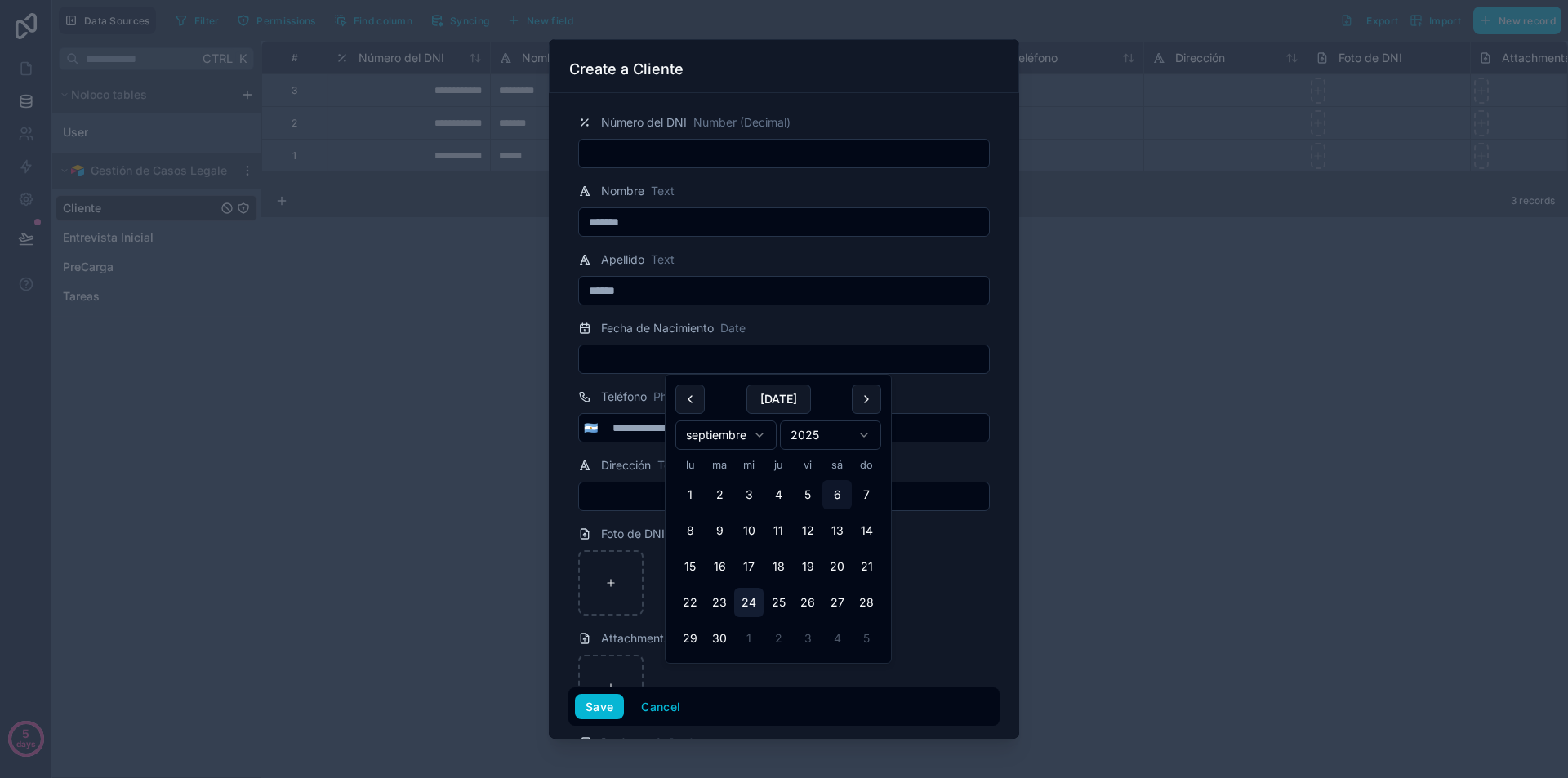
click at [758, 593] on button "24" at bounding box center [749, 603] width 30 height 29
click at [823, 538] on button "13" at bounding box center [837, 531] width 30 height 29
click at [781, 566] on button "18" at bounding box center [778, 566] width 30 height 29
type input "*********"
click at [934, 431] on input "**********" at bounding box center [796, 428] width 386 height 23
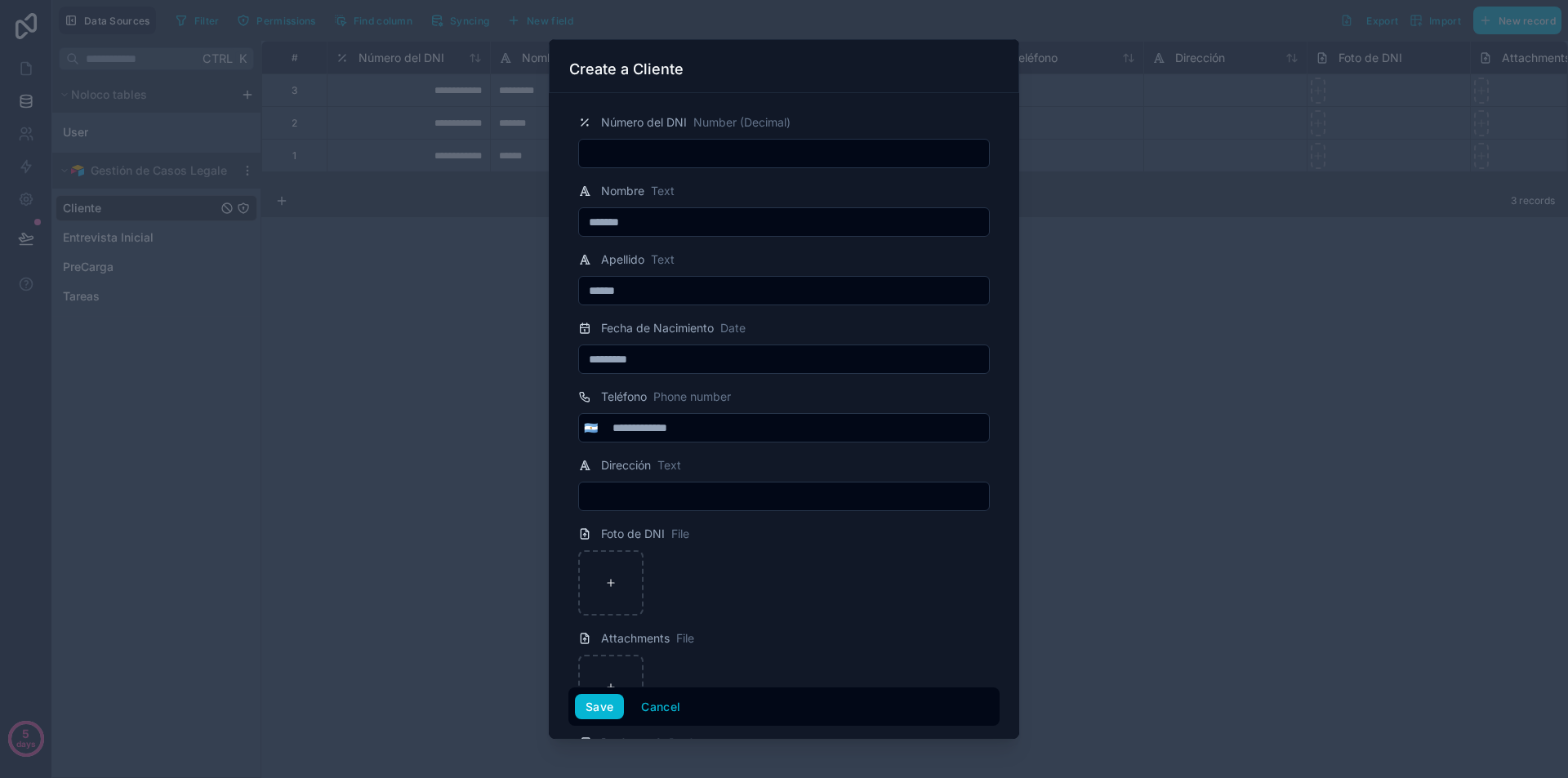
click at [752, 491] on input "text" at bounding box center [784, 496] width 410 height 23
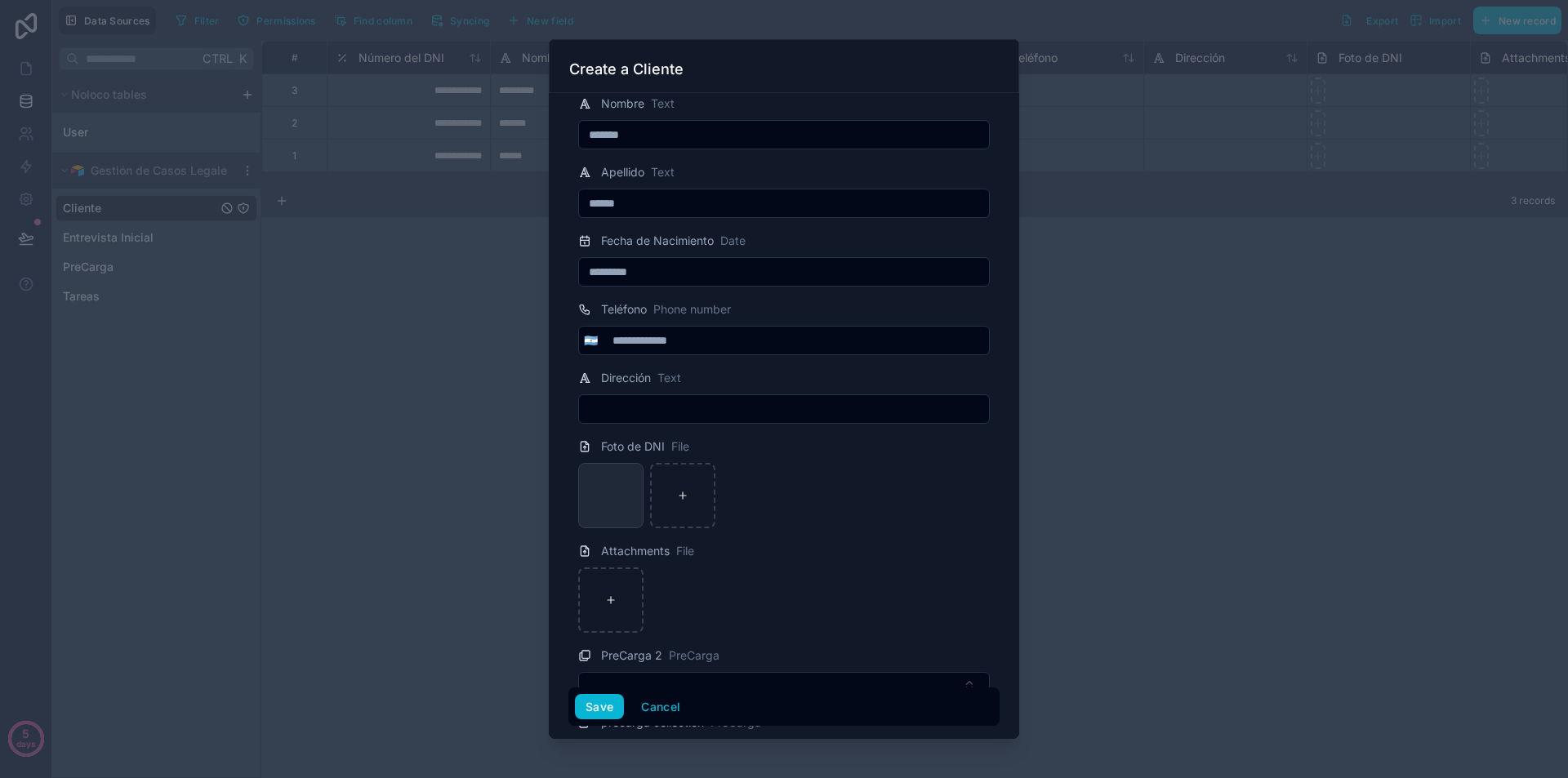
scroll to position [180, 0]
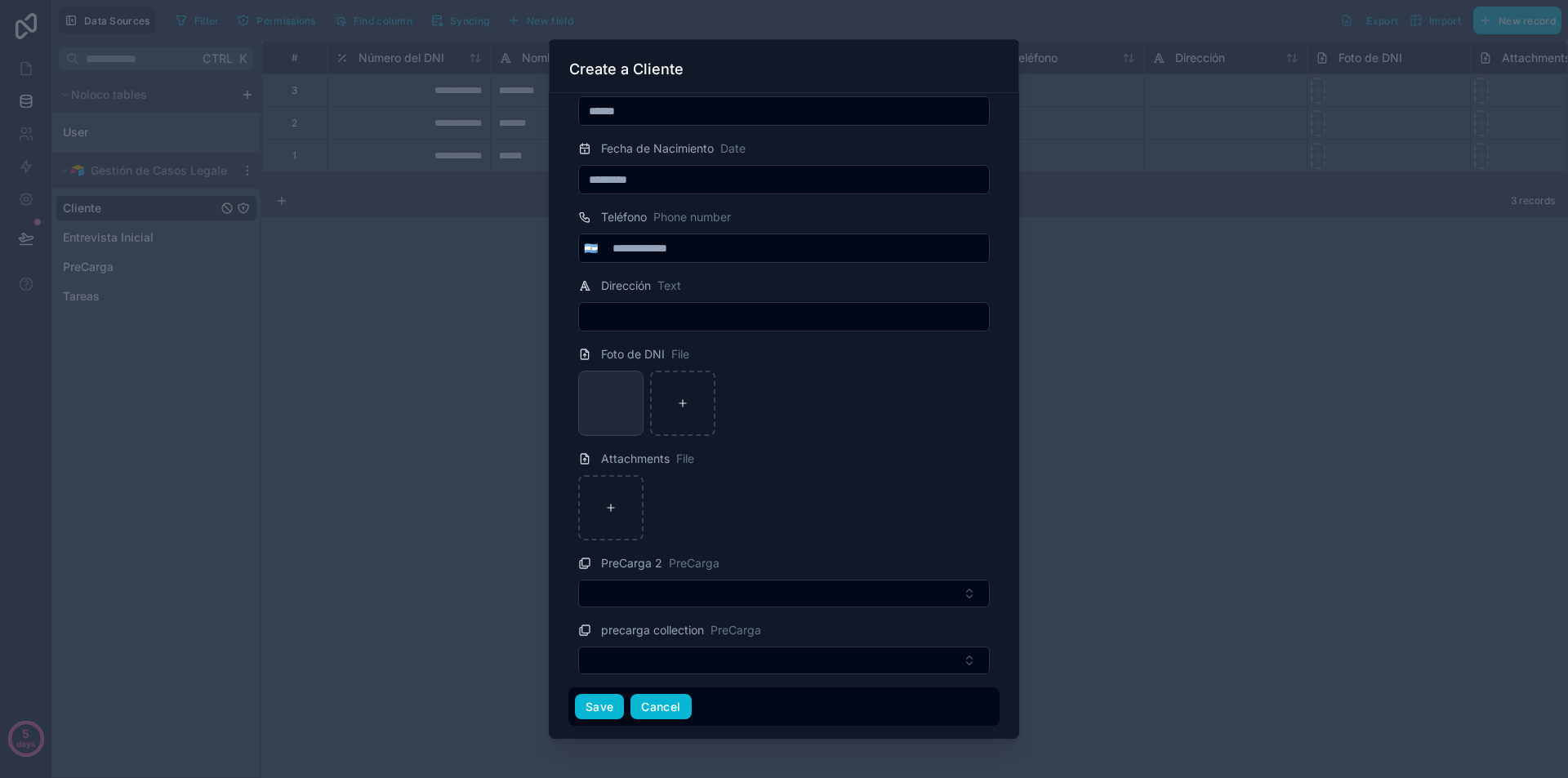
click at [669, 707] on button "Cancel" at bounding box center [661, 707] width 61 height 26
